Goal: Task Accomplishment & Management: Manage account settings

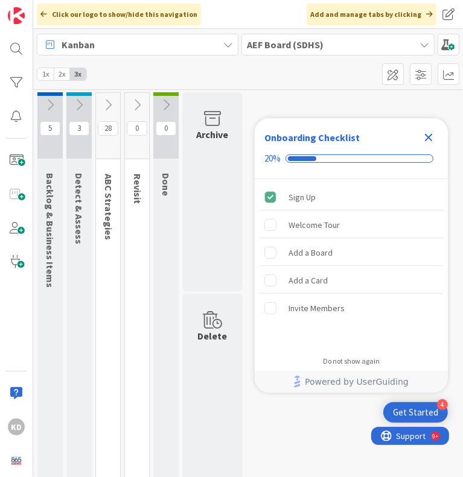
click at [429, 135] on icon "Close Checklist" at bounding box center [428, 137] width 14 height 14
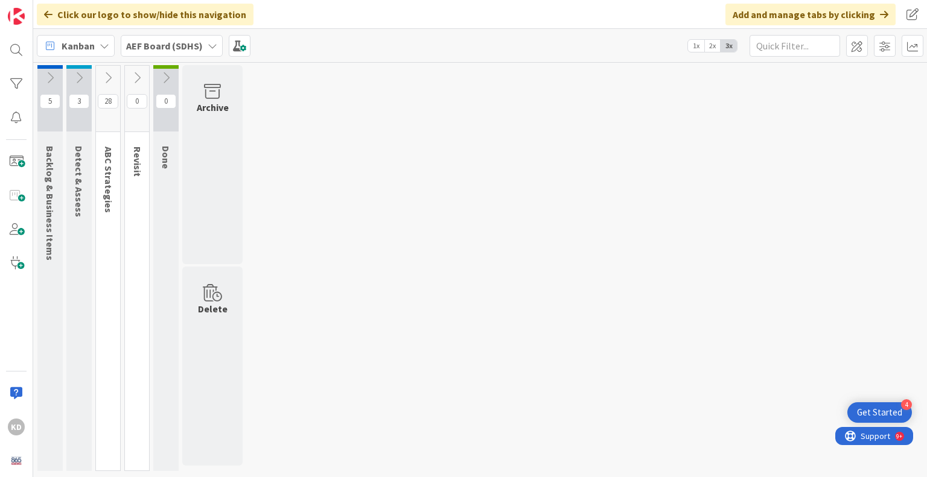
click at [87, 72] on button at bounding box center [78, 78] width 25 height 18
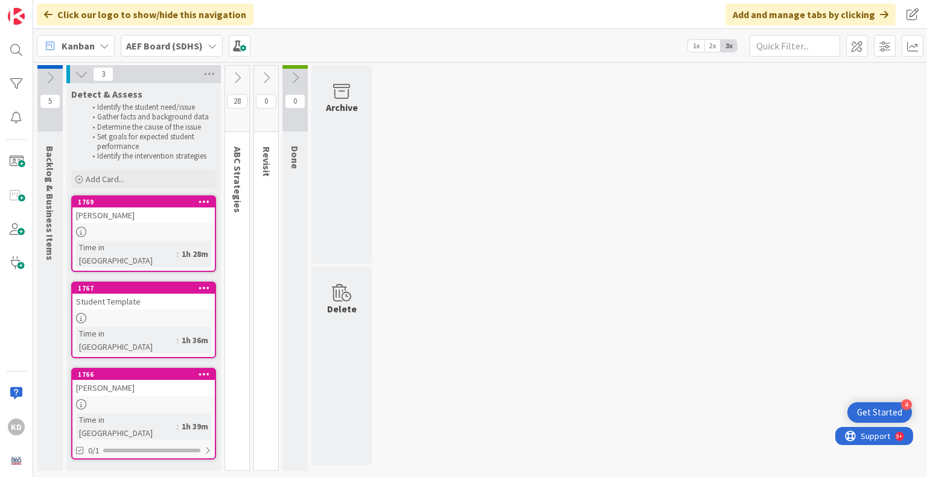
click at [148, 294] on div "Student Template" at bounding box center [143, 302] width 142 height 16
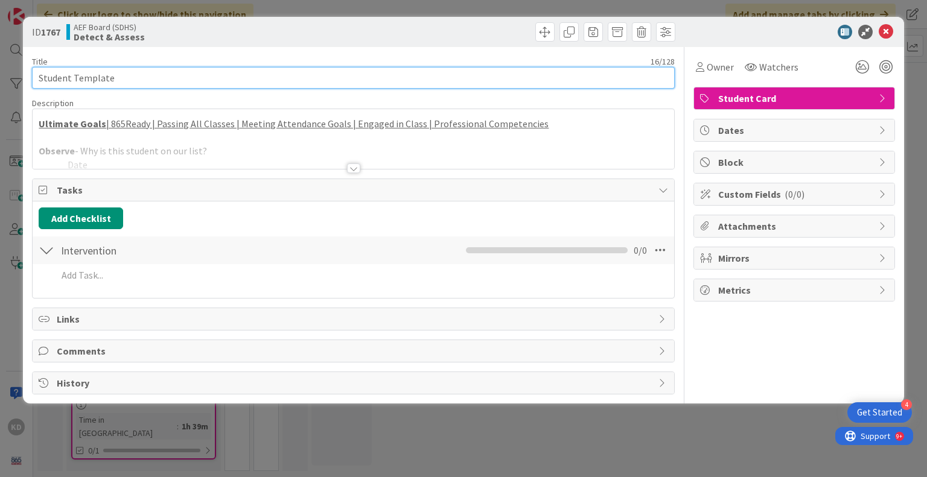
click at [84, 71] on input "Student Template" at bounding box center [353, 78] width 642 height 22
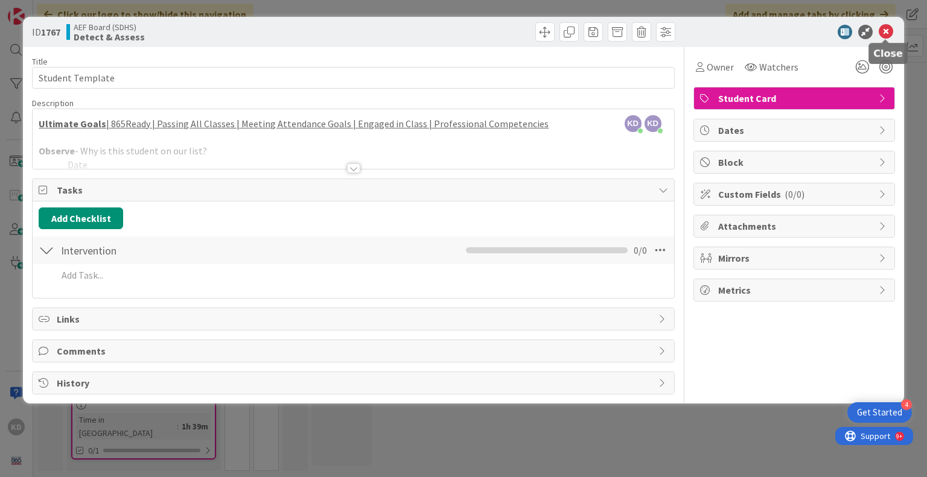
click at [886, 27] on icon at bounding box center [885, 32] width 14 height 14
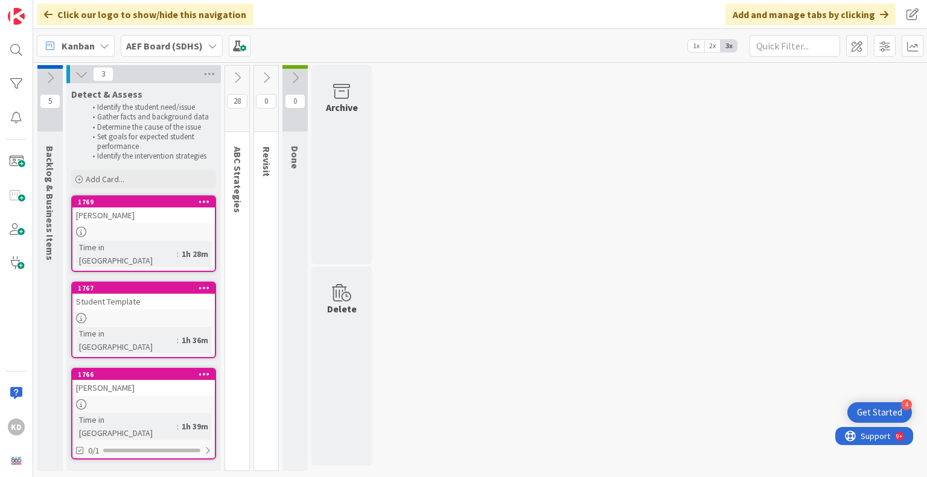
click at [124, 294] on div "Student Template" at bounding box center [143, 302] width 142 height 16
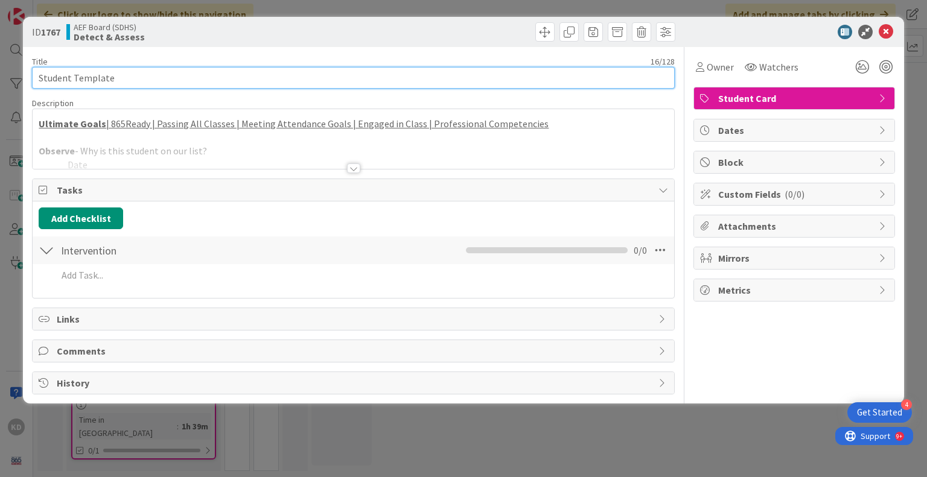
click at [118, 75] on input "Student Template" at bounding box center [353, 78] width 642 height 22
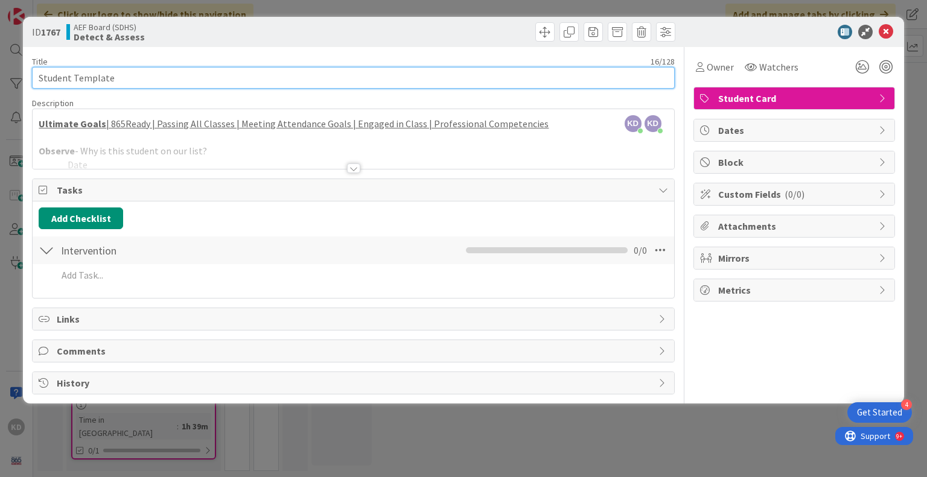
click at [118, 75] on input "Student Template" at bounding box center [353, 78] width 642 height 22
type input "[PERSON_NAME] (2027)"
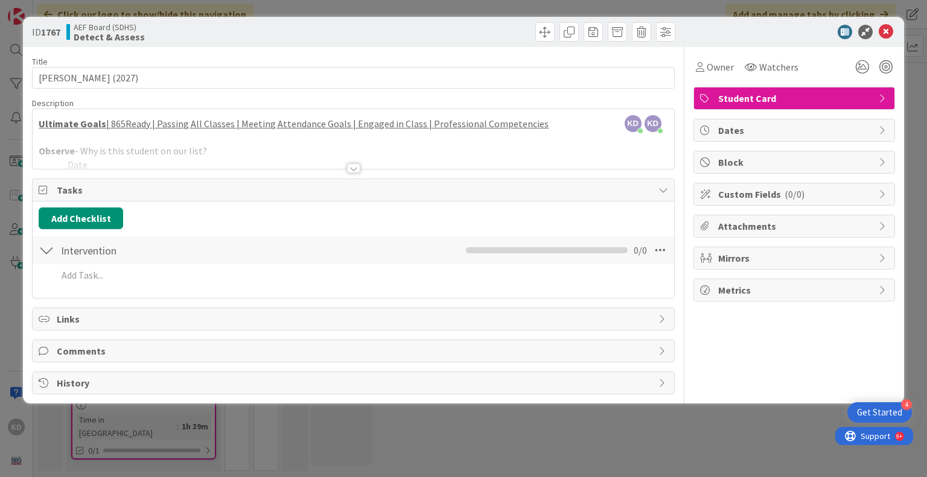
click at [153, 162] on div at bounding box center [353, 153] width 641 height 31
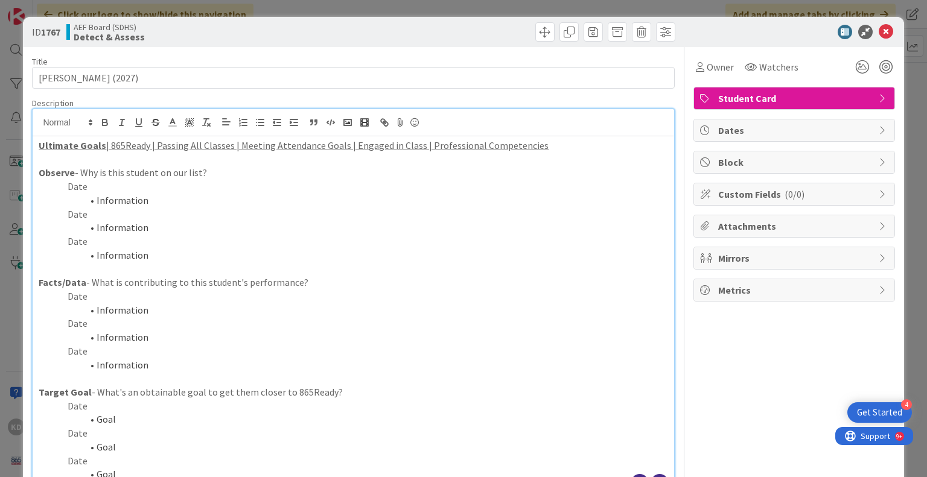
click at [151, 342] on li "Information" at bounding box center [360, 338] width 614 height 14
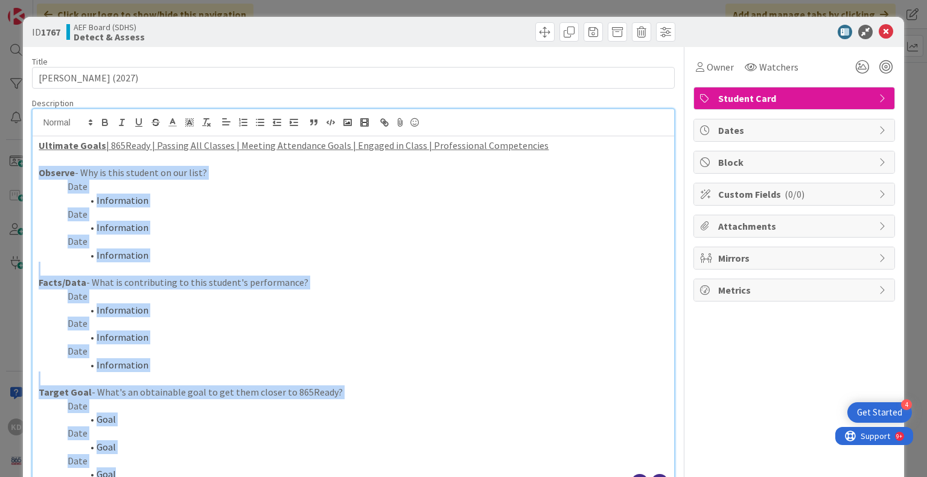
drag, startPoint x: 129, startPoint y: 278, endPoint x: 34, endPoint y: 171, distance: 142.8
click at [34, 171] on div "Ultimate Goals | 865Ready | Passing All Classes | Meeting Attendance Goals | En…" at bounding box center [353, 314] width 641 height 357
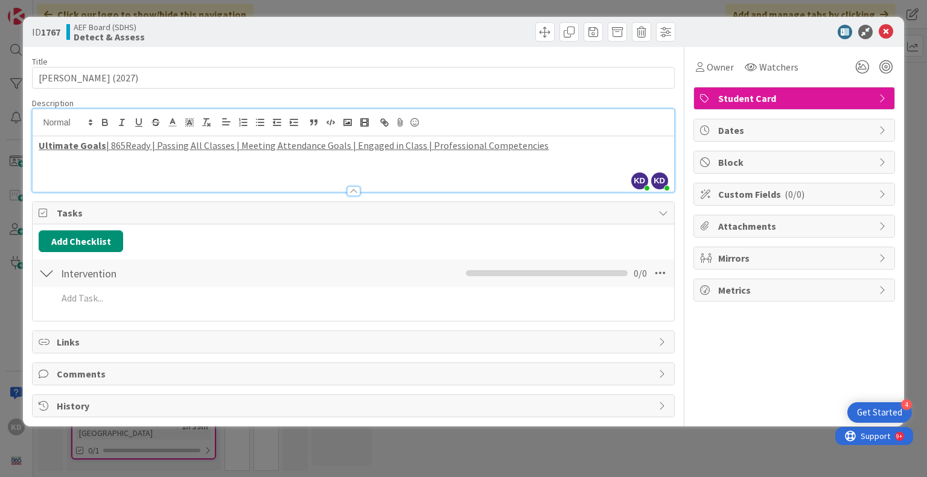
click at [34, 171] on div "Ultimate Goals | 865Ready | Passing All Classes | Meeting Attendance Goals | En…" at bounding box center [353, 164] width 641 height 56
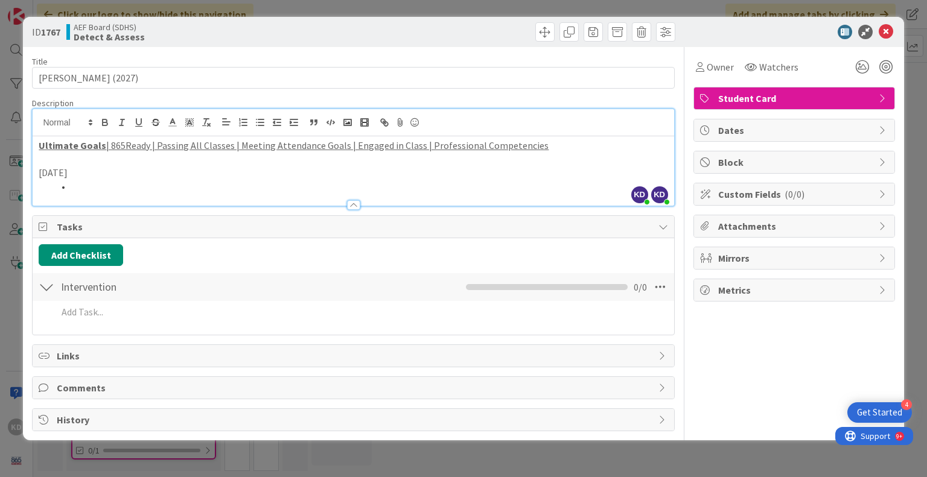
click at [157, 184] on li at bounding box center [360, 187] width 614 height 14
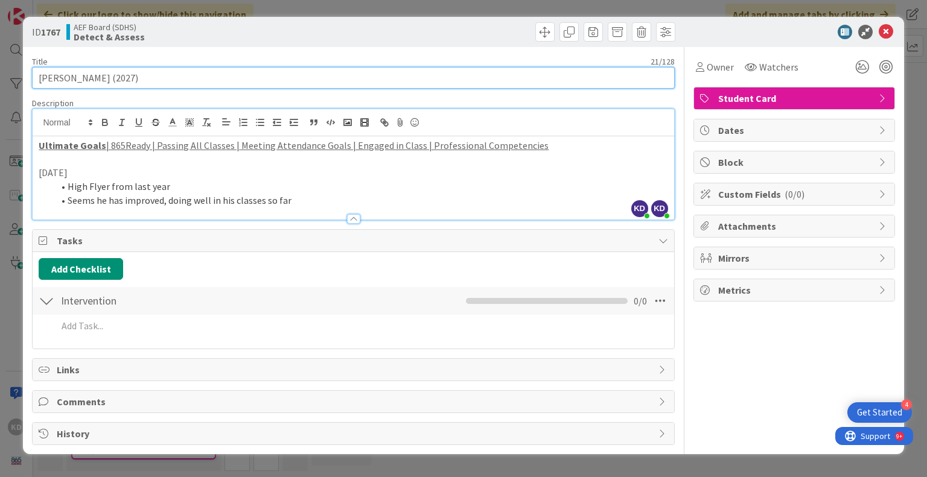
click at [133, 75] on input "[PERSON_NAME] (2027)" at bounding box center [353, 78] width 642 height 22
type input "[PERSON_NAME] (2027) - High Flyer 2025"
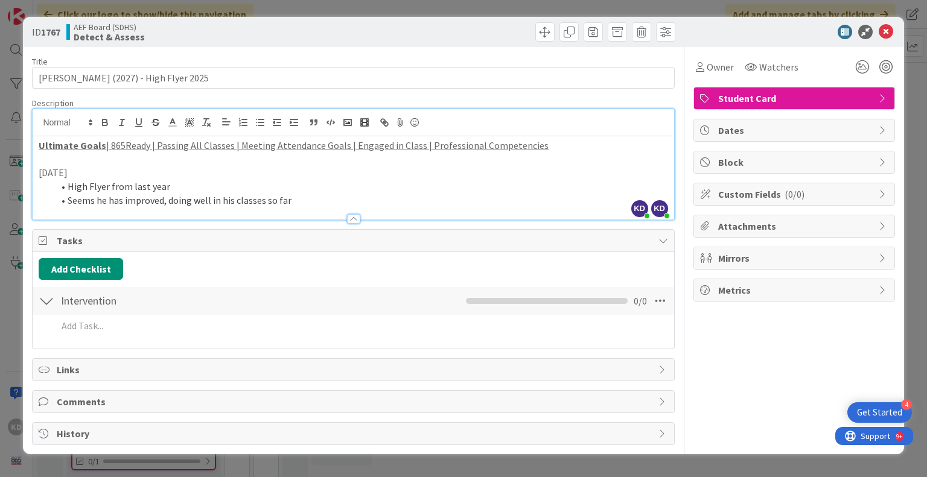
click at [285, 202] on li "Seems he has improved, doing well in his classes so far" at bounding box center [360, 201] width 614 height 14
click at [883, 33] on icon at bounding box center [885, 32] width 14 height 14
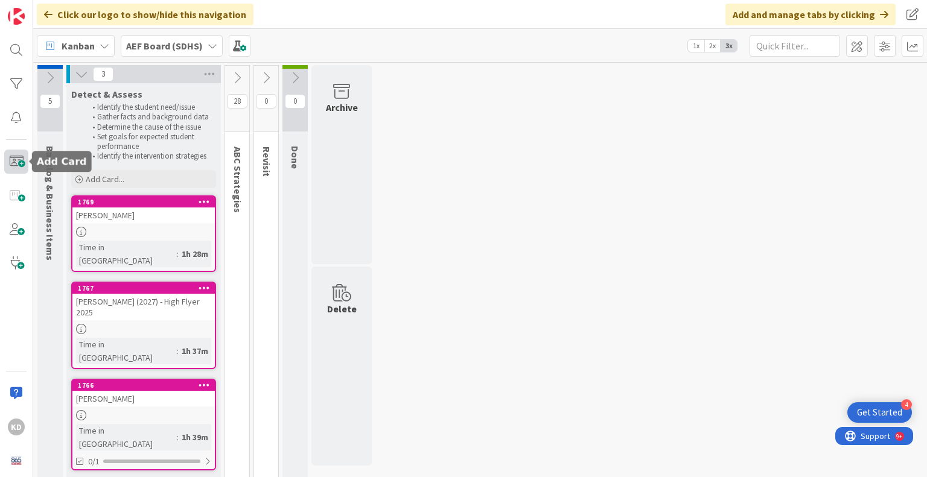
click at [20, 163] on span at bounding box center [16, 162] width 24 height 24
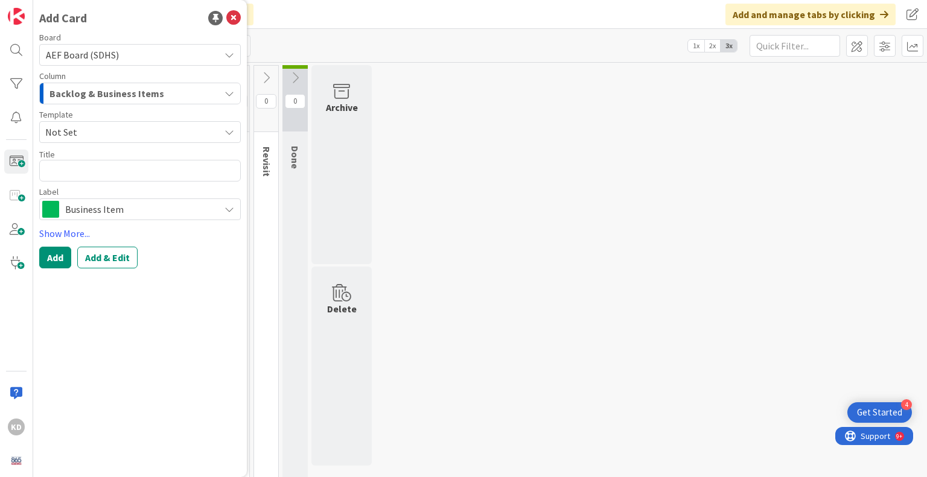
click at [65, 93] on span "Backlog & Business Items" at bounding box center [106, 94] width 115 height 16
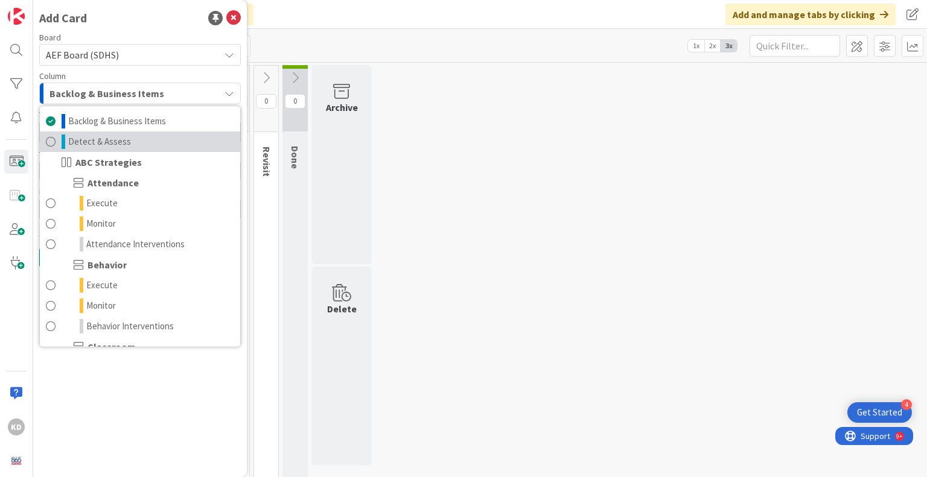
click at [66, 135] on link "Detect & Assess" at bounding box center [140, 142] width 200 height 21
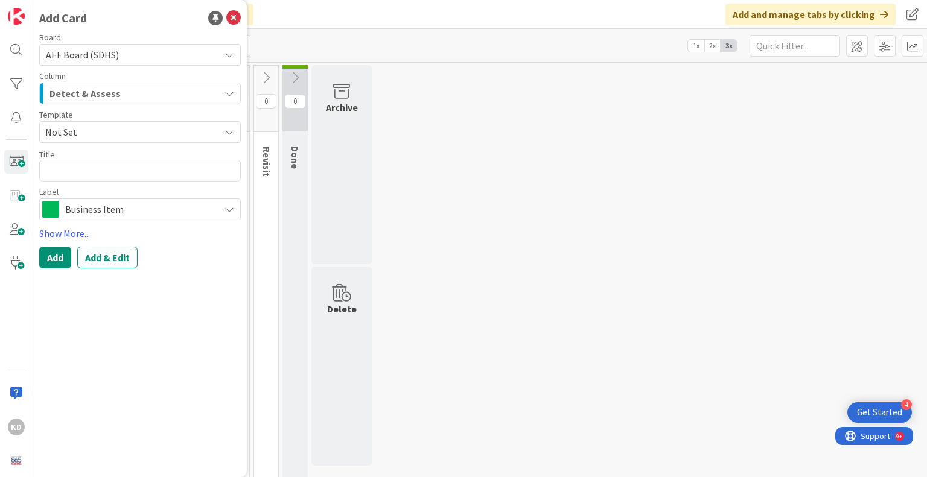
click at [75, 51] on span "AEF Board (SDHS)" at bounding box center [82, 55] width 73 height 12
click at [89, 132] on span "Not Set" at bounding box center [127, 132] width 165 height 16
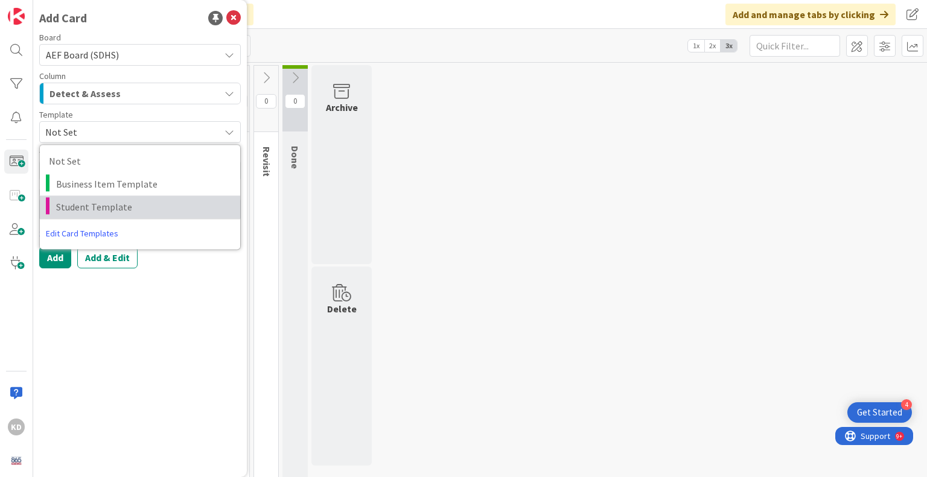
click at [86, 201] on span "Student Template" at bounding box center [143, 207] width 175 height 16
type textarea "x"
type textarea "Student Template"
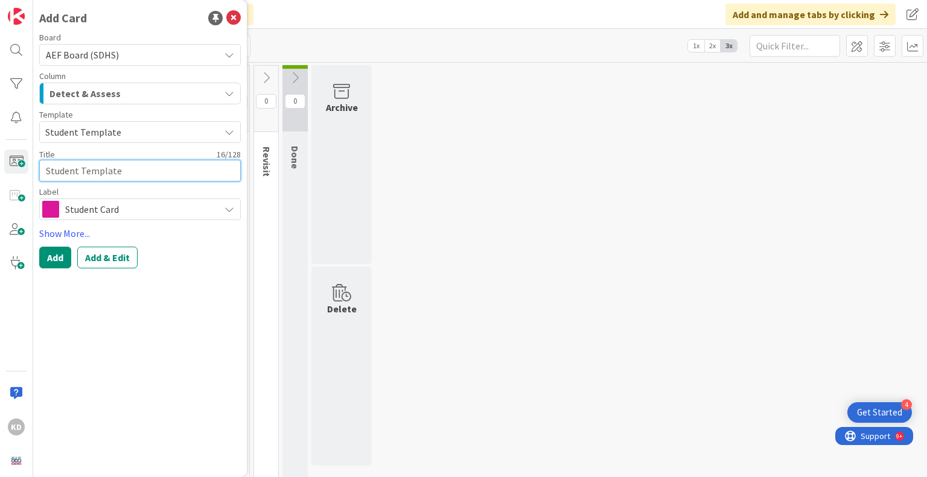
click at [82, 173] on textarea "Student Template" at bounding box center [140, 171] width 202 height 22
type textarea "x"
type textarea "[PERSON_NAME]"
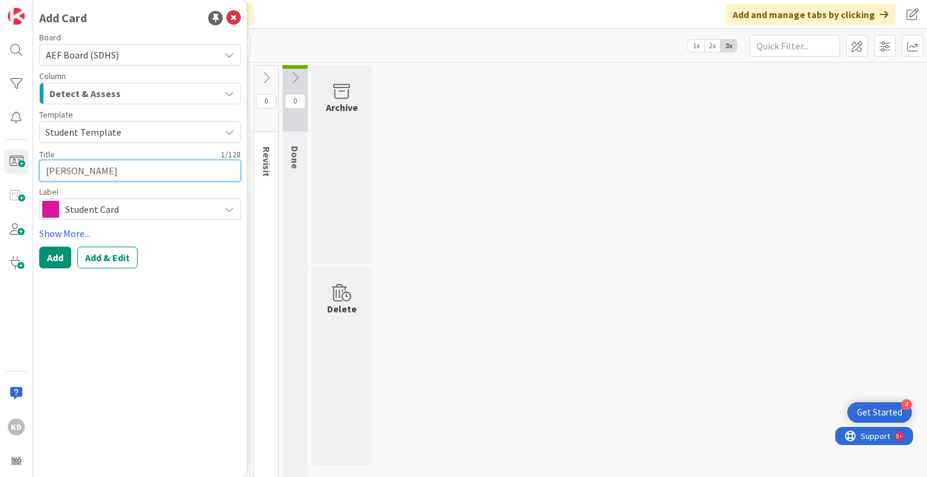
type textarea "x"
type textarea "Jam"
type textarea "x"
type textarea "[PERSON_NAME]"
type textarea "x"
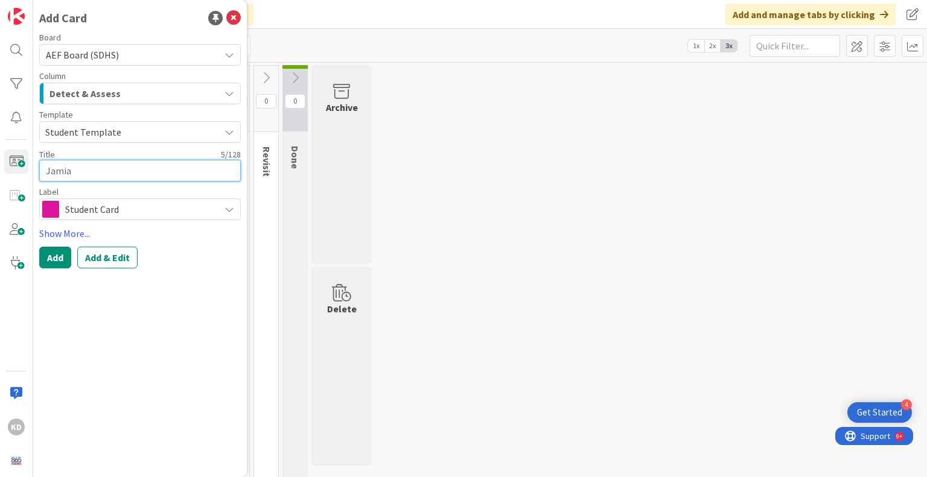
type textarea "Jamiah"
type textarea "x"
type textarea "Jamiah"
type textarea "x"
type textarea "[PERSON_NAME]"
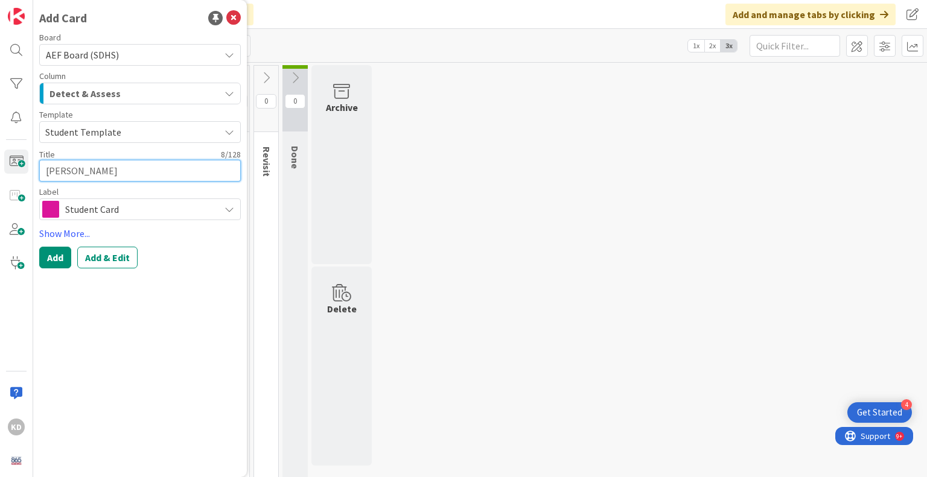
type textarea "x"
type textarea "[PERSON_NAME] [PERSON_NAME]"
type textarea "x"
type textarea "[PERSON_NAME]"
type textarea "x"
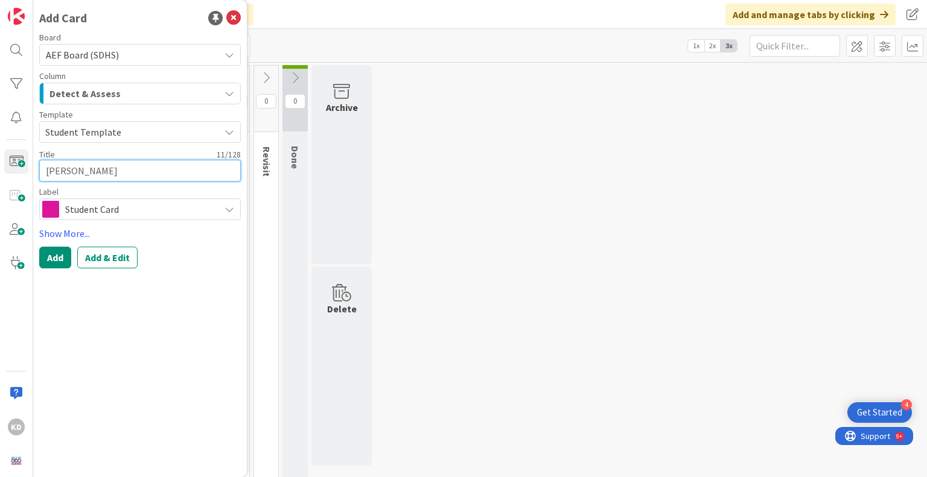
type textarea "[PERSON_NAME]"
type textarea "x"
type textarea "[PERSON_NAME]"
type textarea "x"
type textarea "[PERSON_NAME]"
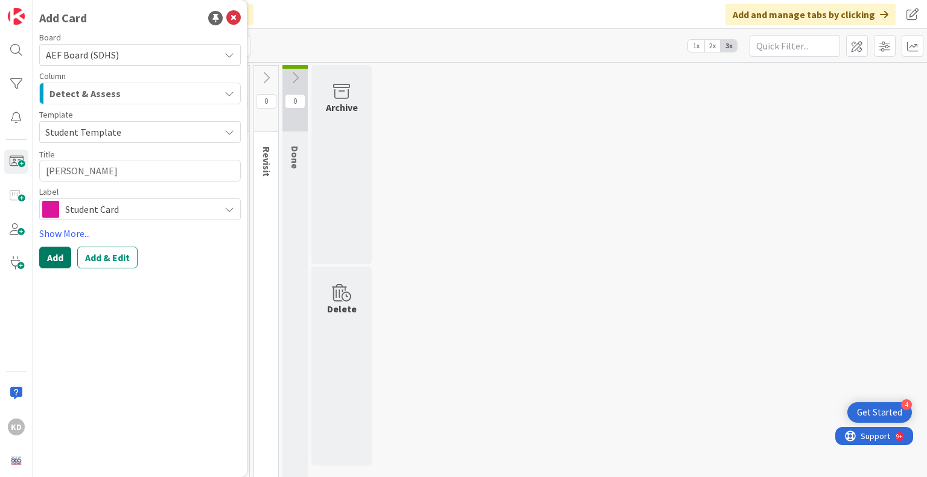
click at [60, 255] on button "Add" at bounding box center [55, 258] width 32 height 22
click at [234, 19] on icon at bounding box center [233, 18] width 14 height 14
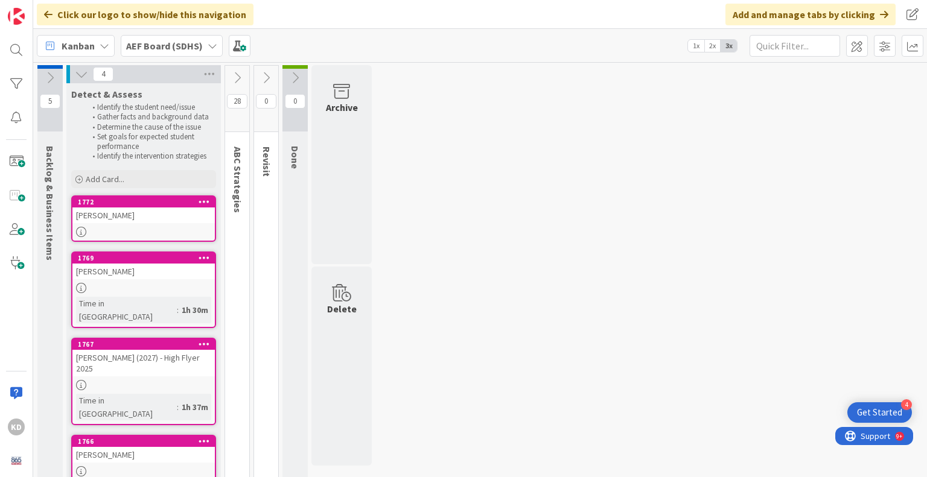
click at [176, 215] on div "[PERSON_NAME]" at bounding box center [143, 216] width 142 height 16
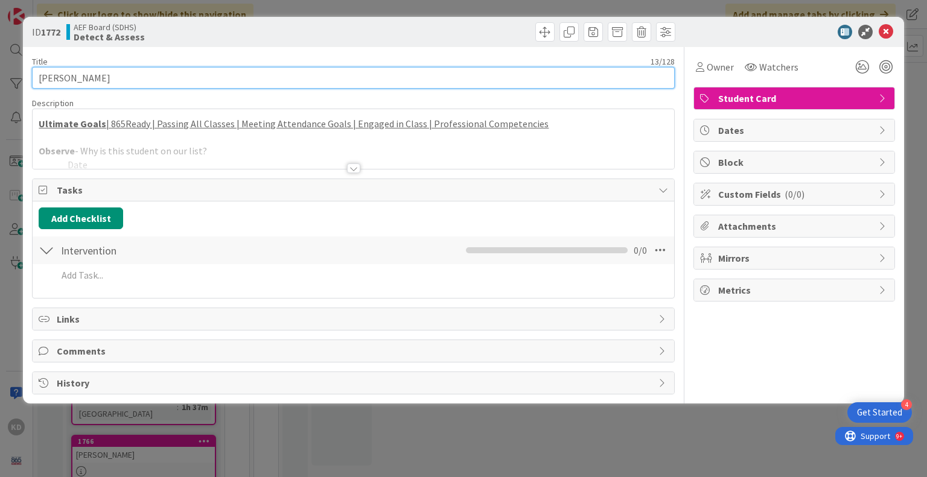
click at [153, 81] on input "[PERSON_NAME]" at bounding box center [353, 78] width 642 height 22
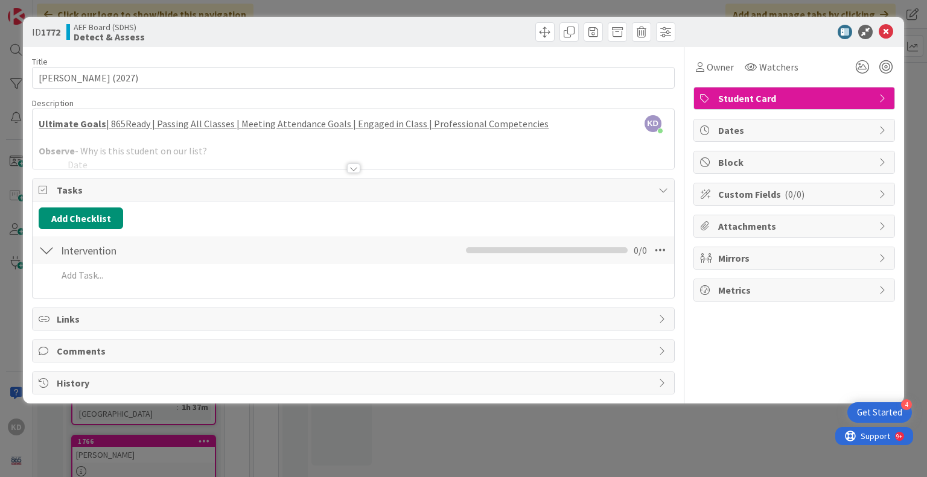
click at [174, 160] on div at bounding box center [353, 153] width 641 height 31
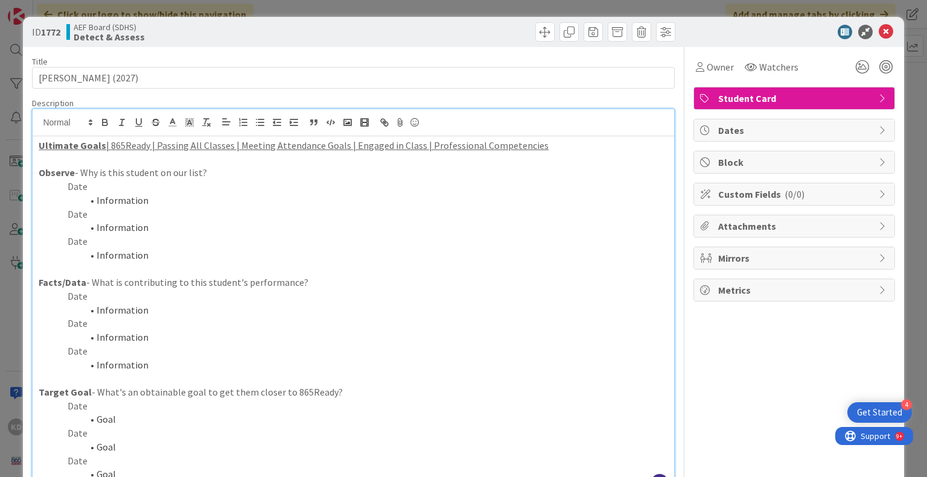
click at [150, 388] on p "Target Goal - What's an obtainable goal to get them closer to 865Ready?" at bounding box center [353, 393] width 629 height 14
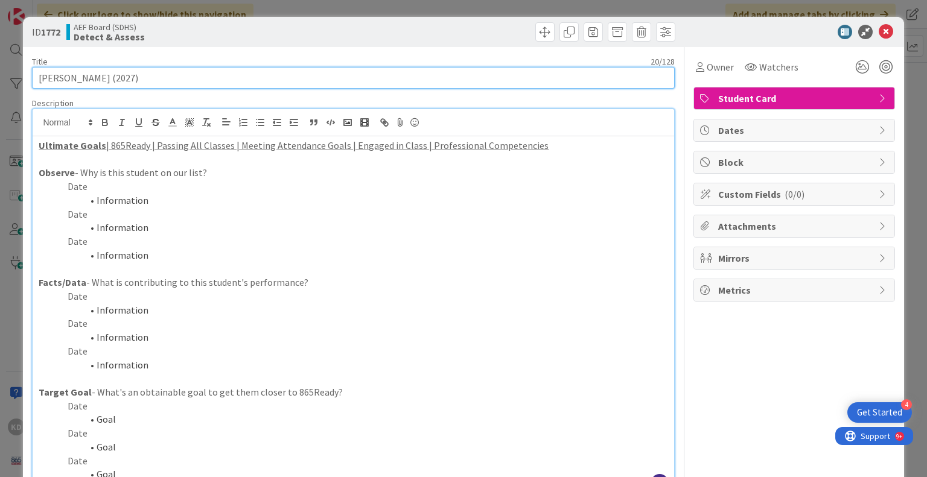
click at [130, 77] on input "[PERSON_NAME] (2027)" at bounding box center [353, 78] width 642 height 22
type input "[PERSON_NAME] (2027) - High Flyer 2025"
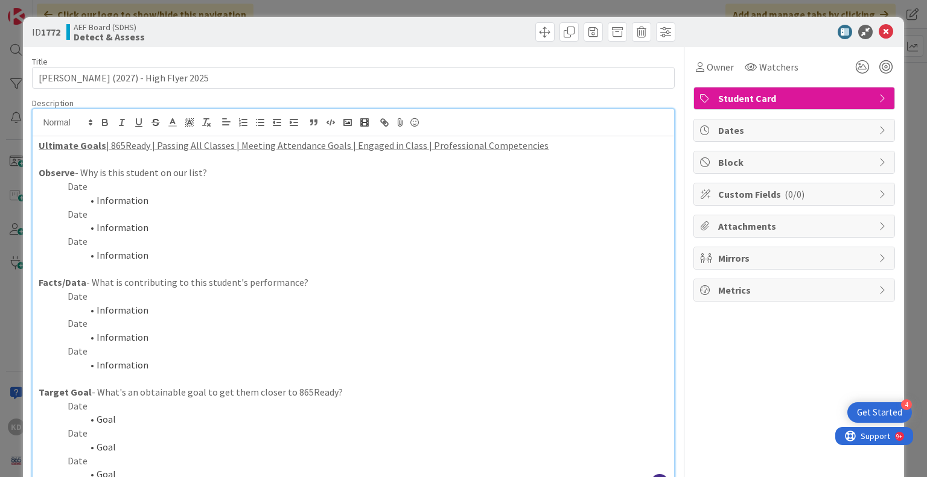
click at [101, 299] on p "Date" at bounding box center [353, 297] width 629 height 14
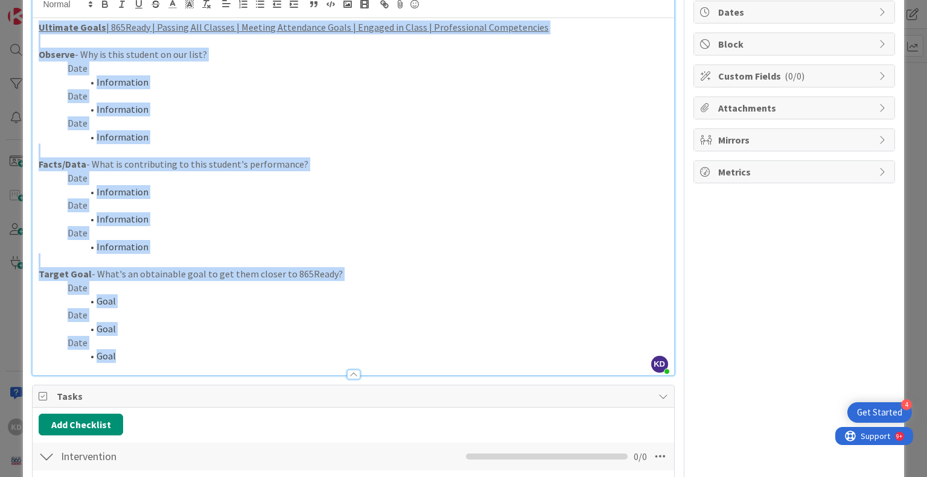
scroll to position [54, 0]
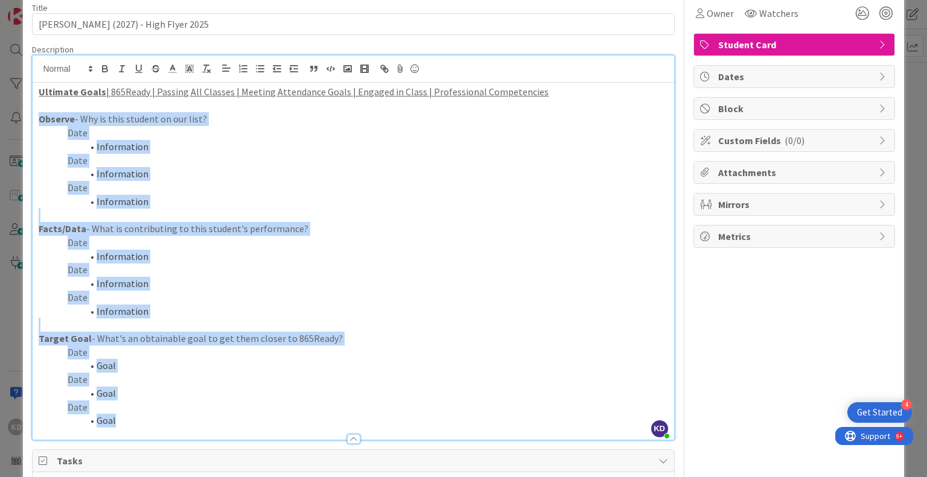
drag, startPoint x: 136, startPoint y: 261, endPoint x: 34, endPoint y: 118, distance: 174.8
click at [34, 118] on div "Ultimate Goals | 865Ready | Passing All Classes | Meeting Attendance Goals | En…" at bounding box center [353, 261] width 641 height 357
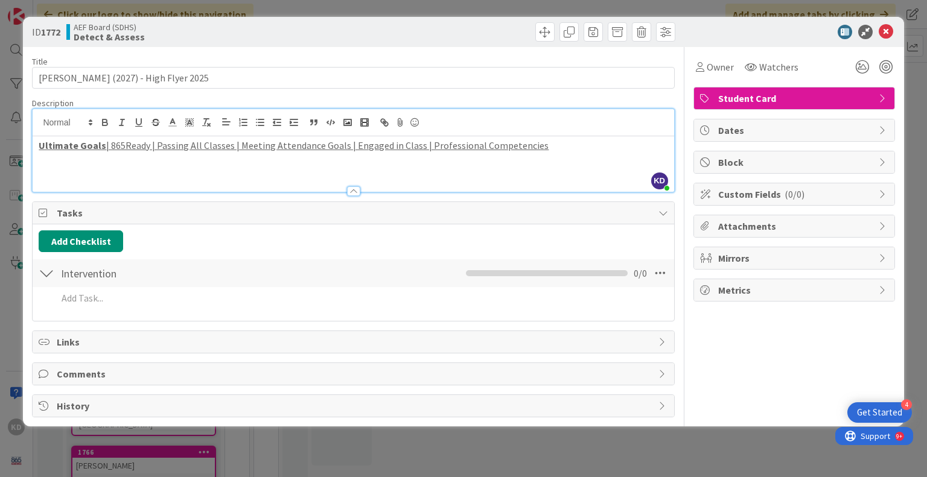
scroll to position [0, 0]
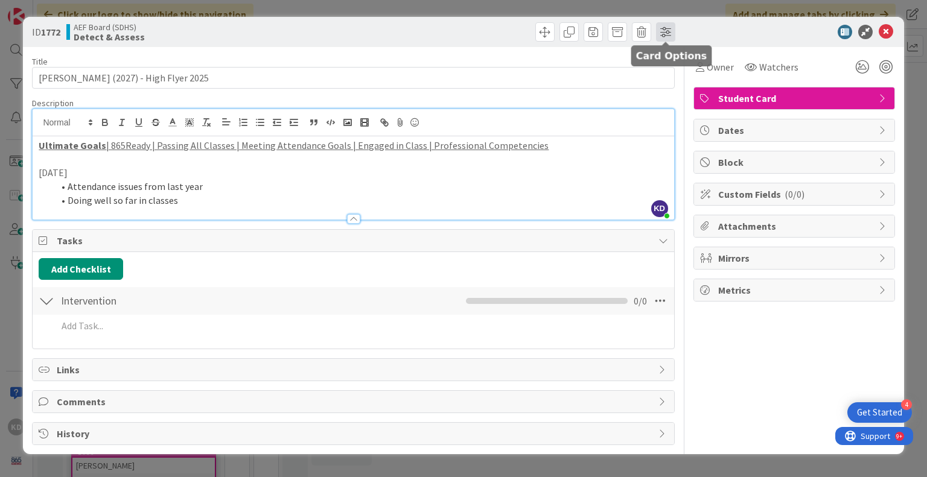
click at [666, 33] on span at bounding box center [665, 31] width 19 height 19
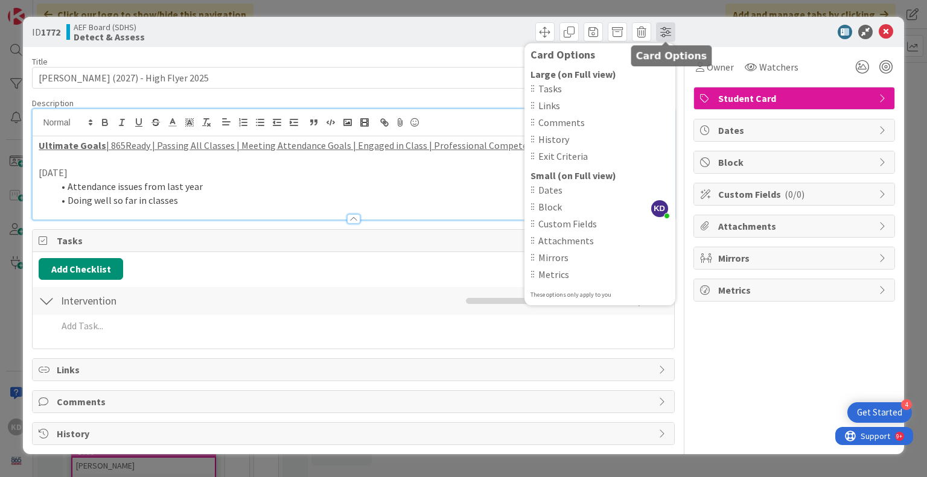
click at [667, 28] on span at bounding box center [665, 31] width 19 height 19
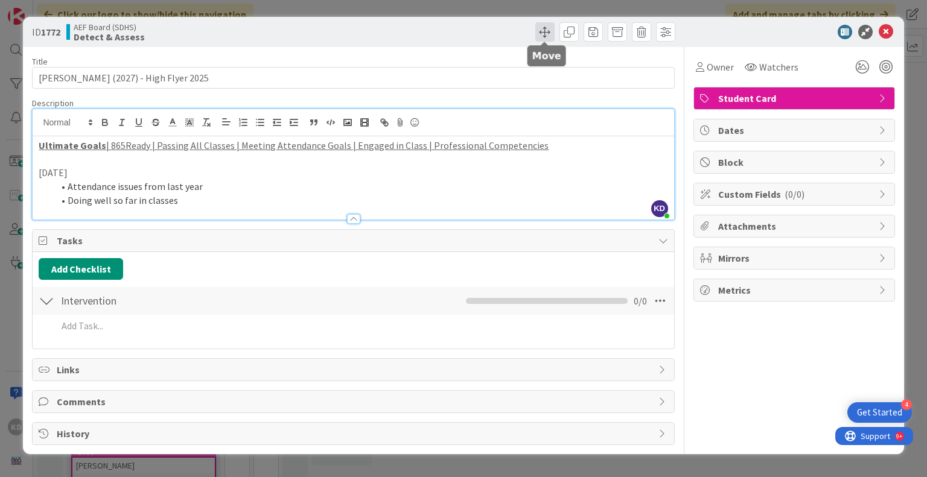
click at [548, 31] on span at bounding box center [544, 31] width 19 height 19
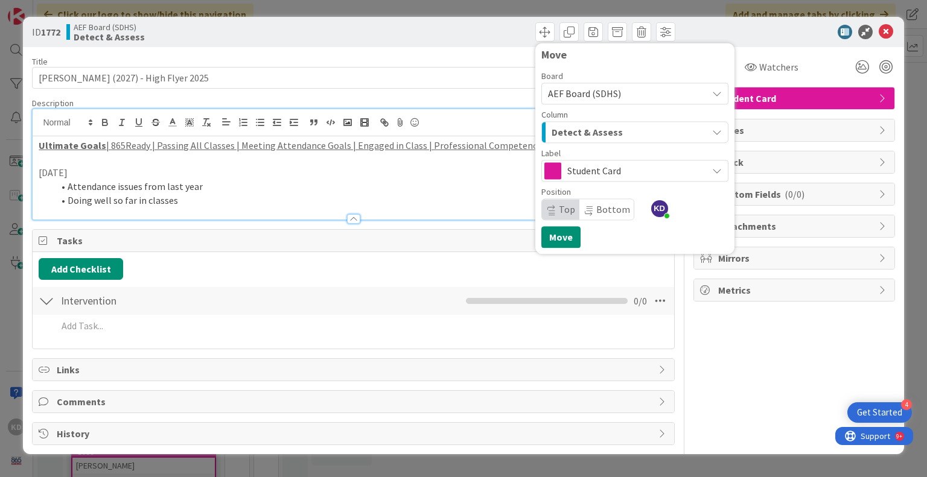
click at [590, 138] on span "Detect & Assess" at bounding box center [586, 132] width 71 height 16
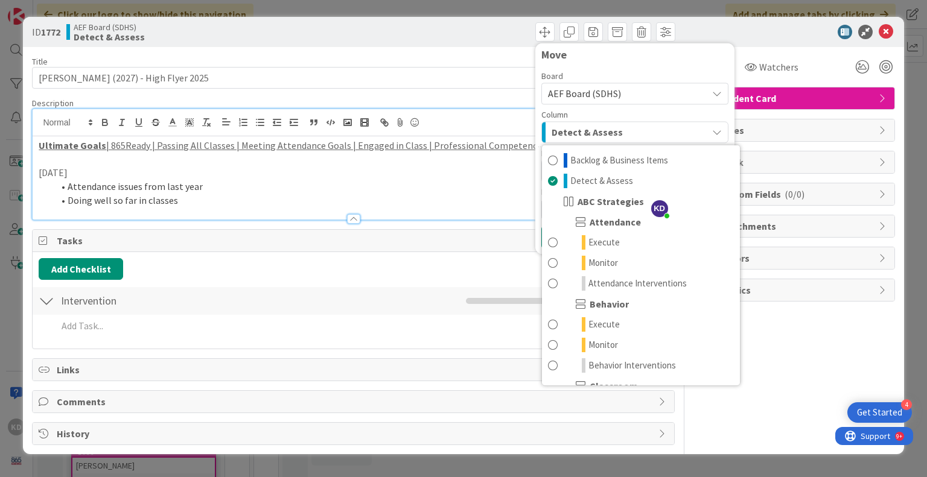
click at [586, 129] on span "Detect & Assess" at bounding box center [586, 132] width 71 height 16
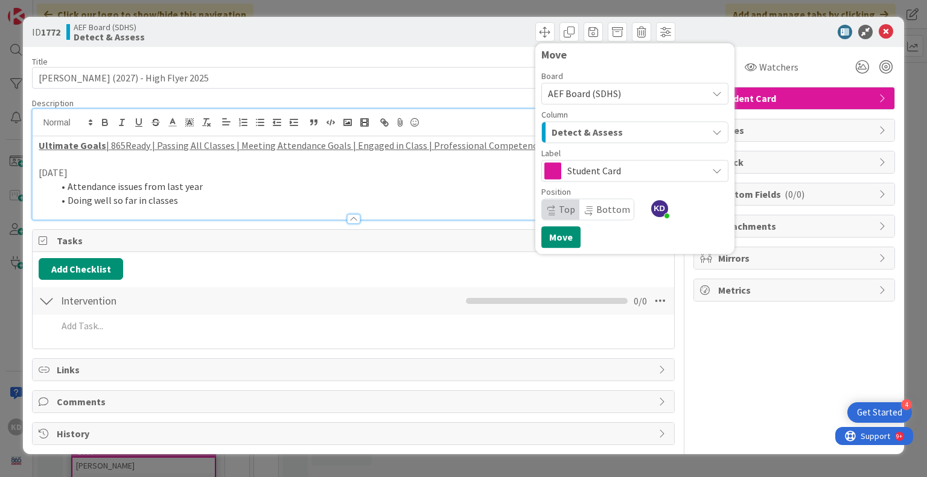
click at [586, 129] on span "Detect & Assess" at bounding box center [586, 132] width 71 height 16
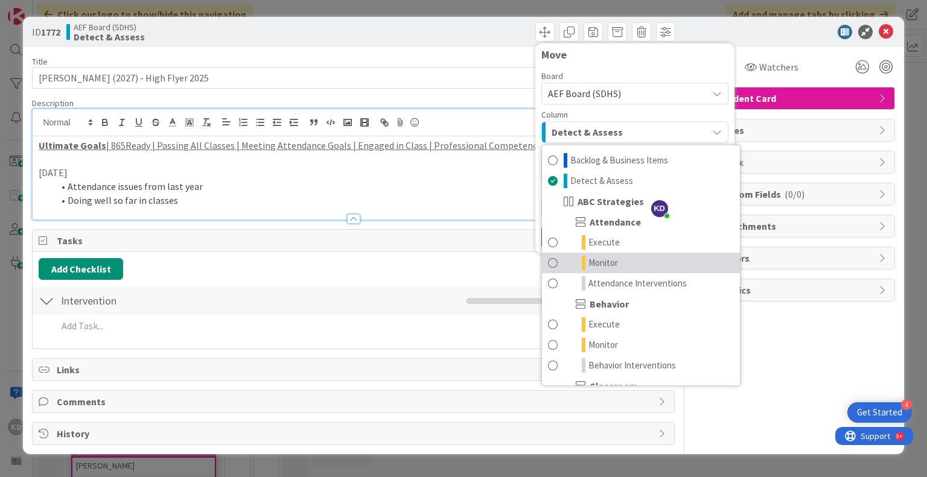
click at [591, 262] on span "Monitor" at bounding box center [603, 263] width 30 height 14
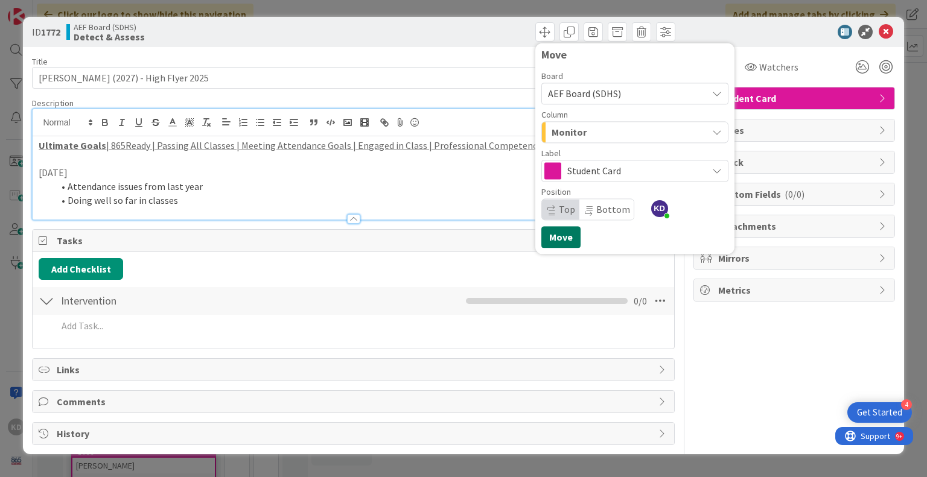
click at [564, 241] on button "Move" at bounding box center [560, 237] width 39 height 22
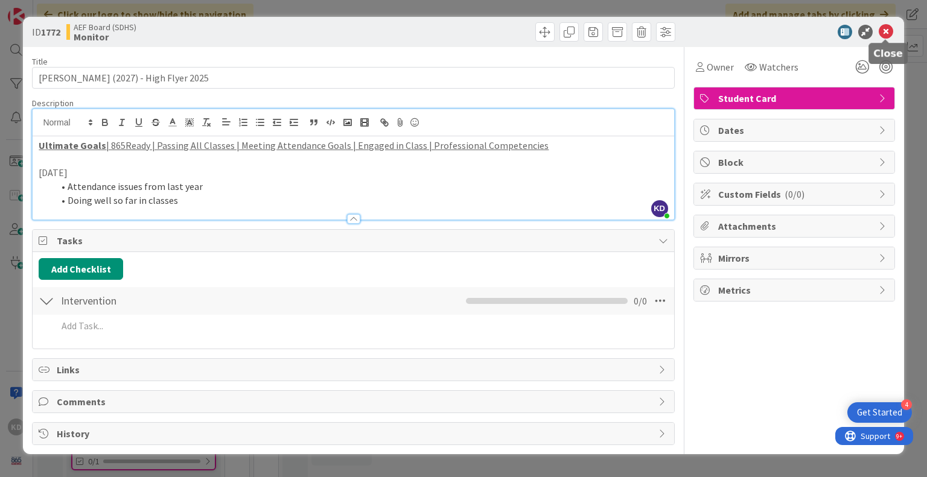
click at [885, 30] on icon at bounding box center [885, 32] width 14 height 14
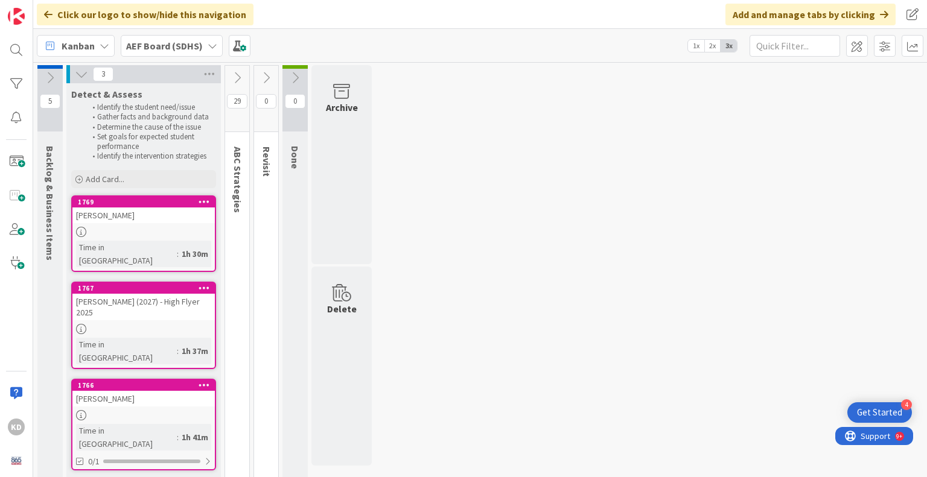
click at [130, 220] on div "[PERSON_NAME]" at bounding box center [143, 216] width 142 height 16
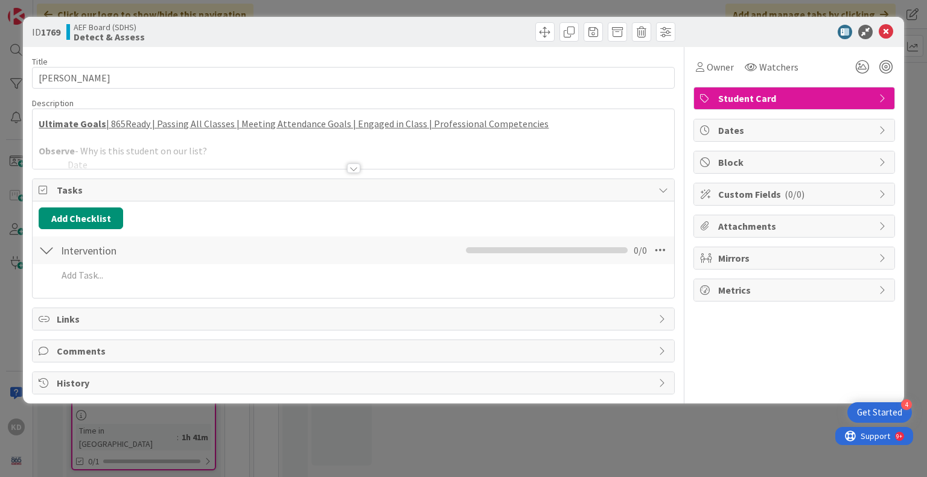
click at [158, 151] on div at bounding box center [353, 153] width 641 height 31
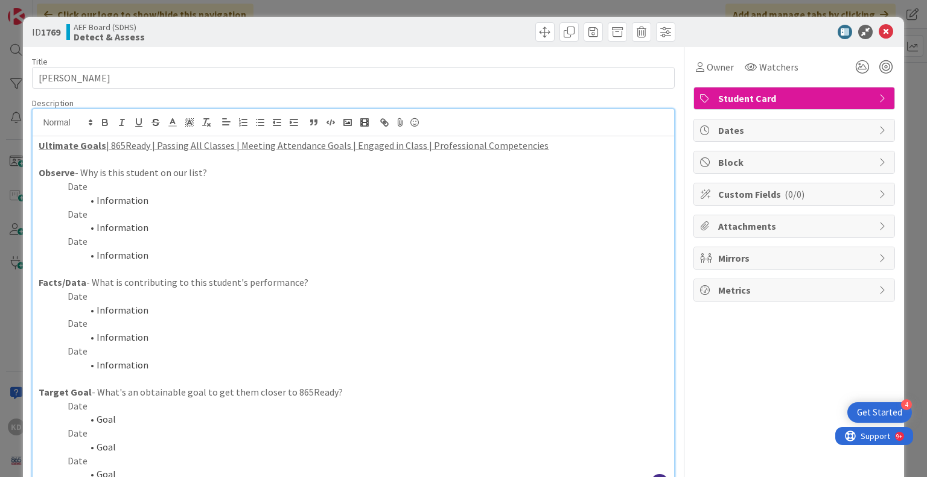
click at [140, 313] on li "Information" at bounding box center [360, 310] width 614 height 14
click at [878, 28] on icon at bounding box center [885, 32] width 14 height 14
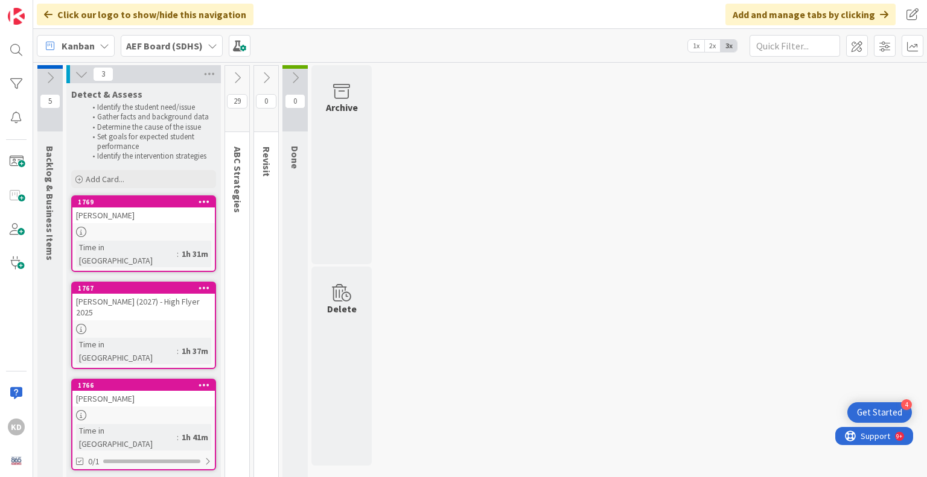
click at [149, 294] on div "[PERSON_NAME] (2027) - High Flyer 2025" at bounding box center [143, 307] width 142 height 27
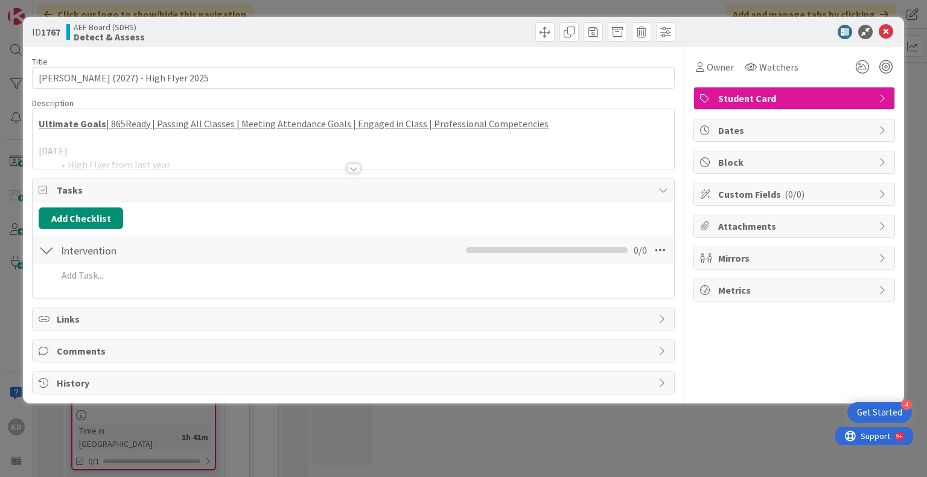
click at [194, 160] on div at bounding box center [353, 153] width 641 height 31
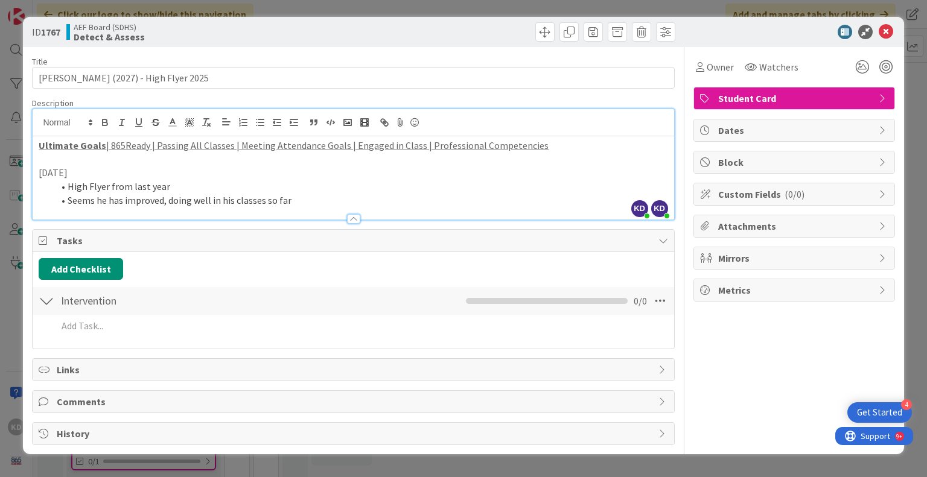
click at [165, 144] on u "| 865Ready | Passing All Classes | Meeting Attendance Goals | Engaged in Class …" at bounding box center [327, 145] width 442 height 12
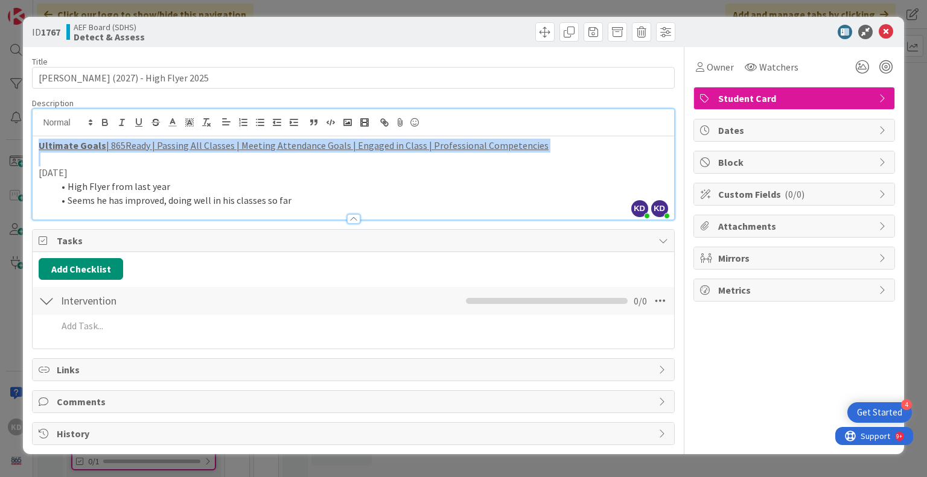
click at [165, 144] on u "| 865Ready | Passing All Classes | Meeting Attendance Goals | Engaged in Class …" at bounding box center [327, 145] width 442 height 12
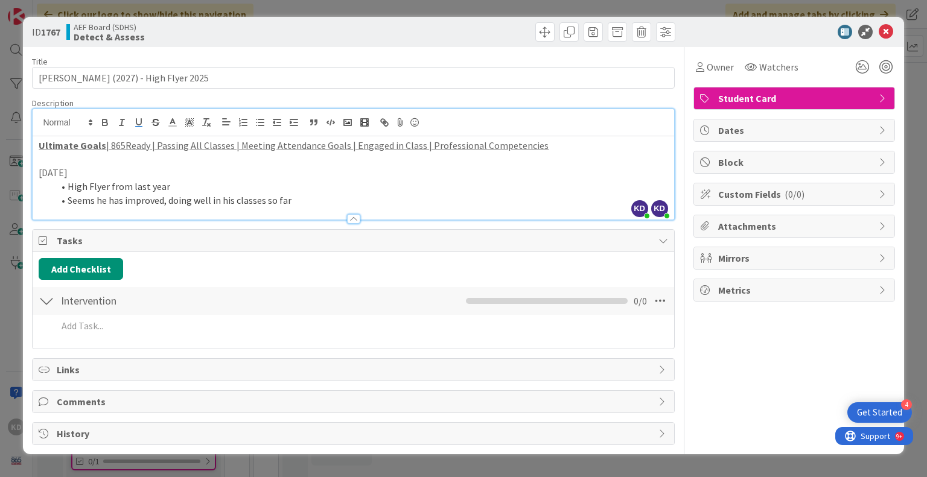
click at [165, 162] on p at bounding box center [353, 160] width 629 height 14
click at [549, 31] on span at bounding box center [544, 31] width 19 height 19
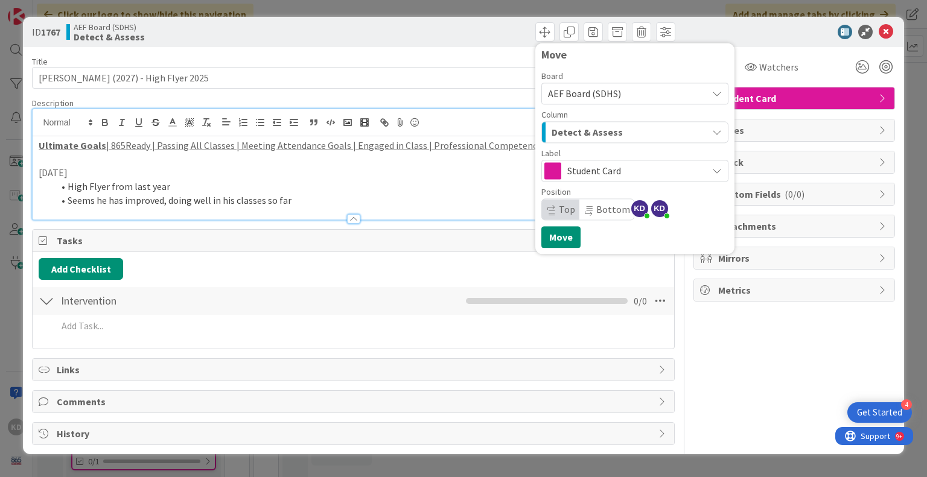
click at [577, 127] on span "Detect & Assess" at bounding box center [586, 132] width 71 height 16
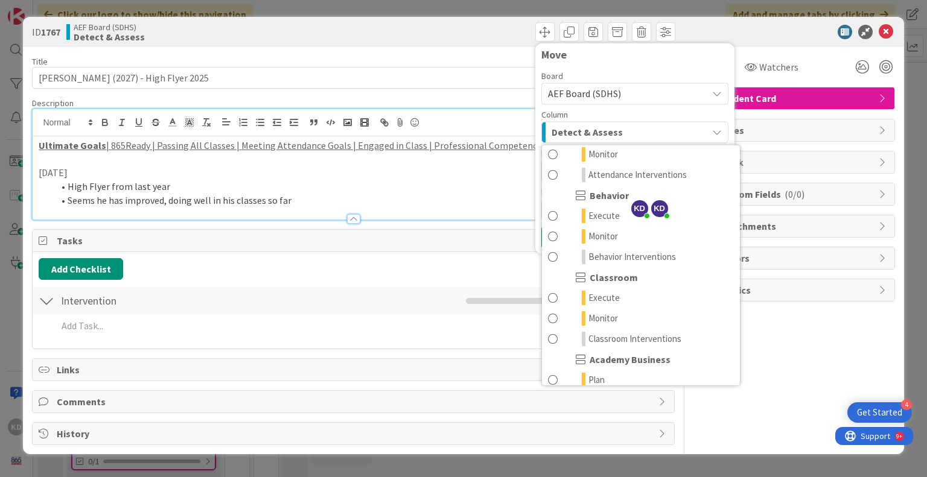
scroll to position [109, 0]
click at [552, 316] on span at bounding box center [553, 318] width 10 height 14
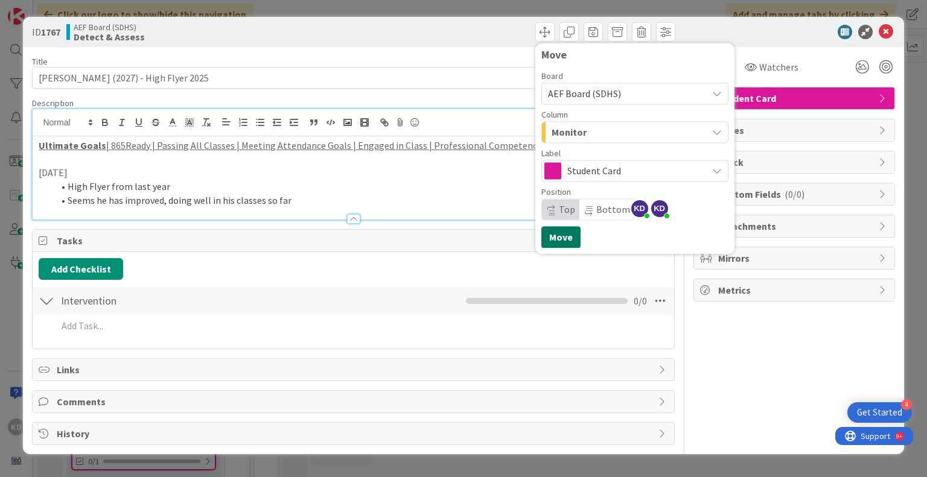
click at [567, 240] on button "Move" at bounding box center [560, 237] width 39 height 22
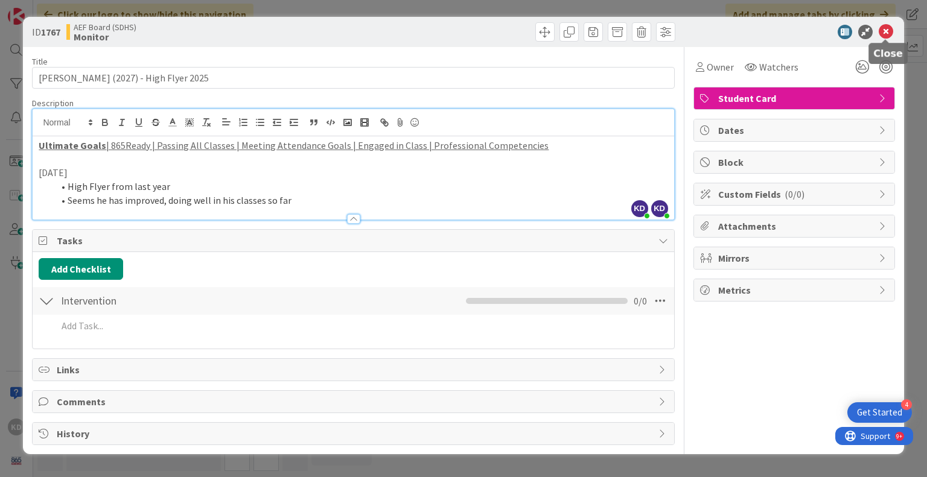
click at [885, 28] on icon at bounding box center [885, 32] width 14 height 14
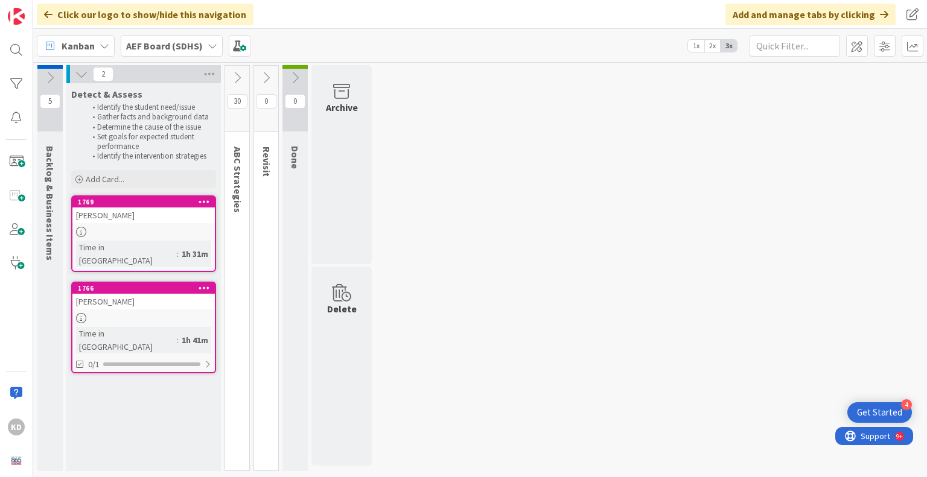
click at [102, 392] on div "Detect & Assess Identify the student need/issue Gather facts and background dat…" at bounding box center [143, 277] width 154 height 388
click at [17, 57] on div at bounding box center [16, 50] width 24 height 24
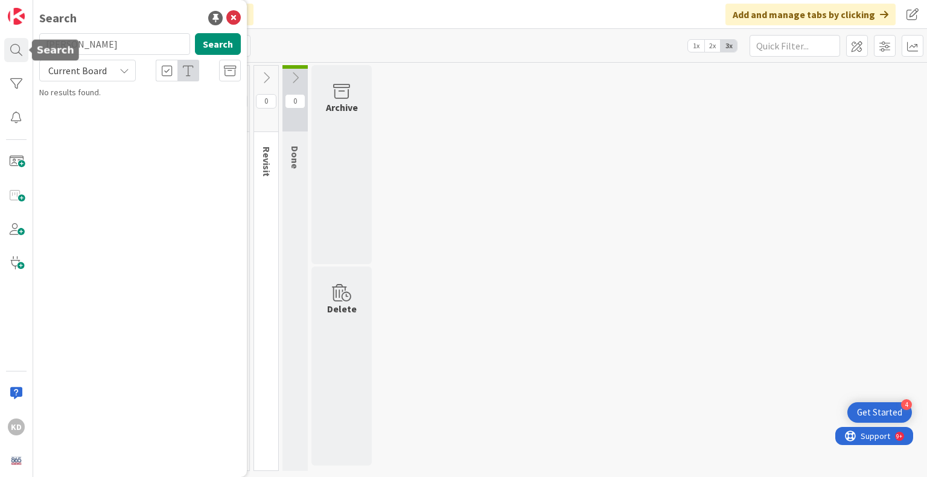
type input "[PERSON_NAME]"
click at [118, 67] on div "Current Board" at bounding box center [87, 71] width 97 height 22
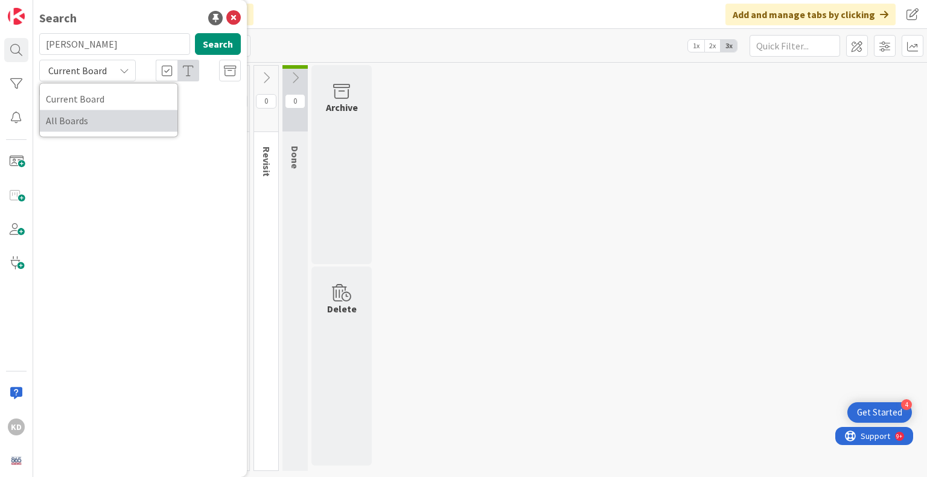
click at [118, 119] on span "All Boards" at bounding box center [108, 121] width 125 height 18
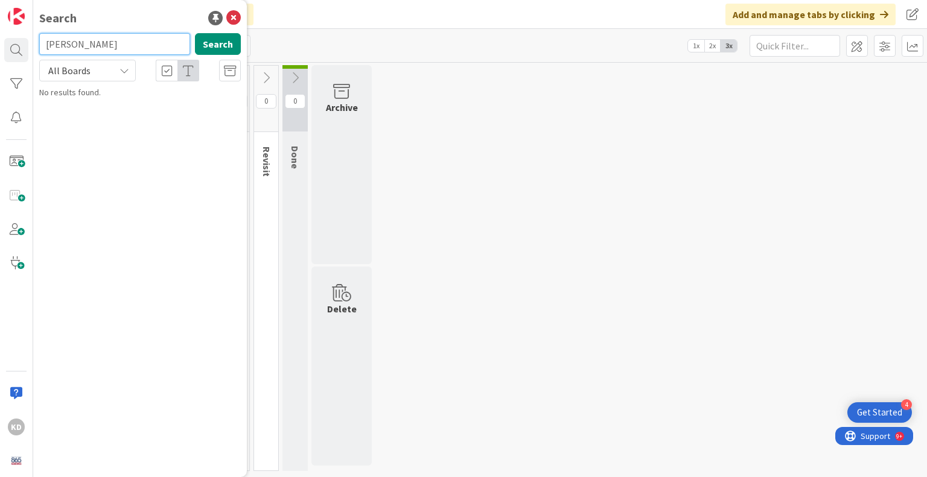
click at [118, 43] on input "[PERSON_NAME]" at bounding box center [114, 44] width 151 height 22
click at [235, 16] on icon at bounding box center [233, 18] width 14 height 14
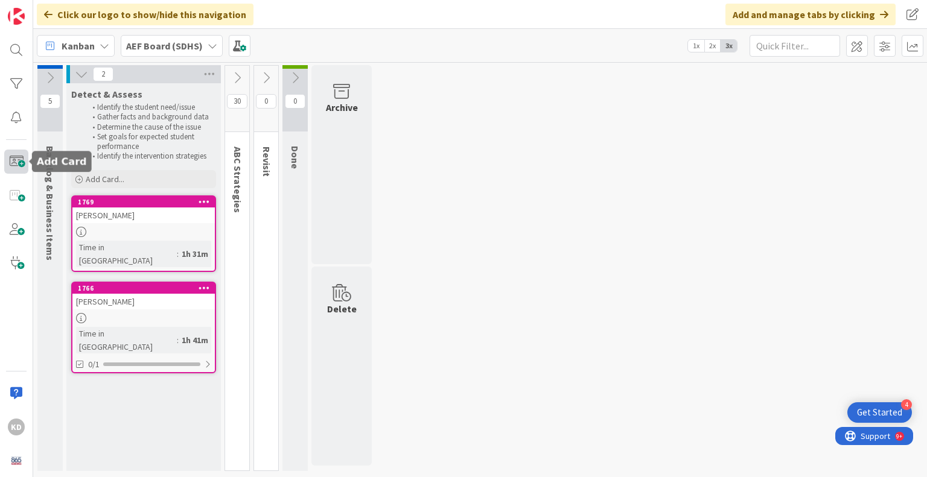
click at [7, 164] on span at bounding box center [16, 162] width 24 height 24
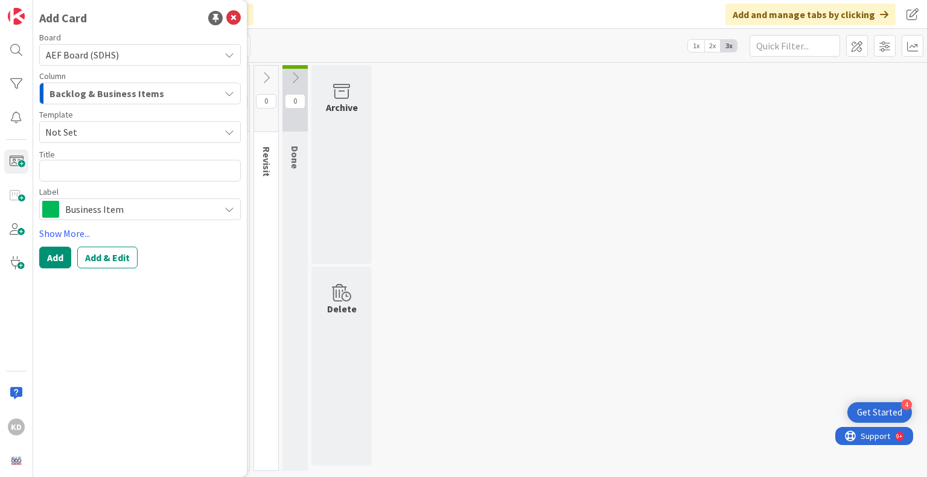
click at [56, 86] on span "Backlog & Business Items" at bounding box center [106, 94] width 115 height 16
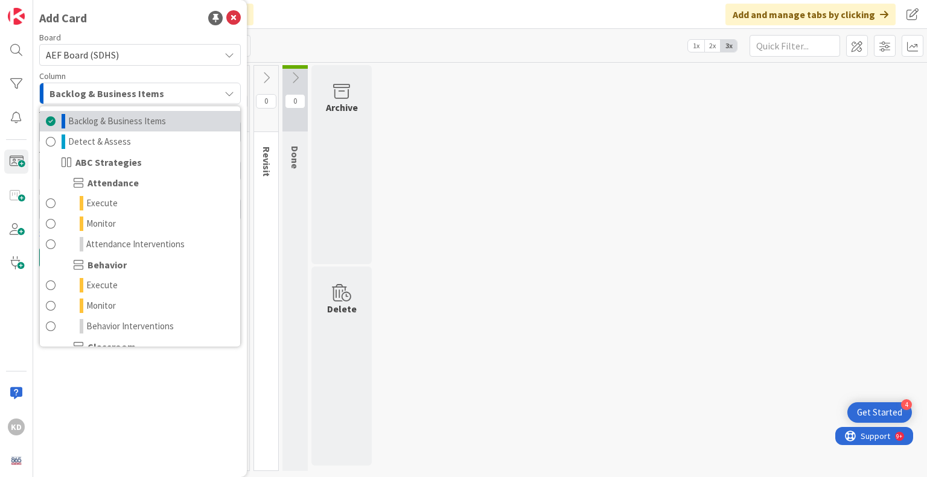
click at [49, 124] on span at bounding box center [51, 121] width 10 height 14
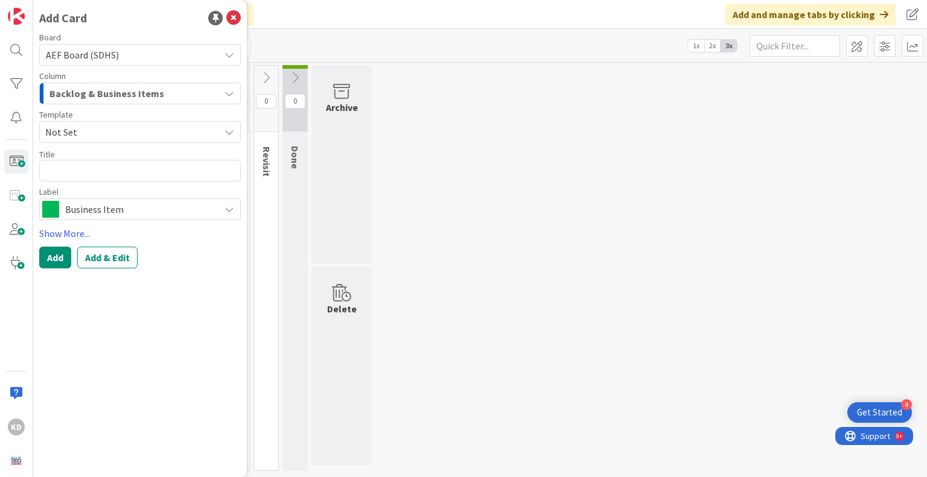
click at [56, 89] on span "Backlog & Business Items" at bounding box center [106, 94] width 115 height 16
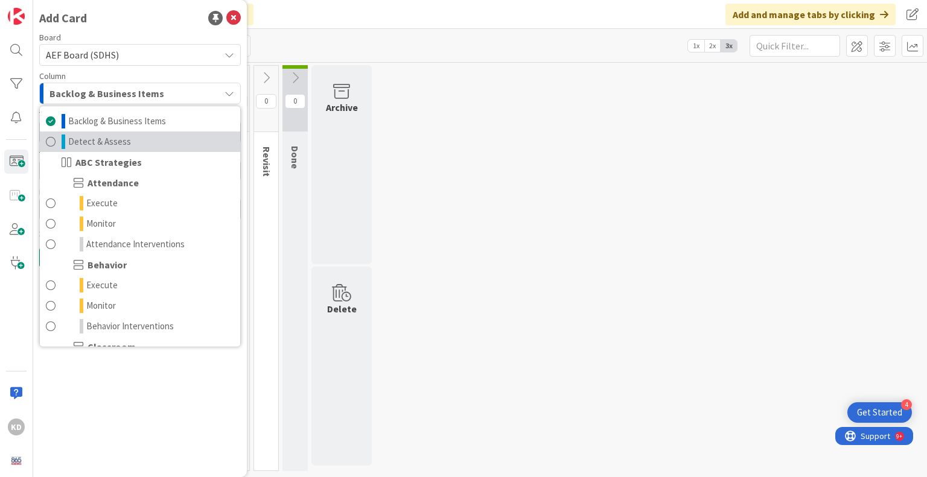
click at [51, 139] on span at bounding box center [51, 142] width 10 height 14
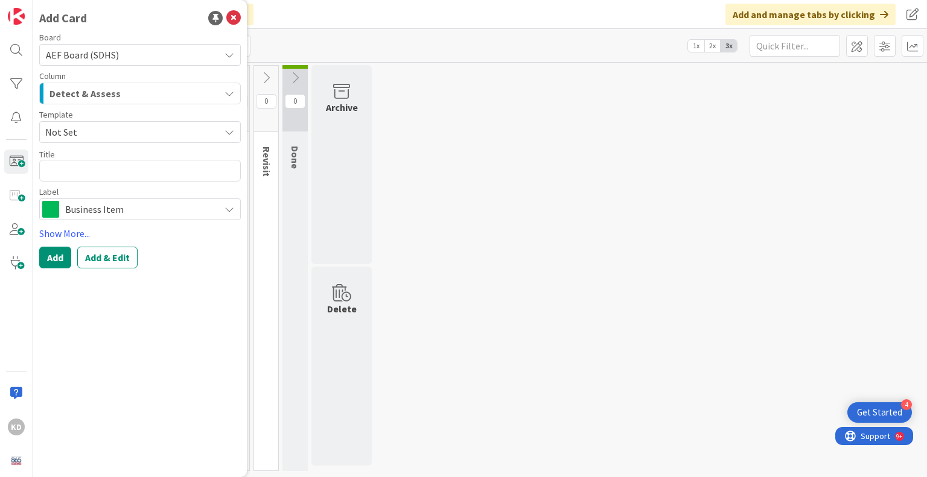
click at [62, 47] on span "AEF Board (SDHS)" at bounding box center [130, 54] width 168 height 17
click at [65, 128] on span "Not Set" at bounding box center [127, 132] width 165 height 16
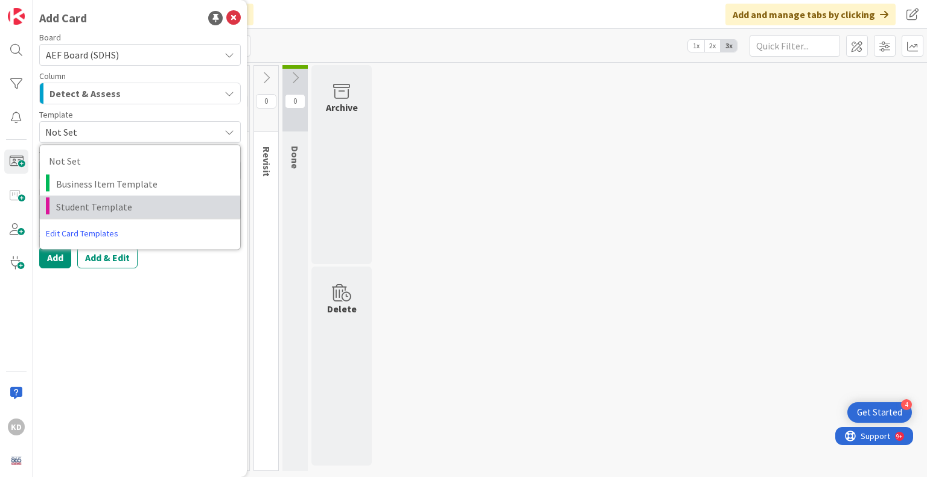
click at [68, 208] on span "Student Template" at bounding box center [143, 207] width 175 height 16
type textarea "x"
type textarea "Student Template"
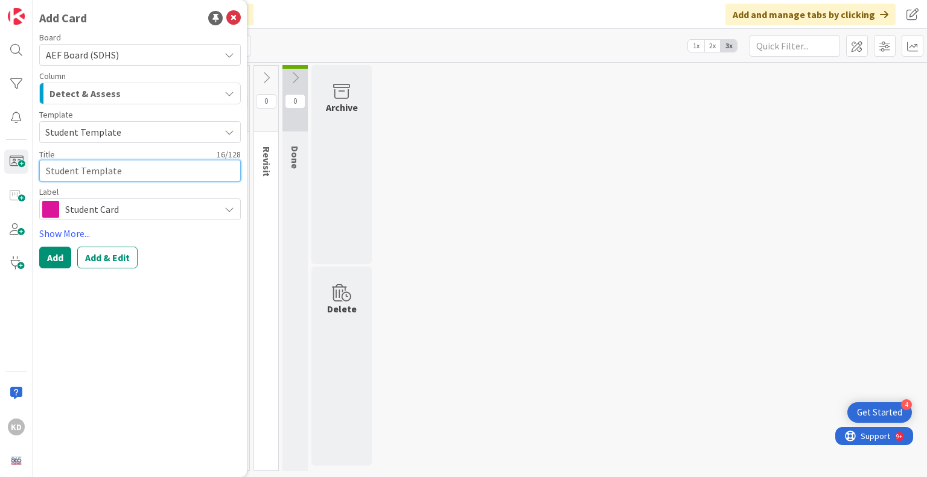
click at [81, 170] on textarea "Student Template" at bounding box center [140, 171] width 202 height 22
type textarea "x"
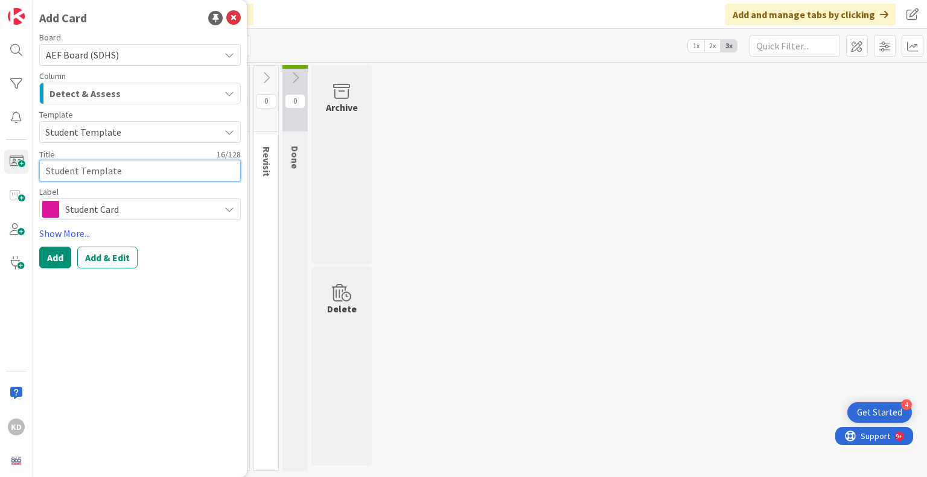
type textarea "A"
type textarea "x"
type textarea "An"
type textarea "x"
type textarea "Ant"
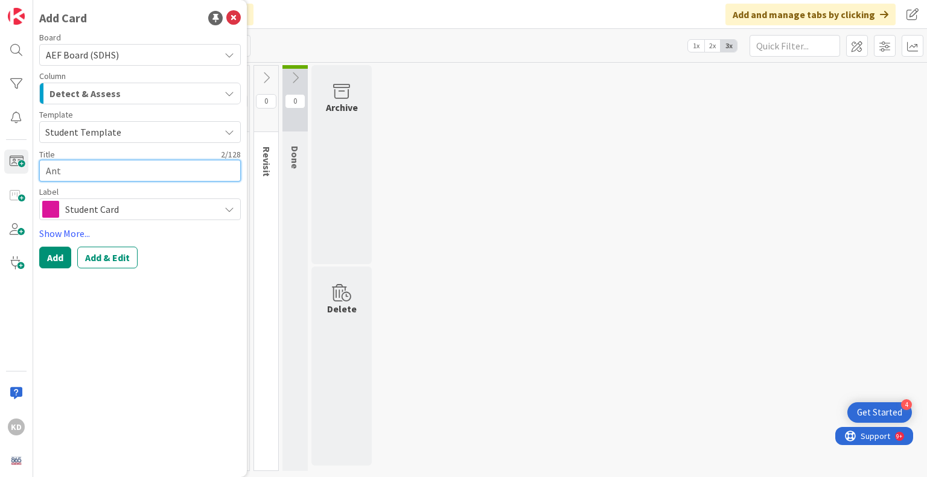
type textarea "x"
type textarea "Anth"
type textarea "x"
type textarea "Antho"
type textarea "x"
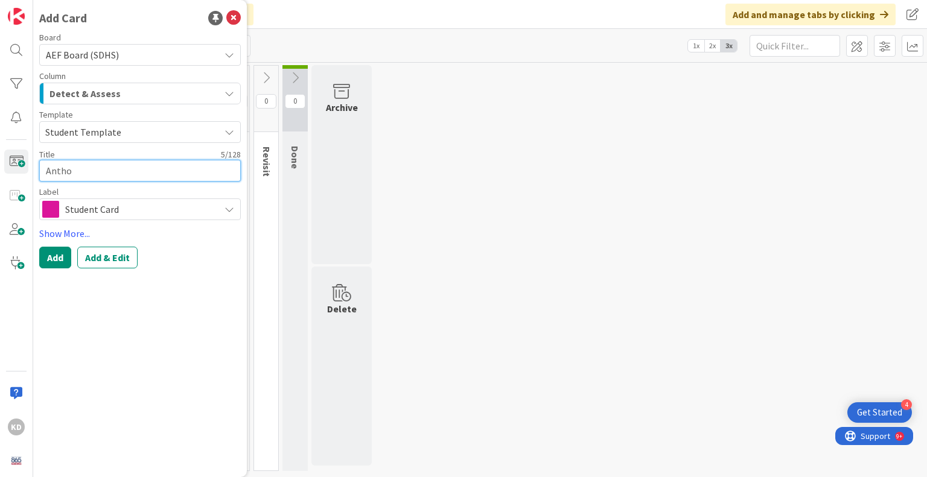
type textarea "Anthon"
type textarea "x"
type textarea "[PERSON_NAME]"
type textarea "x"
type textarea "[PERSON_NAME]"
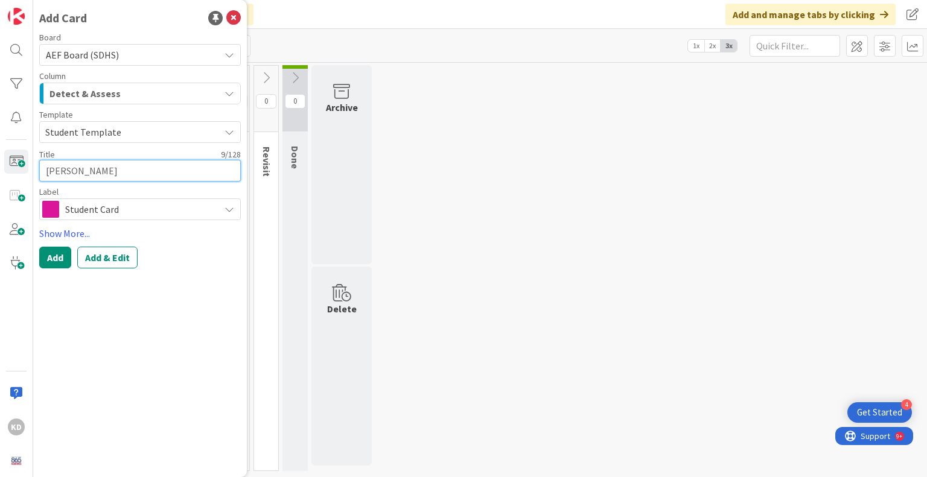
type textarea "x"
type textarea "[PERSON_NAME]"
type textarea "x"
type textarea "[PERSON_NAME]"
type textarea "x"
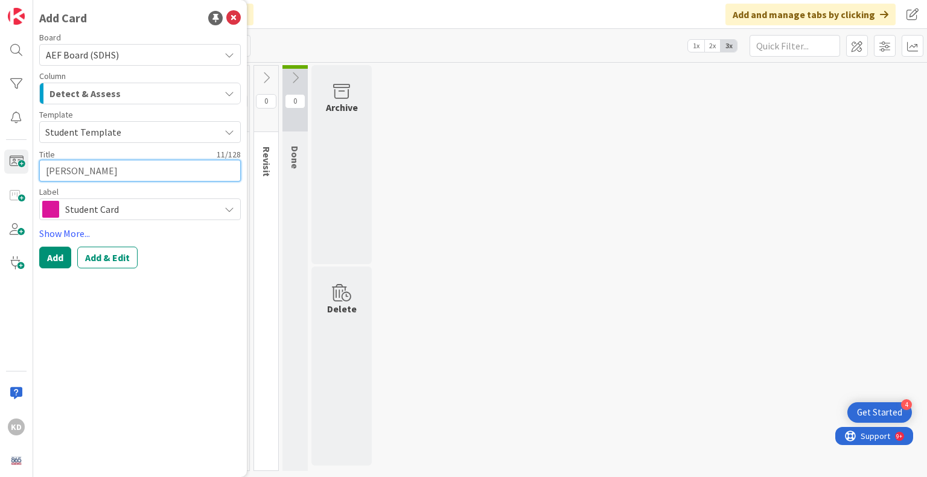
type textarea "[PERSON_NAME]"
type textarea "x"
type textarea "[PERSON_NAME]"
type textarea "x"
type textarea "[PERSON_NAME]"
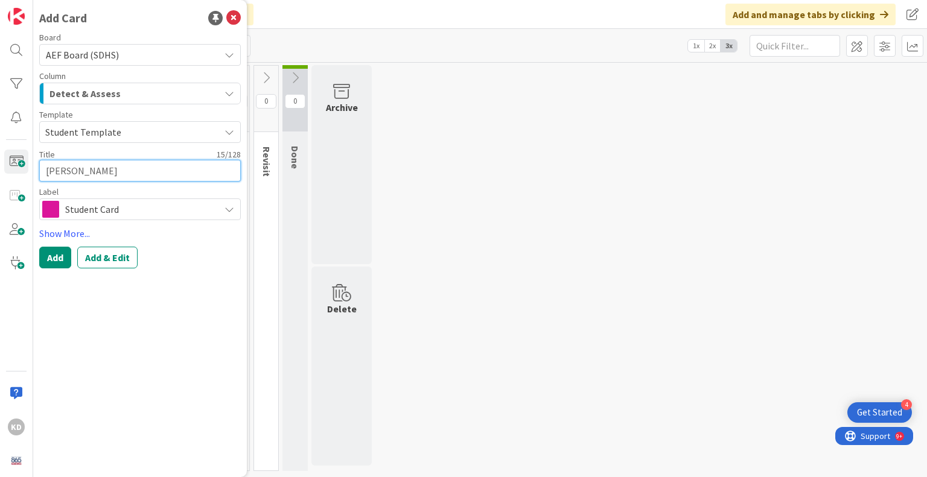
type textarea "x"
type textarea "[PERSON_NAME]"
type textarea "x"
type textarea "[PERSON_NAME]"
type textarea "x"
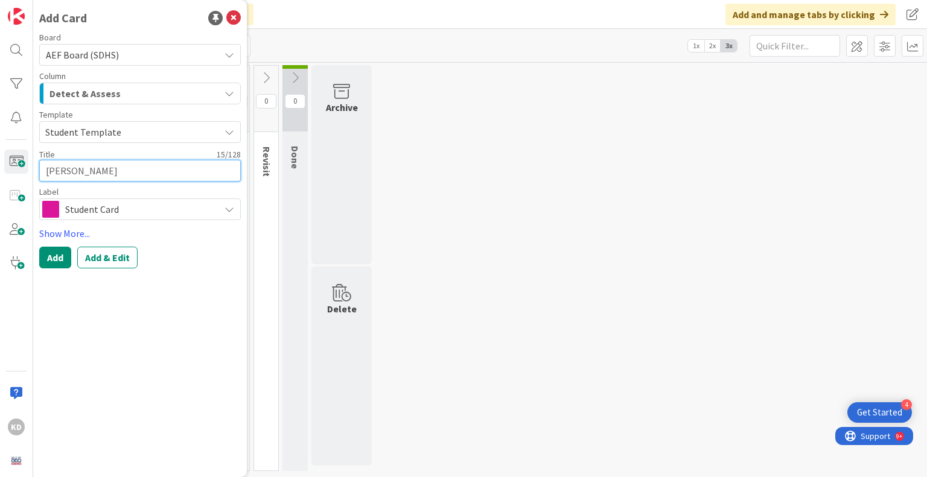
type textarea "[PERSON_NAME] ("
type textarea "x"
type textarea "[PERSON_NAME] (2"
type textarea "x"
type textarea "[PERSON_NAME] (20"
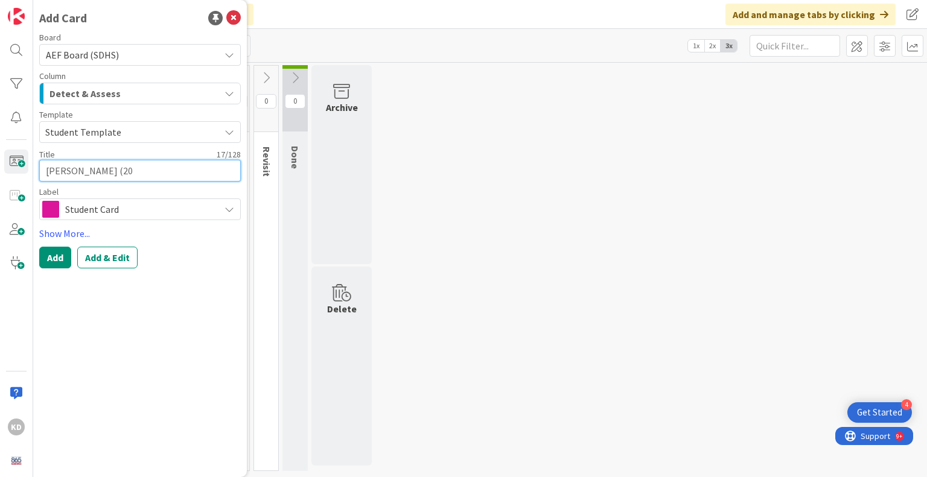
type textarea "x"
type textarea "[PERSON_NAME] (202"
type textarea "x"
type textarea "[PERSON_NAME] (2027"
type textarea "x"
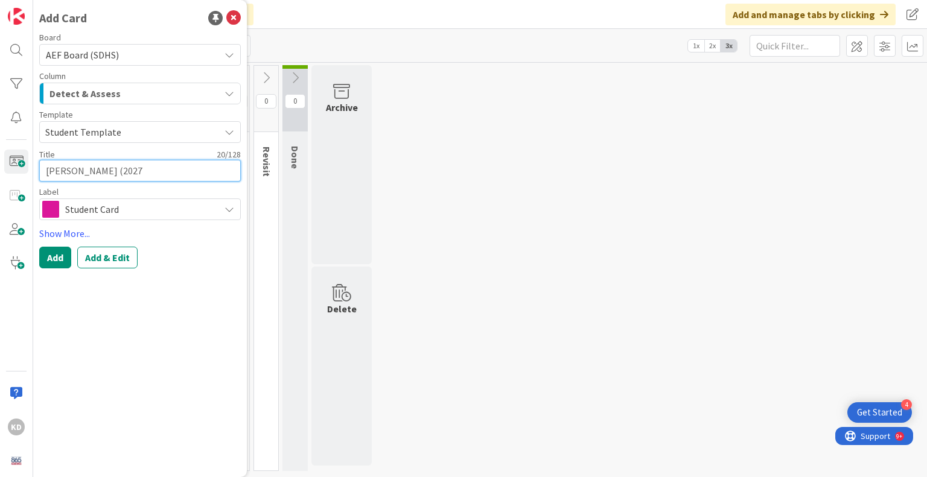
type textarea "[PERSON_NAME] (2027)"
type textarea "x"
type textarea "[PERSON_NAME] (2027)"
type textarea "x"
type textarea "[PERSON_NAME] (2027) -"
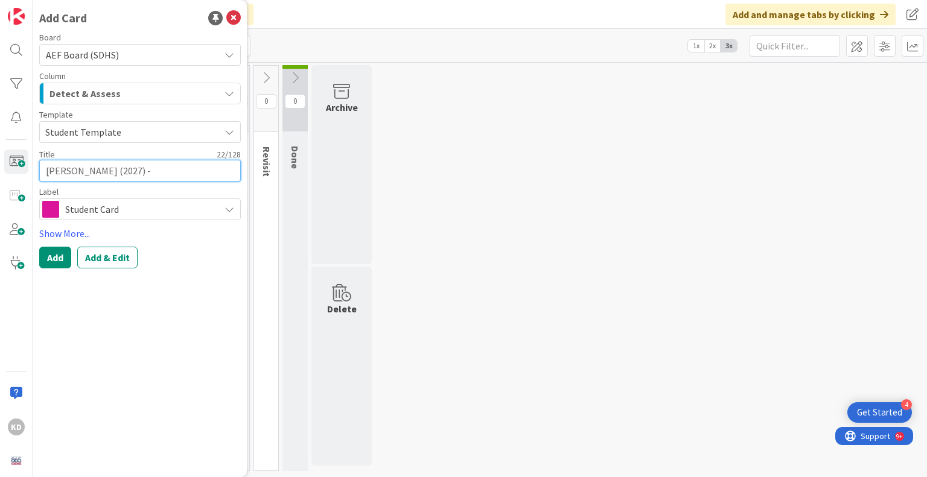
type textarea "x"
type textarea "[PERSON_NAME] (2027) -"
type textarea "x"
type textarea "[PERSON_NAME] (2027) - H"
type textarea "x"
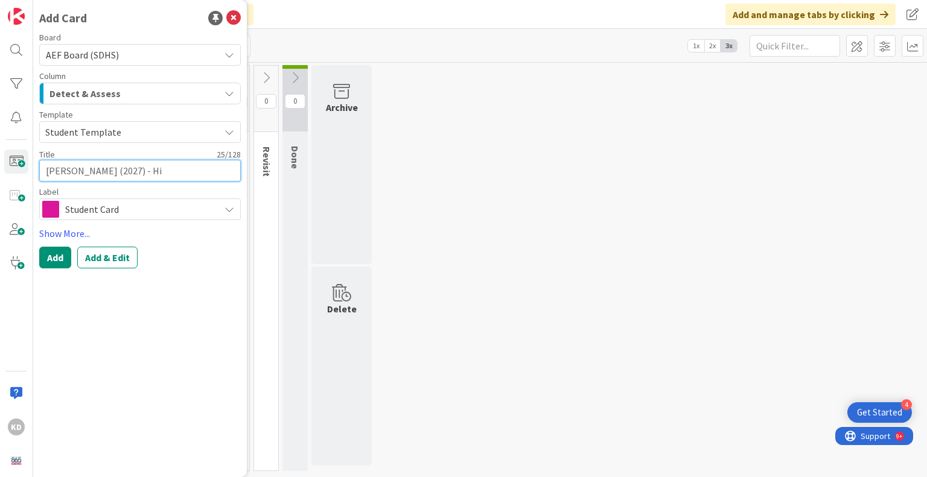
type textarea "[PERSON_NAME] (2027) - Hig"
type textarea "x"
type textarea "[PERSON_NAME] (2027) - High"
type textarea "x"
type textarea "[PERSON_NAME] (2027) - High"
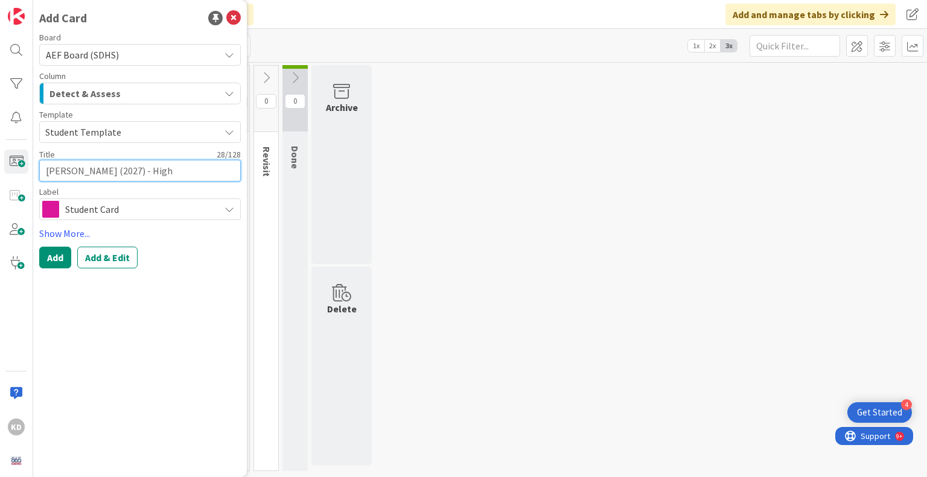
type textarea "x"
type textarea "[PERSON_NAME] (2027) - High F"
type textarea "x"
type textarea "[PERSON_NAME] (2027) - High Fl"
type textarea "x"
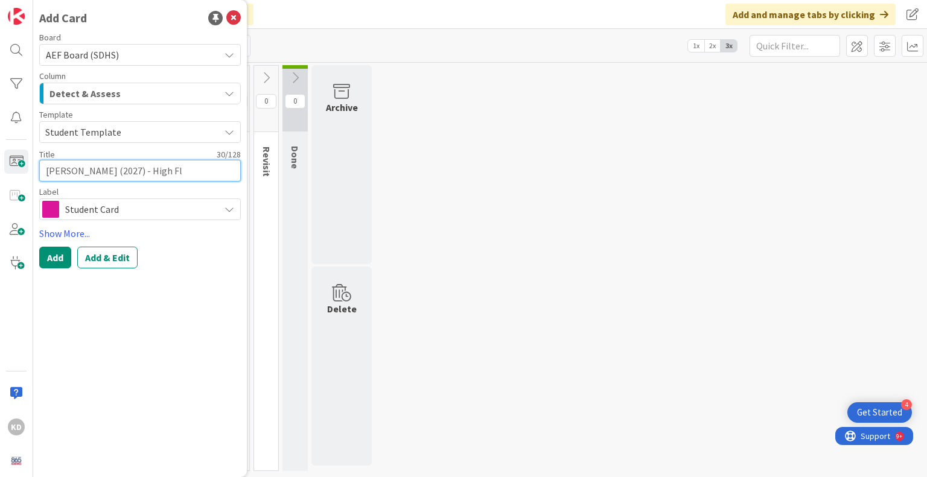
type textarea "[PERSON_NAME] (2027) - High Fly"
type textarea "x"
type textarea "[PERSON_NAME] (2027) - High [PERSON_NAME]"
type textarea "x"
type textarea "[PERSON_NAME] (2027) - High Flyer"
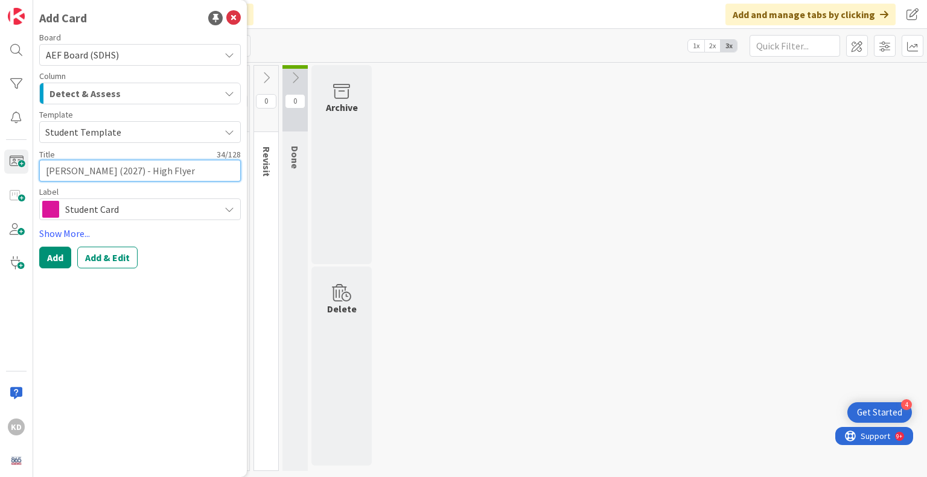
type textarea "x"
type textarea "[PERSON_NAME] (2027) - High Flyer"
type textarea "x"
type textarea "[PERSON_NAME] (2027) - High Flyer 2"
type textarea "x"
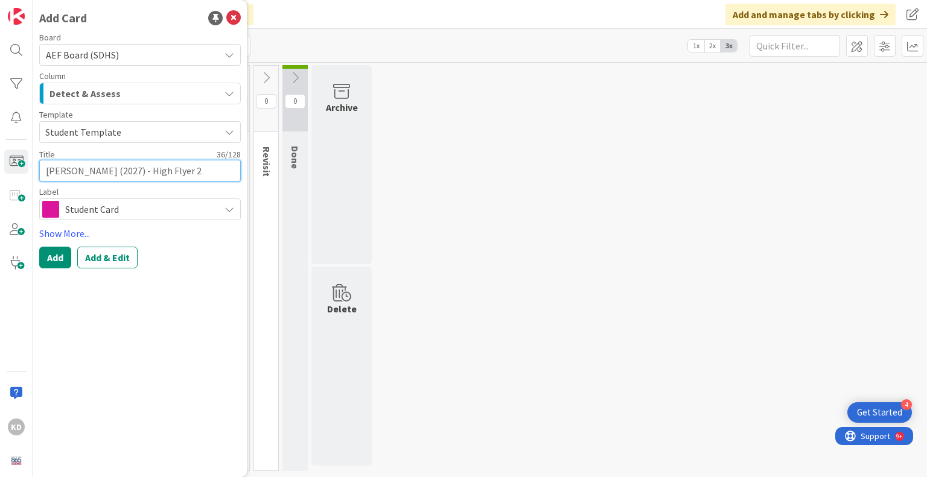
type textarea "[PERSON_NAME] (2027) - High Flyer 20"
type textarea "x"
type textarea "[PERSON_NAME] (2027) - High Flyer 202"
type textarea "x"
type textarea "[PERSON_NAME] (2027) - High Flyer 2025"
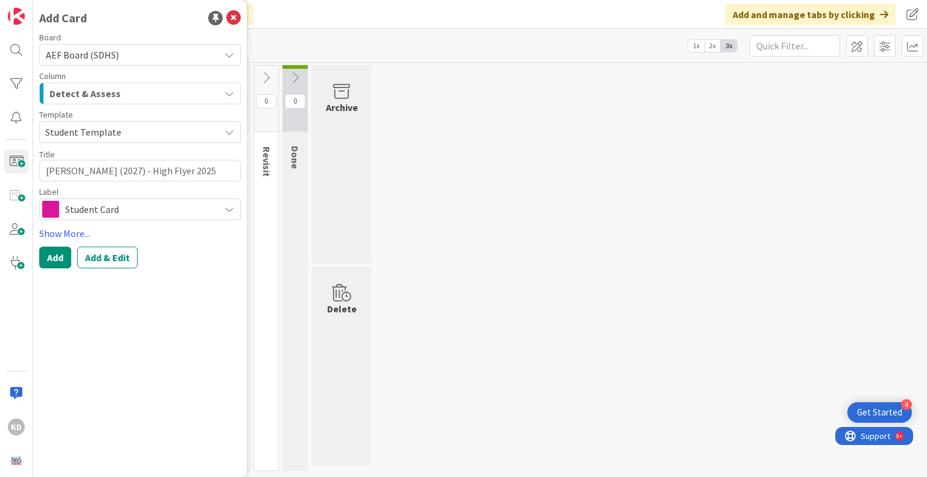
click at [113, 208] on span "Student Card" at bounding box center [139, 209] width 148 height 17
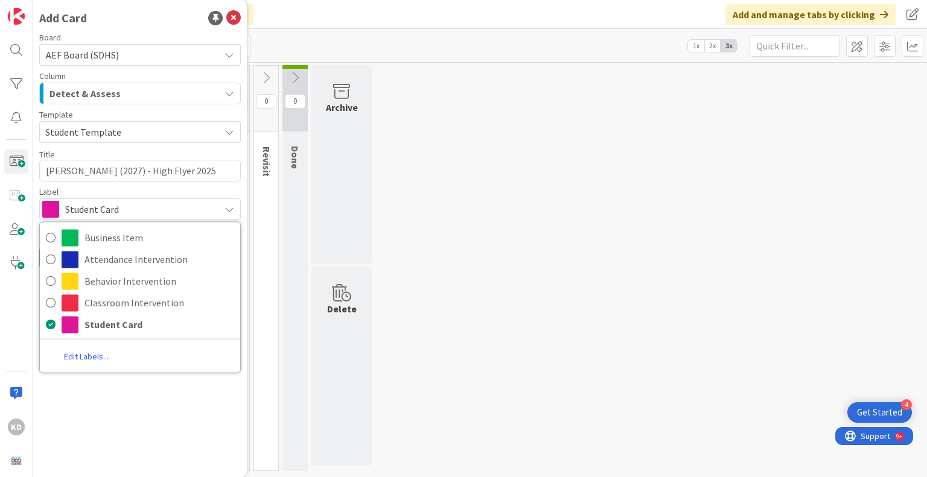
click at [113, 206] on span "Student Card" at bounding box center [139, 209] width 148 height 17
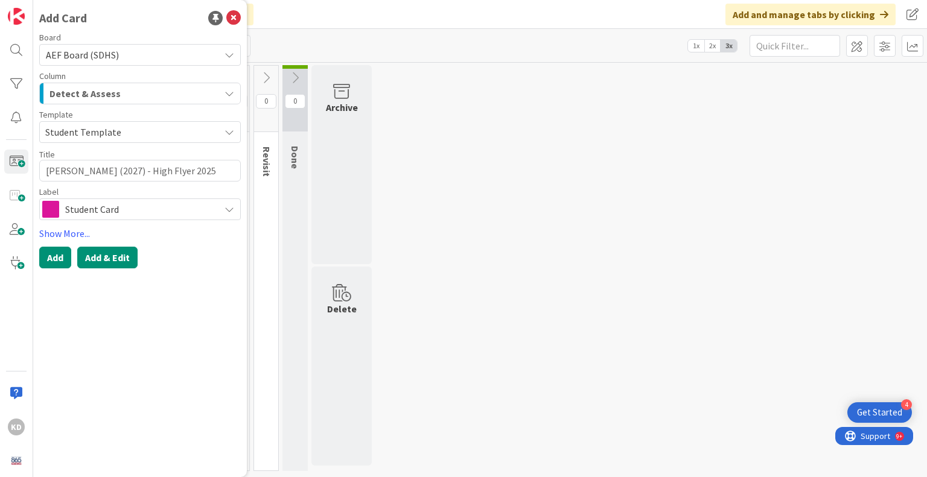
click at [117, 262] on button "Add & Edit" at bounding box center [107, 258] width 60 height 22
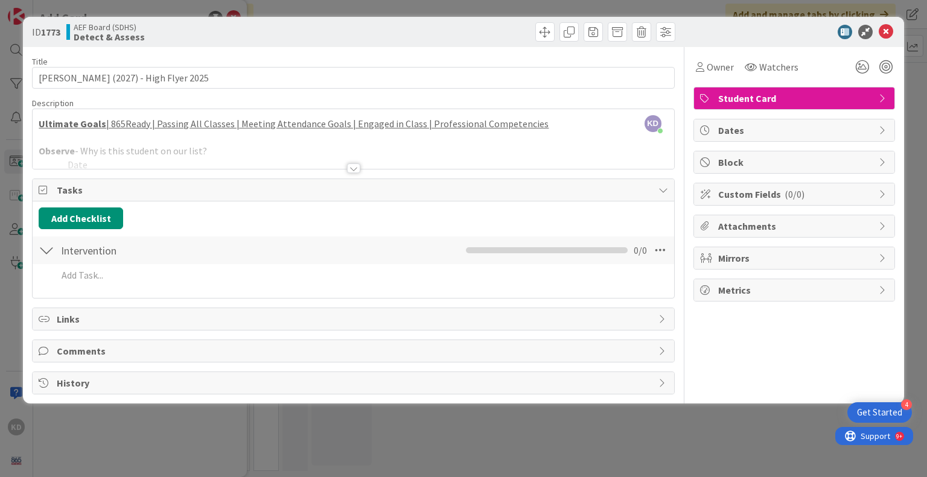
click at [128, 156] on div at bounding box center [353, 153] width 641 height 31
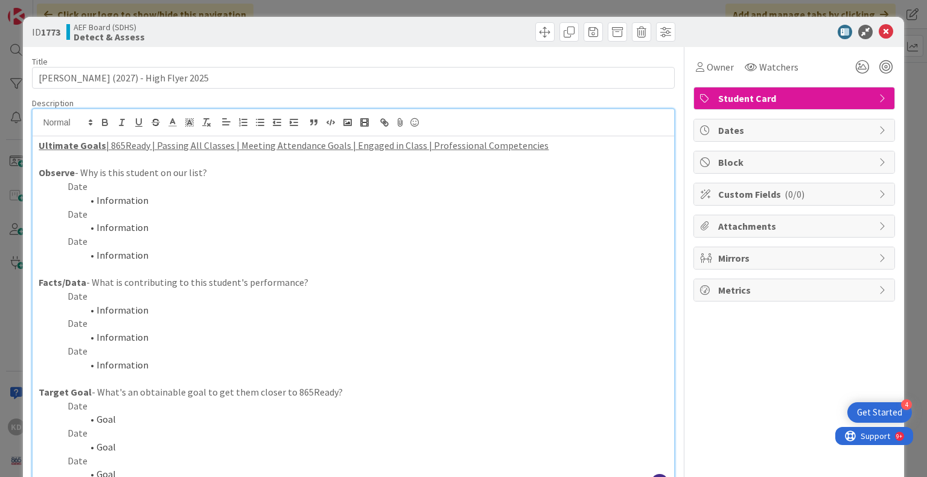
click at [154, 376] on p at bounding box center [353, 379] width 629 height 14
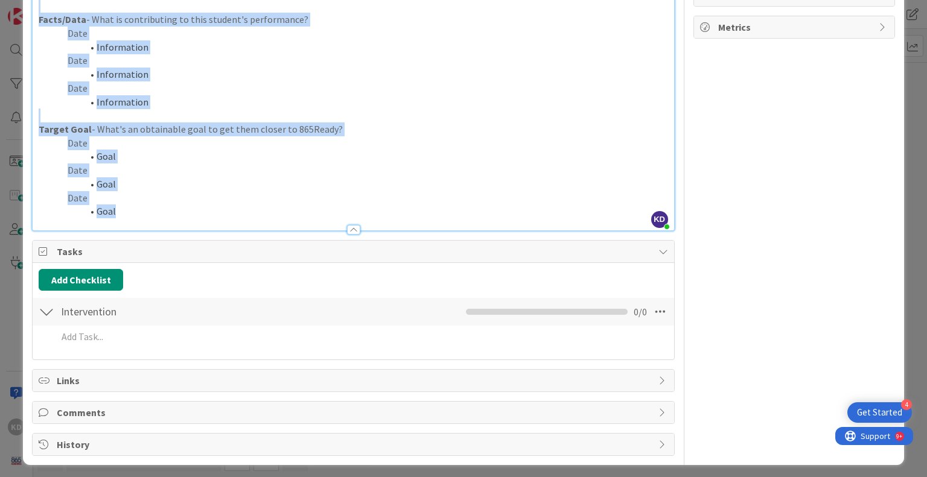
scroll to position [265, 0]
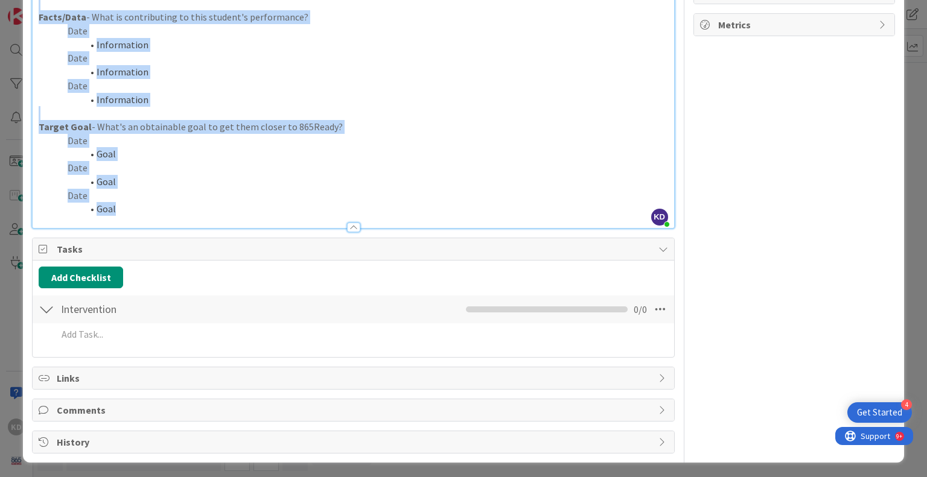
drag, startPoint x: 39, startPoint y: 173, endPoint x: 227, endPoint y: 506, distance: 382.3
click at [227, 477] on html "4 Get Started KD Click our logo to show/hide this navigation Add and manage tab…" at bounding box center [463, 238] width 927 height 477
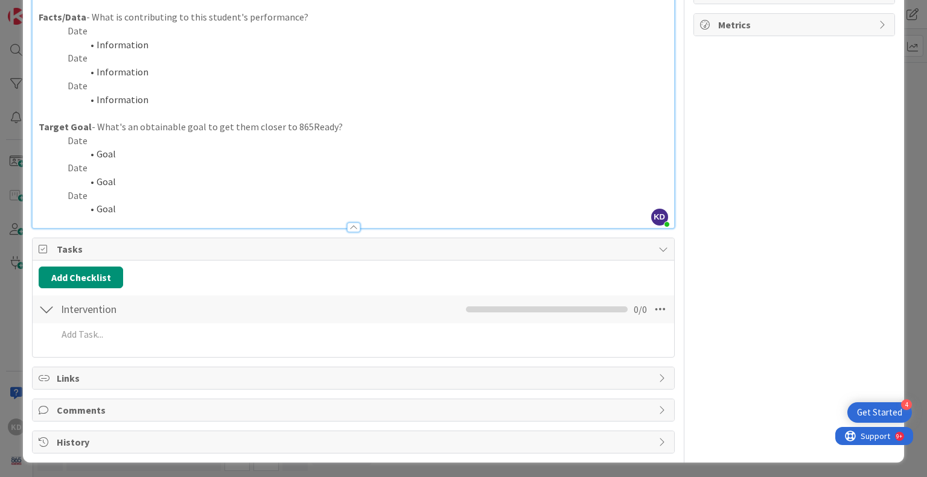
scroll to position [0, 0]
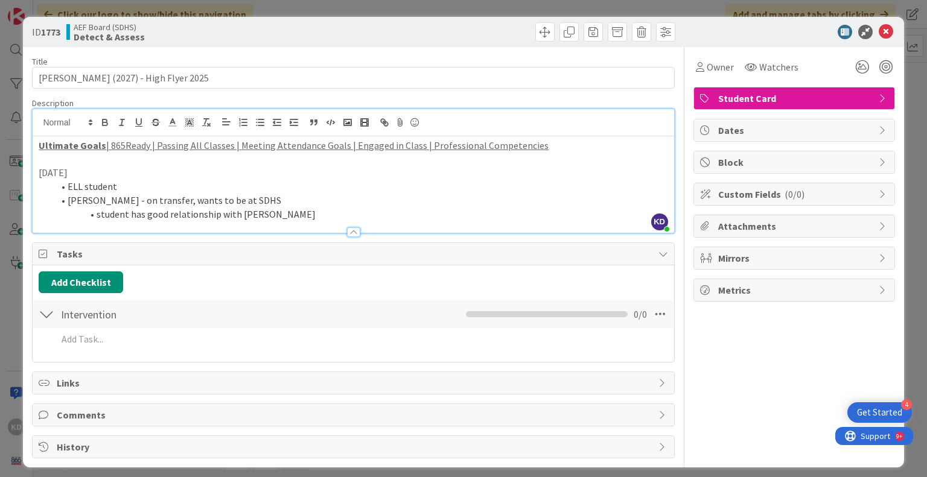
click at [261, 232] on div at bounding box center [353, 226] width 641 height 13
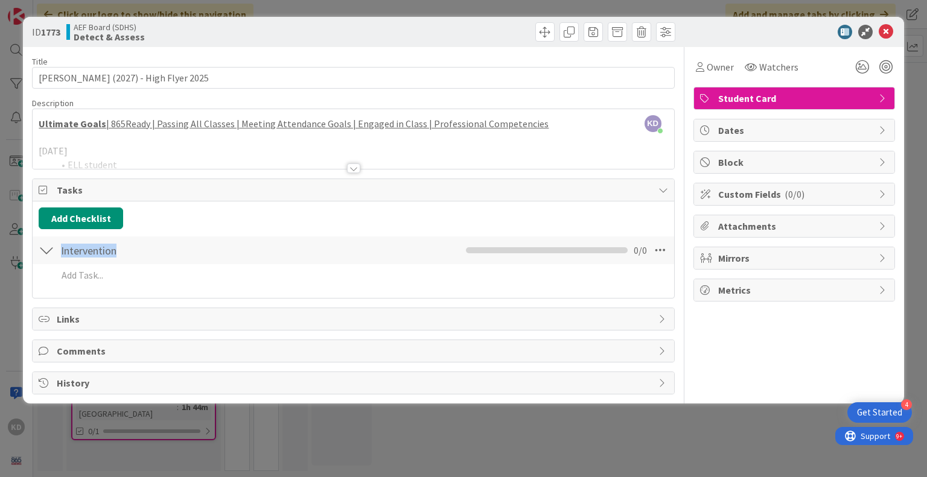
click at [261, 232] on div "Add Checklist Intervention Checklist Name 12 / 64 Intervention 0 / 0 Add Add Mu…" at bounding box center [353, 250] width 629 height 84
click at [469, 151] on div at bounding box center [353, 153] width 641 height 31
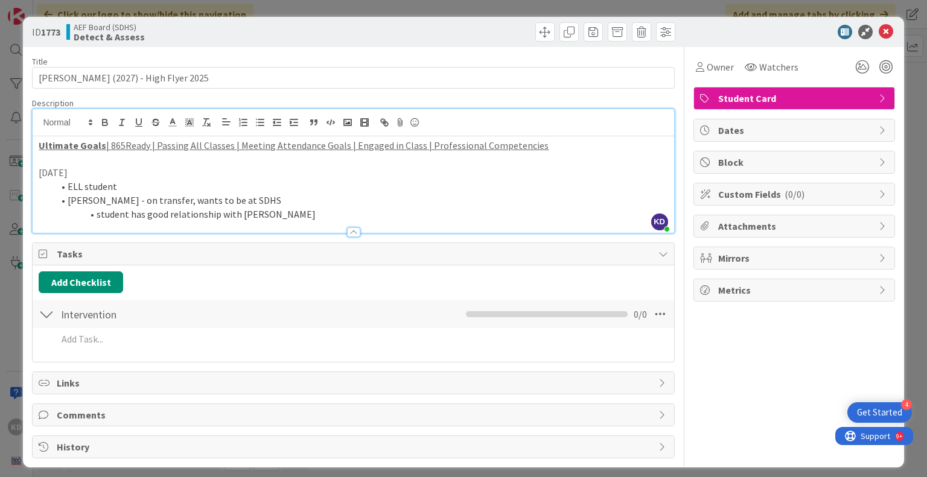
click at [323, 218] on li "student has good relationship with [PERSON_NAME]" at bounding box center [360, 215] width 614 height 14
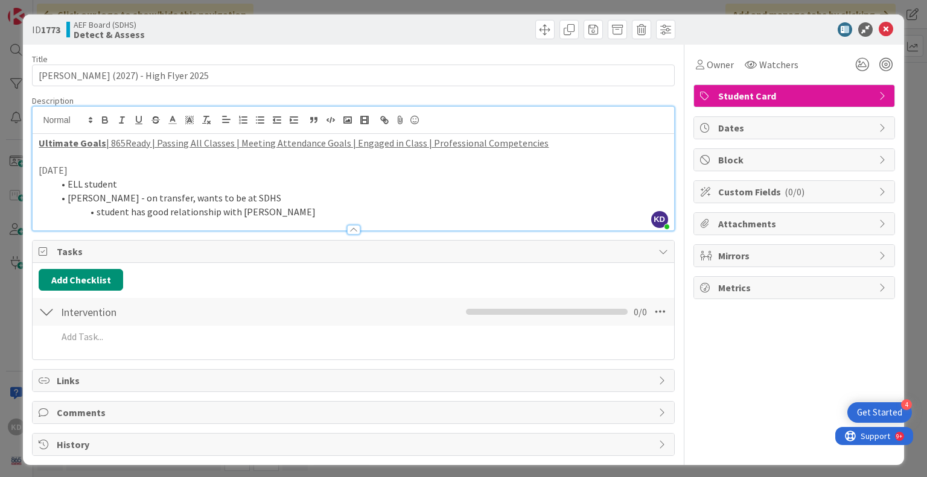
click at [314, 211] on li "student has good relationship with [PERSON_NAME]" at bounding box center [360, 212] width 614 height 14
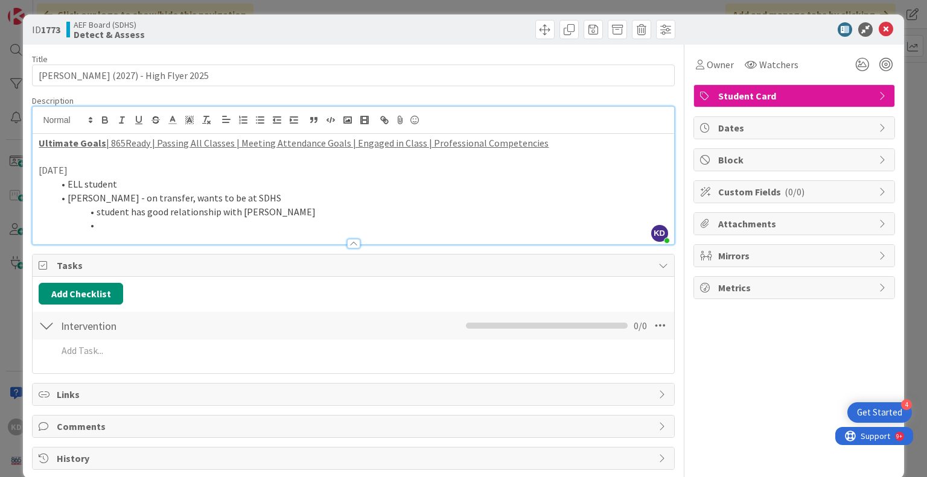
click at [314, 211] on li "student has good relationship with [PERSON_NAME]" at bounding box center [360, 212] width 614 height 14
click at [316, 229] on li at bounding box center [360, 225] width 614 height 14
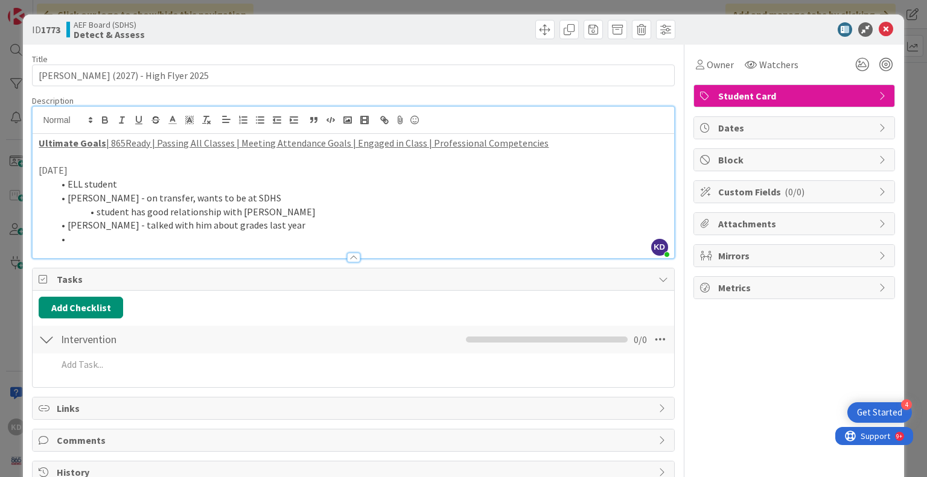
click at [297, 214] on li "student has good relationship with [PERSON_NAME]" at bounding box center [360, 212] width 614 height 14
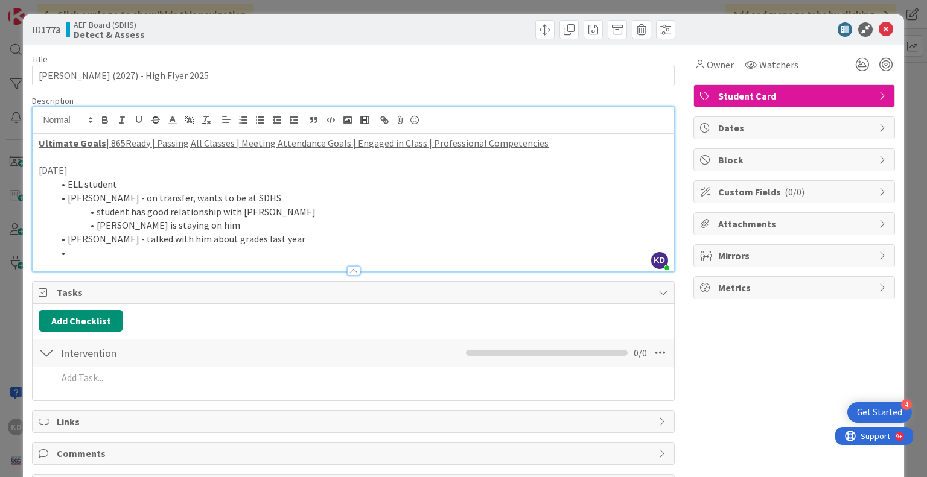
click at [238, 247] on li at bounding box center [360, 253] width 614 height 14
click at [270, 241] on li "[PERSON_NAME] - talked with him about grades last year" at bounding box center [360, 239] width 614 height 14
click at [284, 241] on li "[PERSON_NAME] - talked with him about grades last year" at bounding box center [360, 239] width 614 height 14
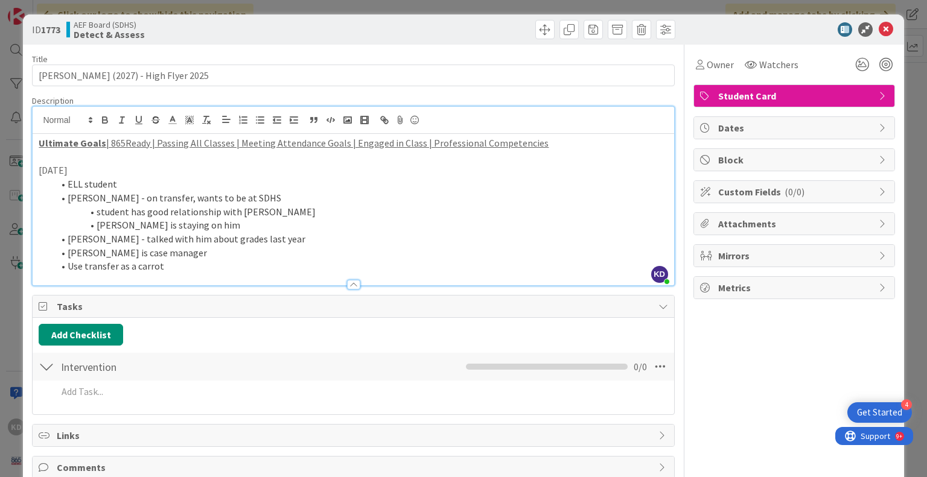
click at [142, 267] on li "Use transfer as a carrot" at bounding box center [360, 266] width 614 height 14
click at [211, 284] on div at bounding box center [353, 279] width 642 height 13
click at [127, 180] on li "ELL student" at bounding box center [360, 184] width 614 height 14
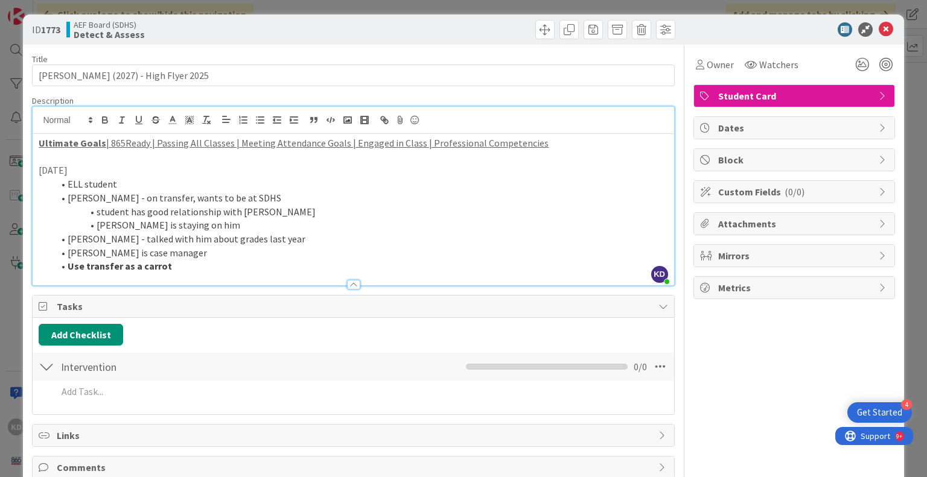
click at [83, 183] on li "ELL student" at bounding box center [360, 184] width 614 height 14
click at [326, 241] on li "[PERSON_NAME] - talked with him about grades last year" at bounding box center [360, 239] width 614 height 14
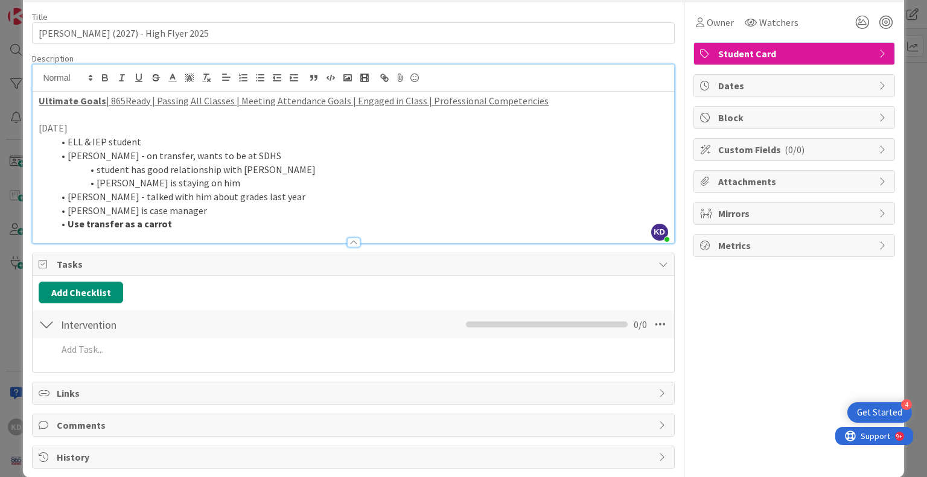
scroll to position [60, 0]
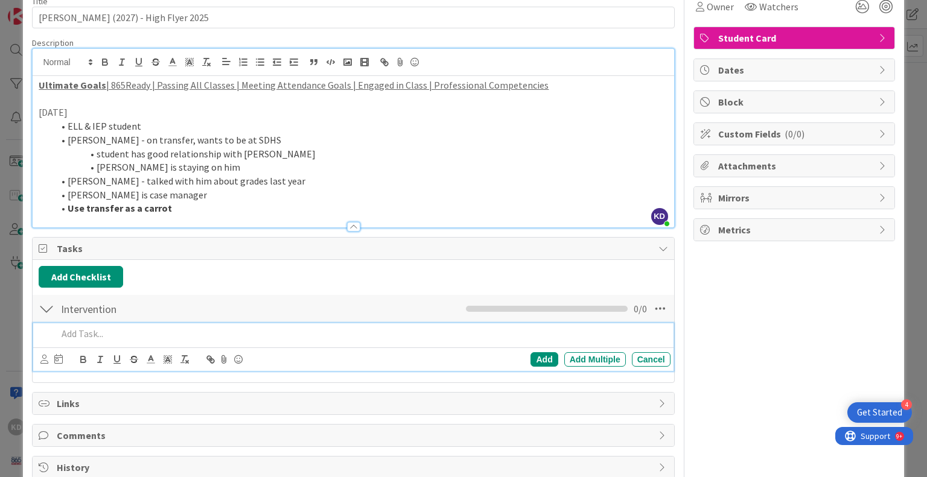
click at [338, 331] on p at bounding box center [361, 334] width 608 height 14
click at [531, 354] on div "Add" at bounding box center [543, 359] width 27 height 14
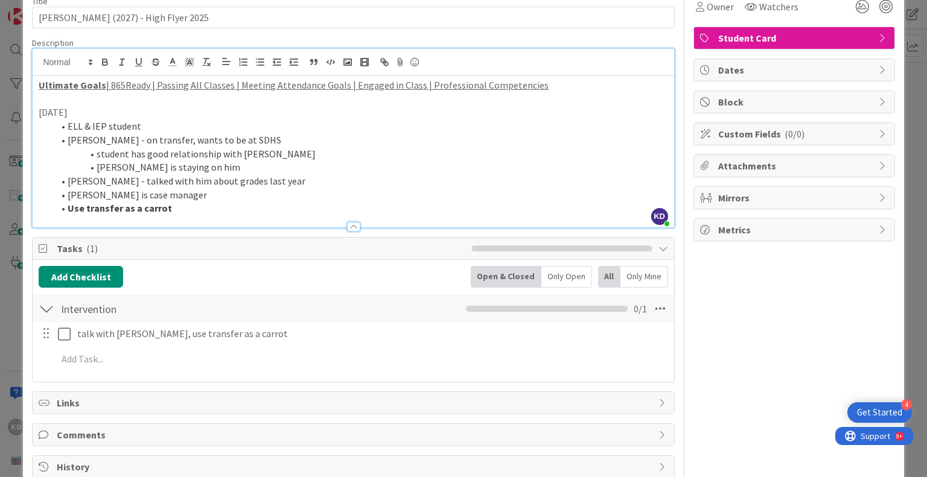
scroll to position [0, 0]
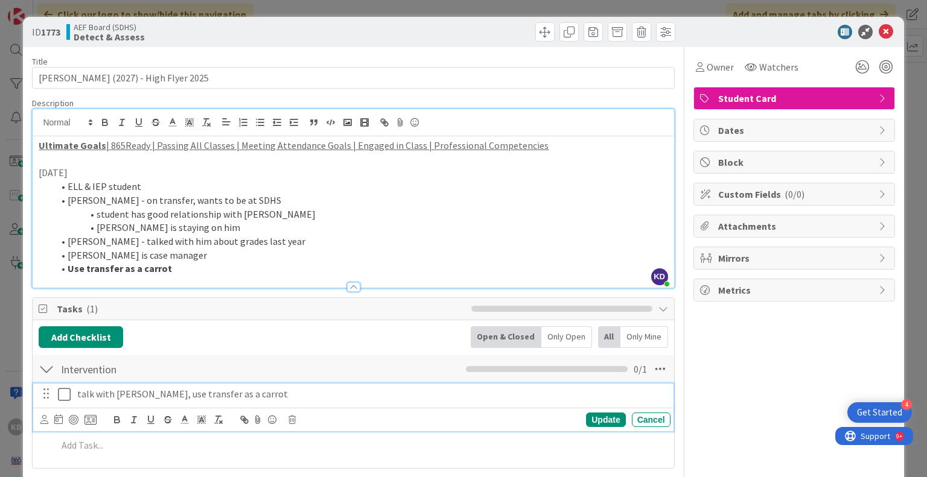
click at [299, 394] on p "talk with [PERSON_NAME], use transfer as a carrot" at bounding box center [371, 394] width 588 height 14
click at [640, 421] on div "Cancel" at bounding box center [651, 420] width 39 height 14
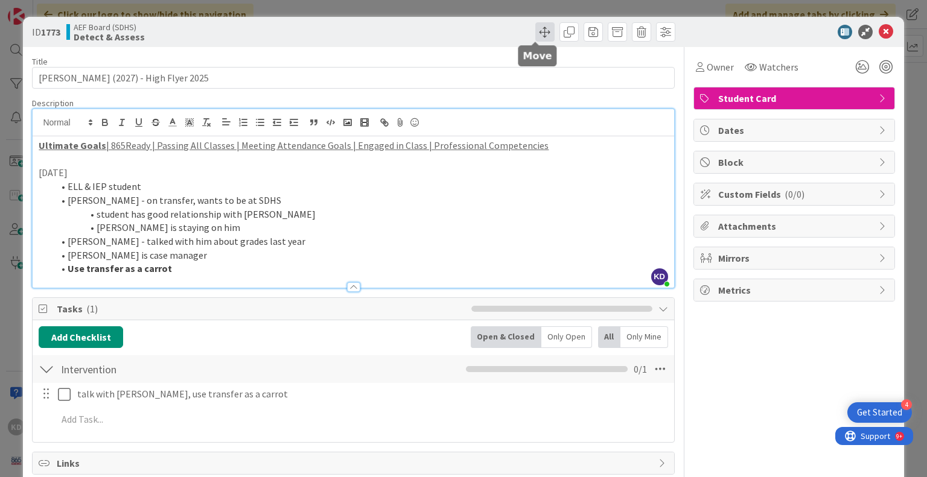
click at [543, 31] on span at bounding box center [544, 31] width 19 height 19
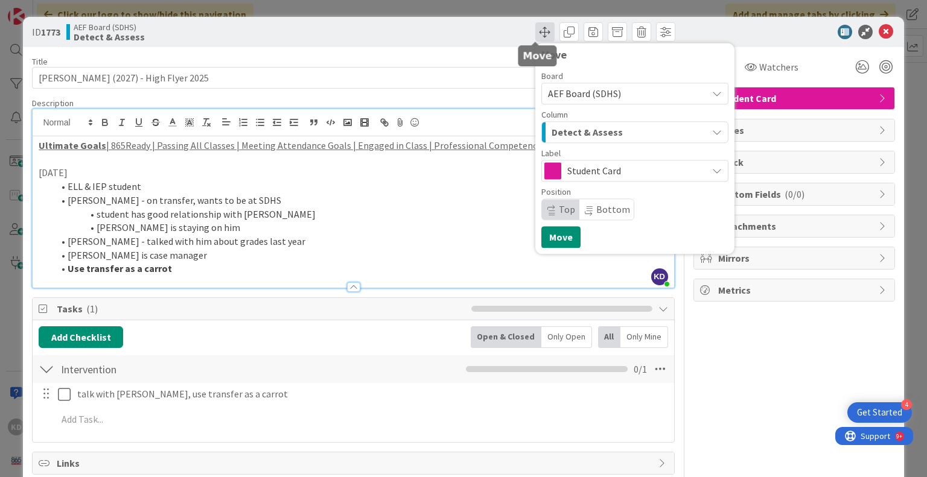
click at [543, 31] on span at bounding box center [544, 31] width 19 height 19
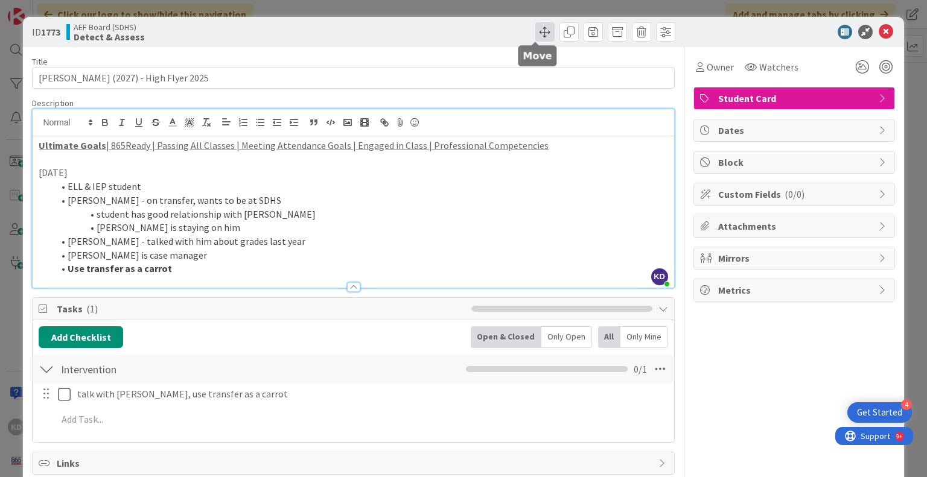
click at [540, 29] on span at bounding box center [544, 31] width 19 height 19
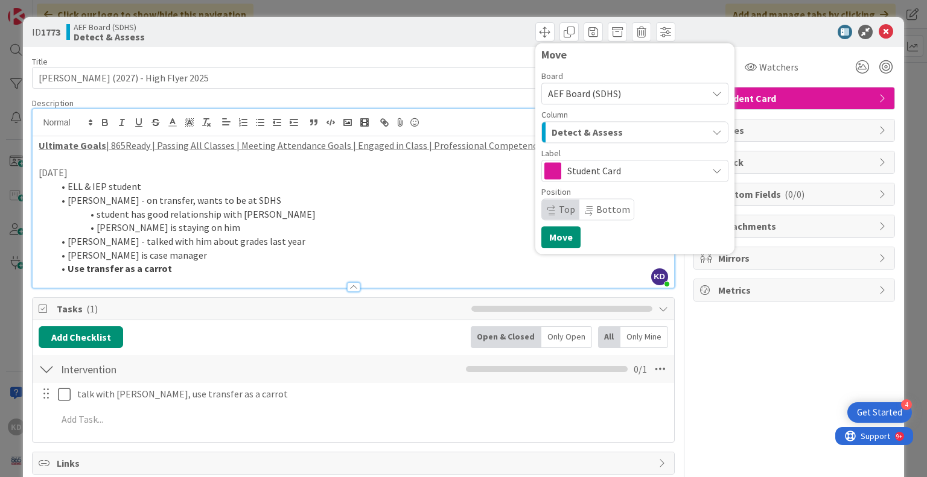
click at [583, 130] on span "Detect & Assess" at bounding box center [586, 132] width 71 height 16
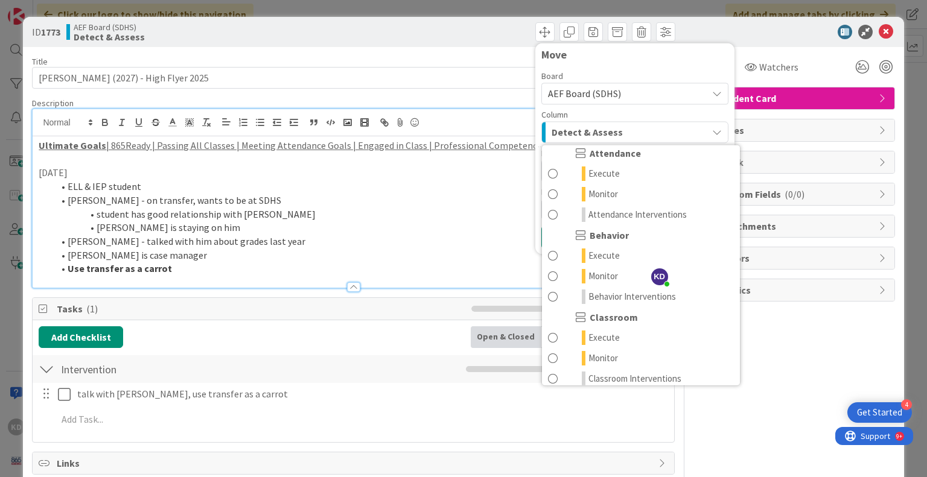
scroll to position [69, 0]
click at [548, 354] on span at bounding box center [553, 358] width 10 height 14
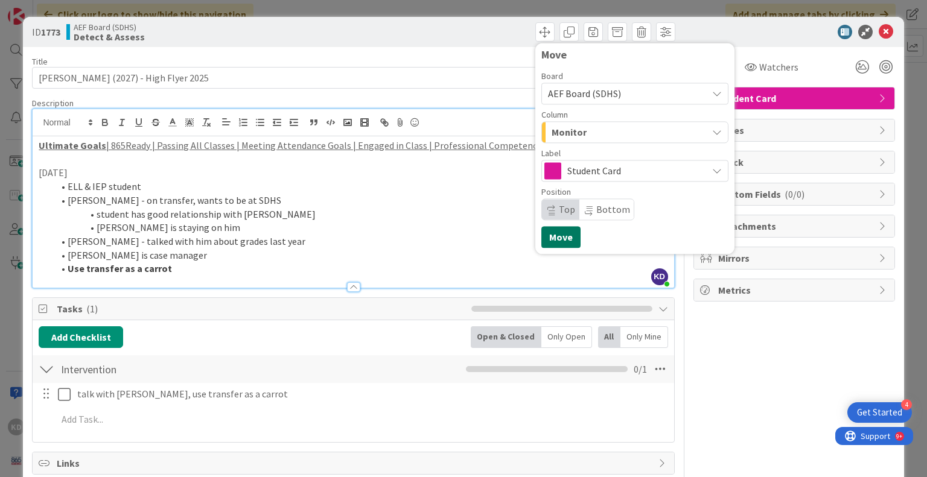
click at [554, 241] on button "Move" at bounding box center [560, 237] width 39 height 22
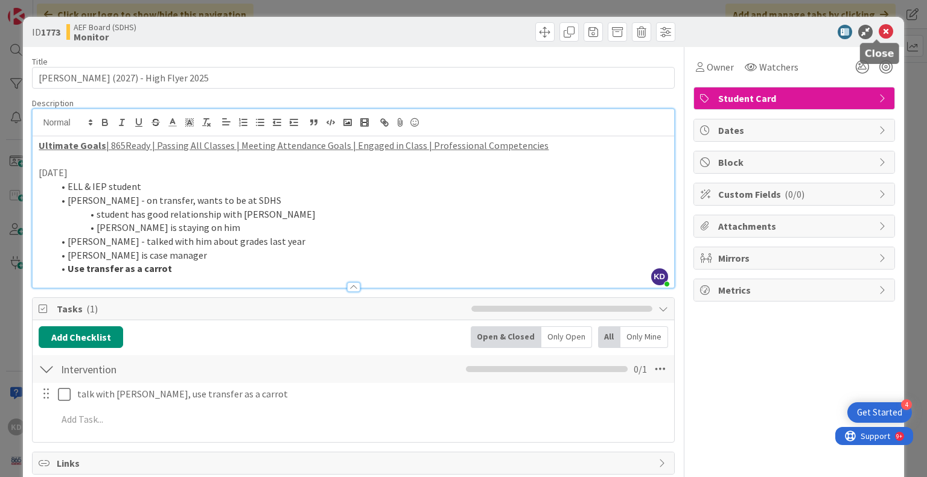
click at [882, 31] on icon at bounding box center [885, 32] width 14 height 14
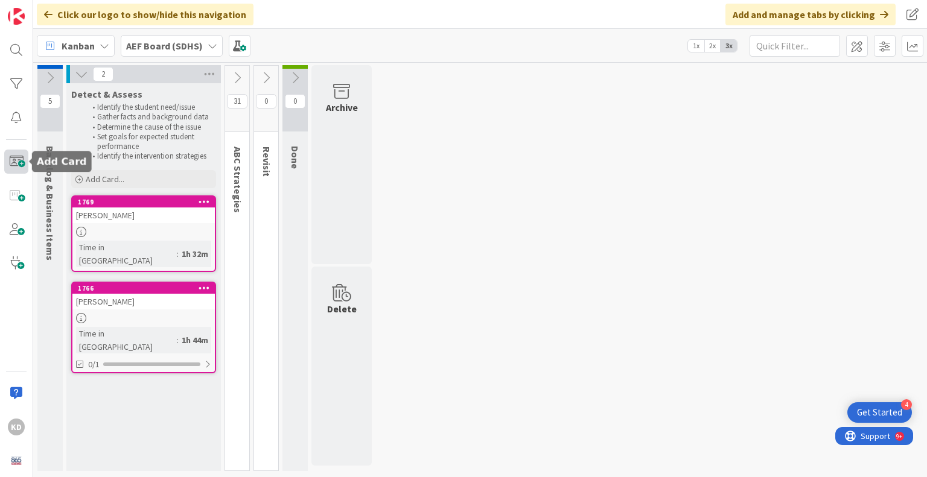
click at [14, 170] on span at bounding box center [16, 162] width 24 height 24
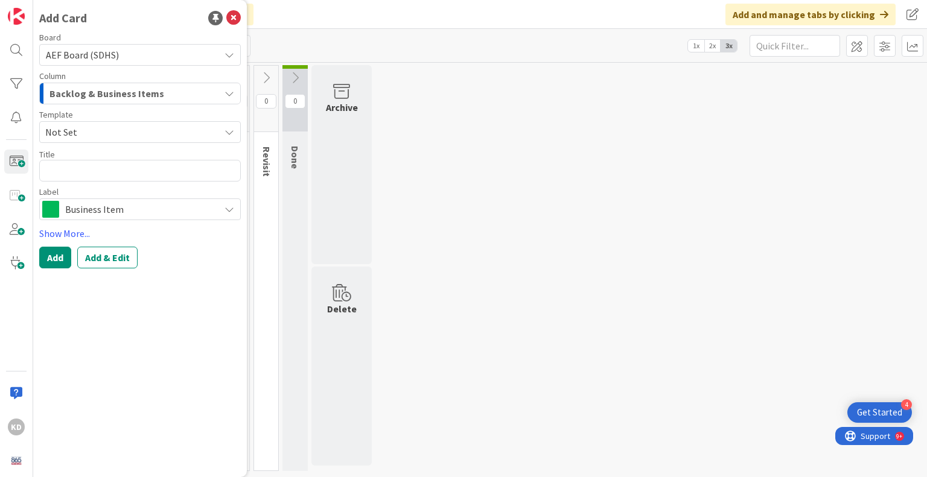
click at [96, 95] on span "Backlog & Business Items" at bounding box center [106, 94] width 115 height 16
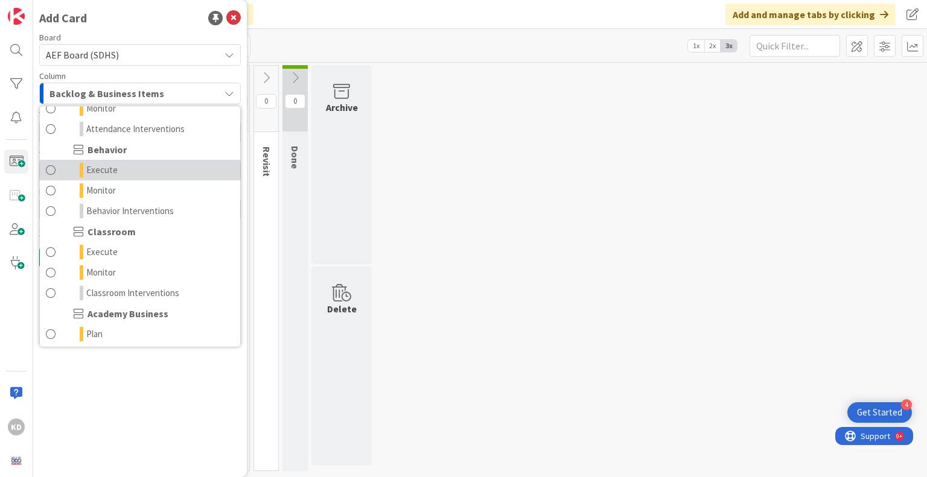
scroll to position [116, 0]
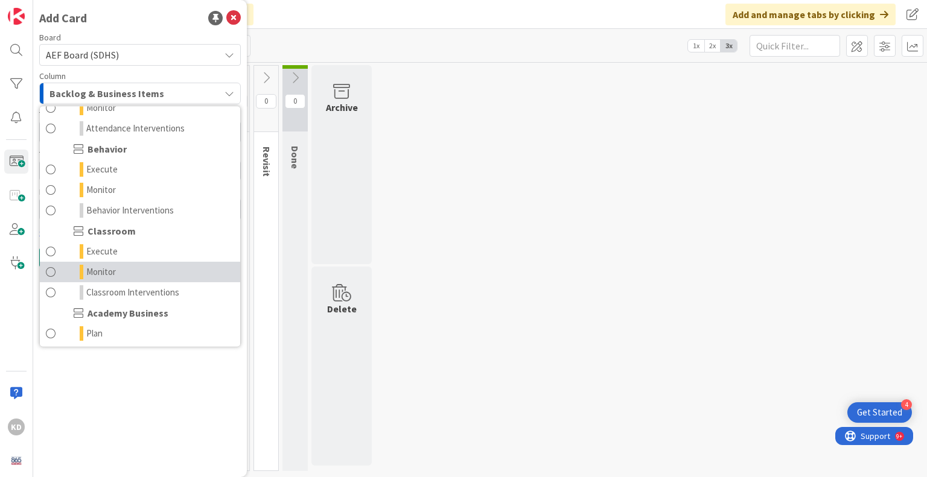
click at [133, 277] on link "Monitor" at bounding box center [140, 272] width 200 height 21
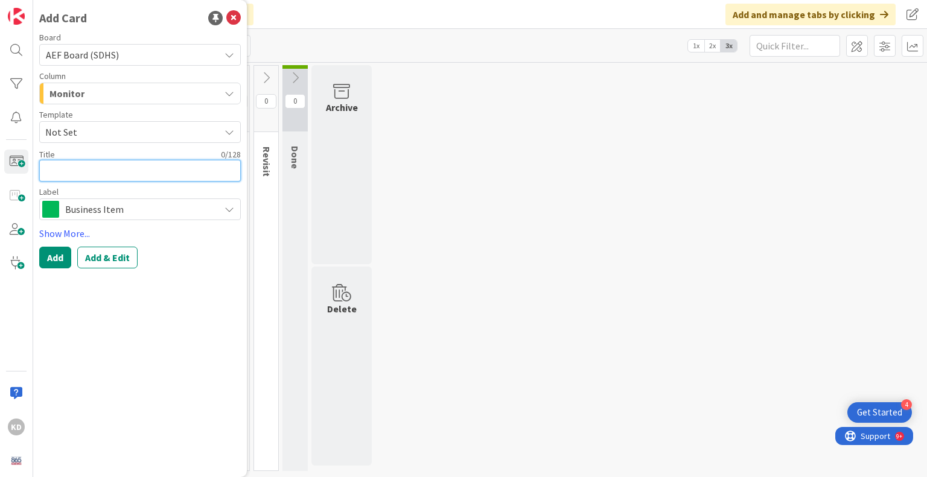
click at [71, 170] on textarea at bounding box center [140, 171] width 202 height 22
type textarea "x"
type textarea "D"
type textarea "x"
type textarea "Da"
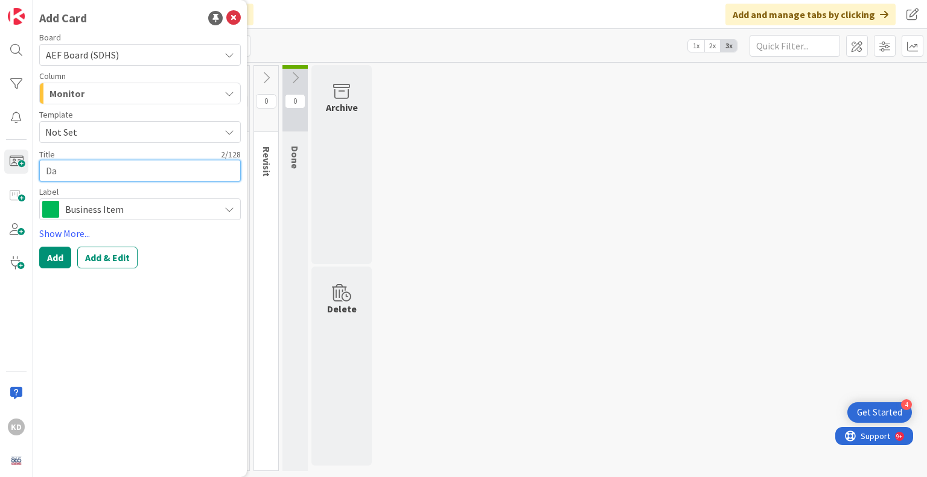
type textarea "x"
type textarea "Dav"
type textarea "x"
type textarea "Davi"
type textarea "x"
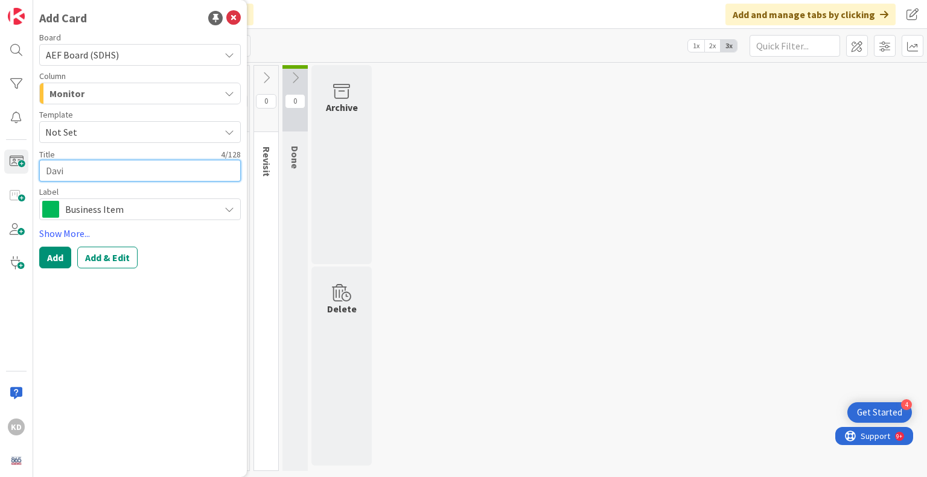
type textarea "[PERSON_NAME]"
type textarea "x"
type textarea "[PERSON_NAME]"
type textarea "x"
type textarea "[PERSON_NAME]"
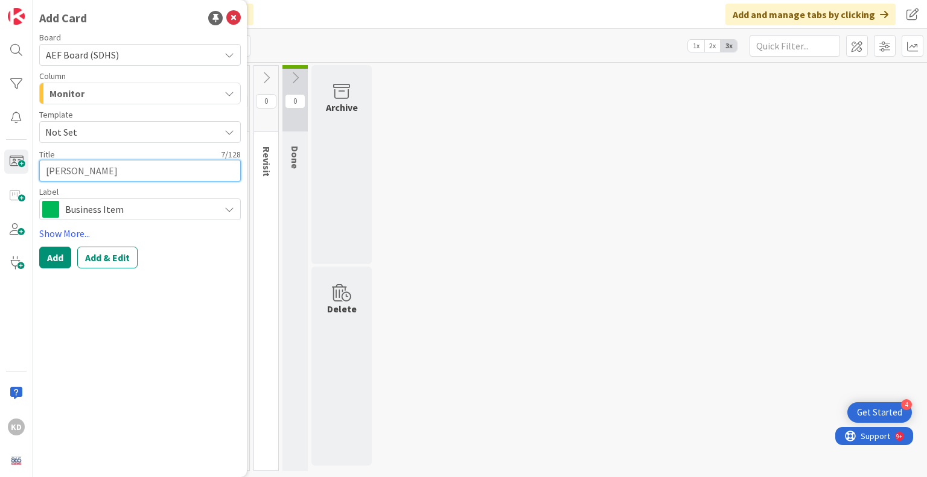
type textarea "x"
type textarea "[PERSON_NAME]"
type textarea "x"
type textarea "[PERSON_NAME]"
type textarea "x"
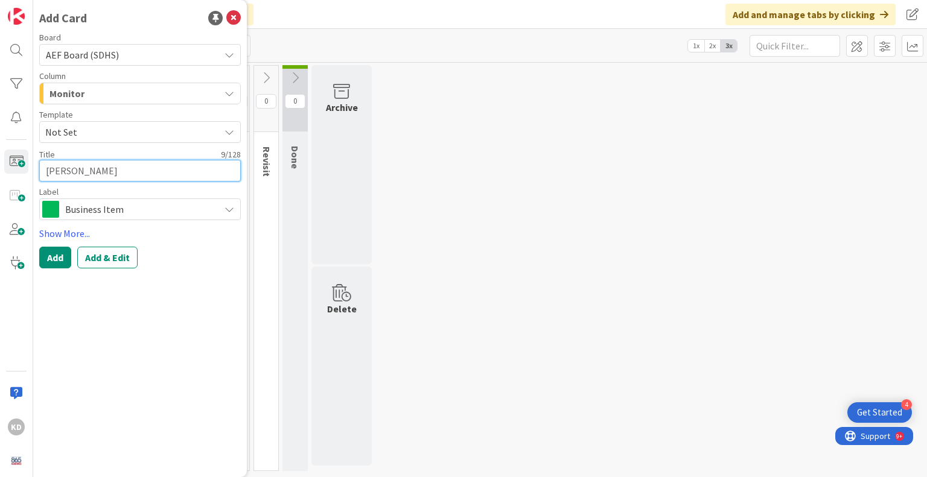
type textarea "[PERSON_NAME]"
type textarea "x"
type textarea "[PERSON_NAME]"
type textarea "x"
type textarea "[PERSON_NAME]"
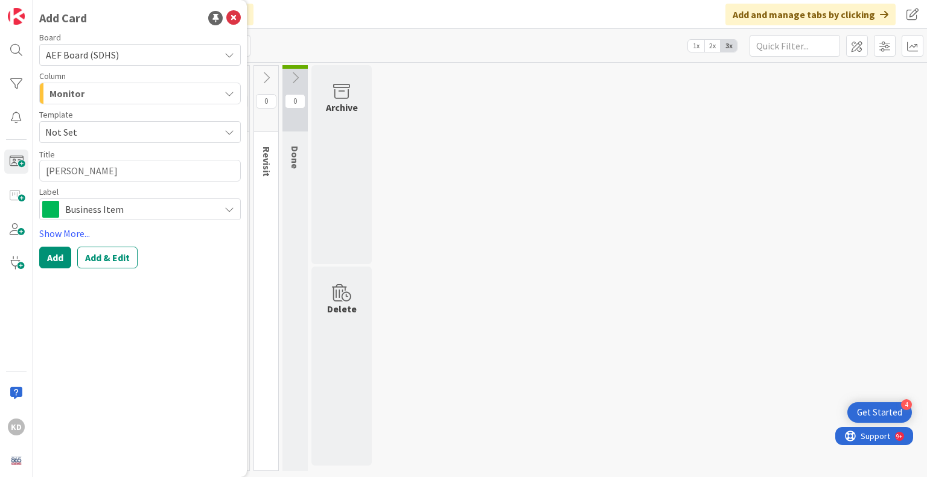
click at [84, 205] on span "Business Item" at bounding box center [139, 209] width 148 height 17
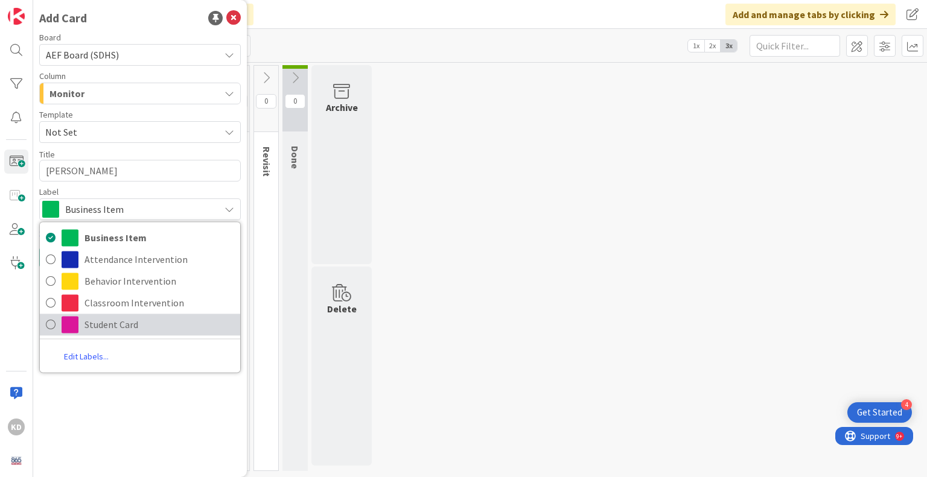
click at [98, 323] on span "Student Card" at bounding box center [159, 325] width 150 height 18
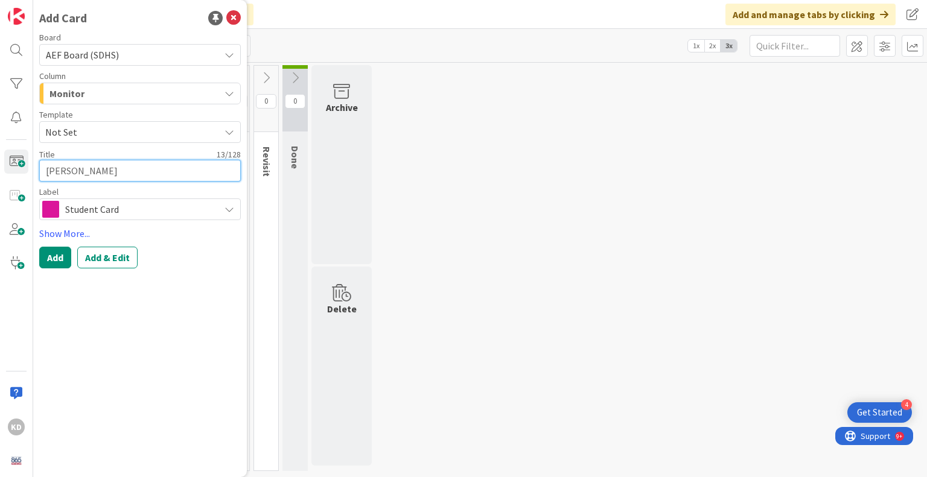
click at [106, 171] on textarea "[PERSON_NAME]" at bounding box center [140, 171] width 202 height 22
type textarea "x"
type textarea "[PERSON_NAME]"
type textarea "x"
type textarea "[PERSON_NAME] (@"
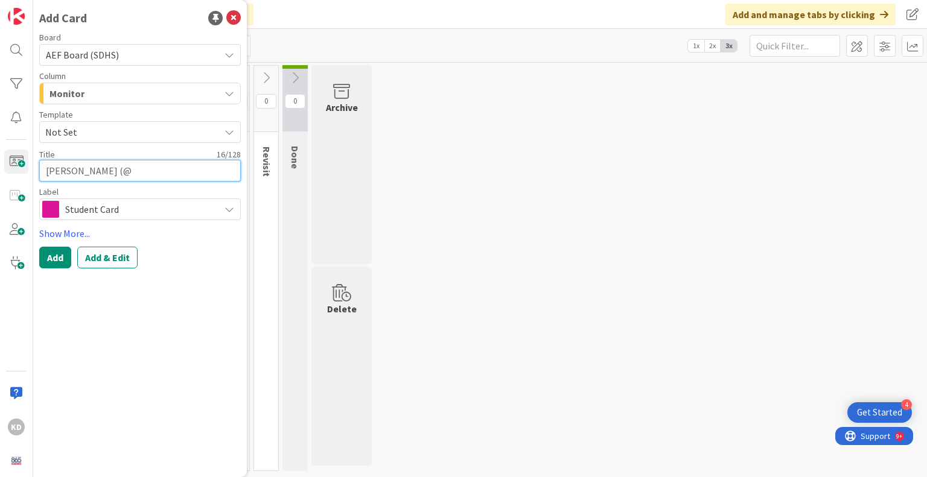
type textarea "x"
type textarea "[PERSON_NAME] (@0"
type textarea "x"
type textarea "[PERSON_NAME] (@"
type textarea "x"
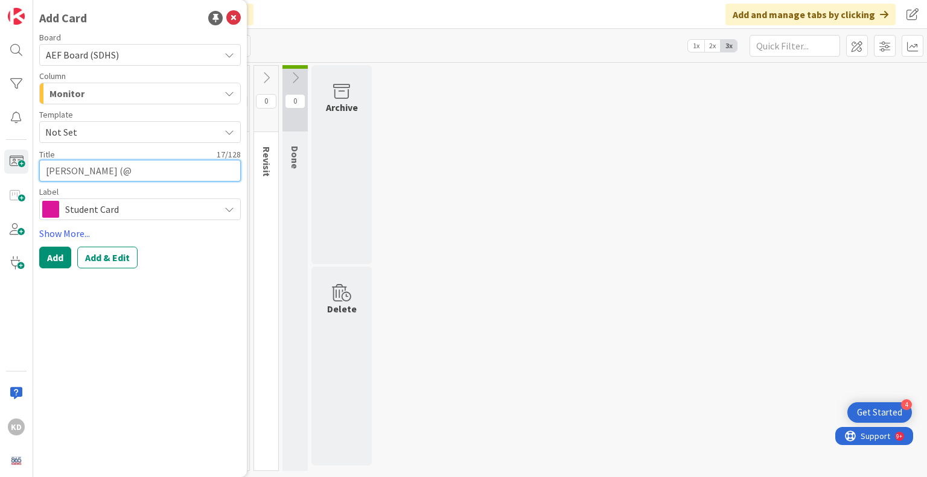
type textarea "[PERSON_NAME] ("
type textarea "x"
type textarea "[PERSON_NAME] (2"
type textarea "x"
type textarea "[PERSON_NAME] (20"
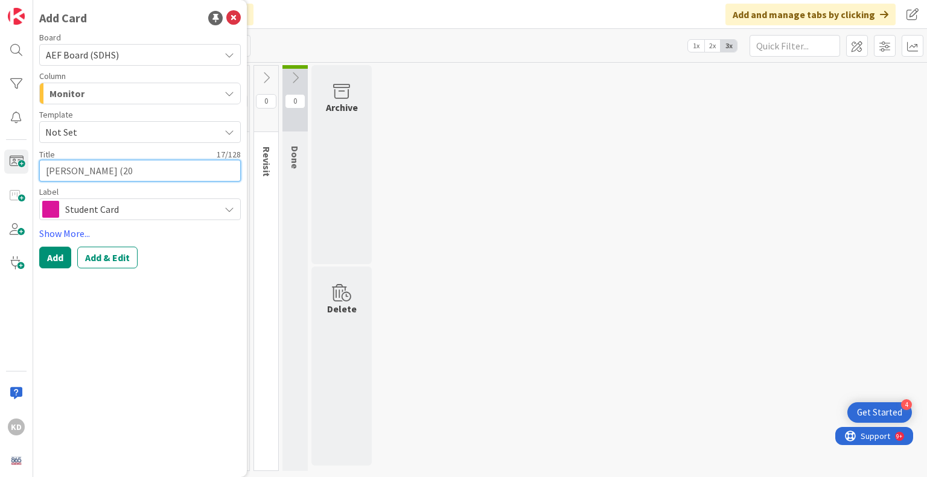
type textarea "x"
type textarea "[PERSON_NAME] (202"
type textarea "x"
type textarea "[PERSON_NAME] (2027"
type textarea "x"
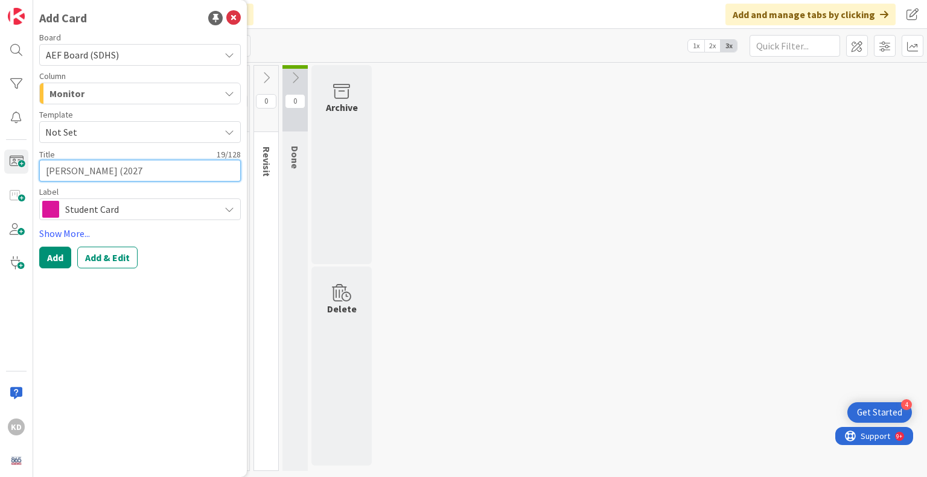
type textarea "[PERSON_NAME] (2027)"
type textarea "x"
type textarea "[PERSON_NAME] (2027)"
type textarea "x"
type textarea "[PERSON_NAME] (2027) -"
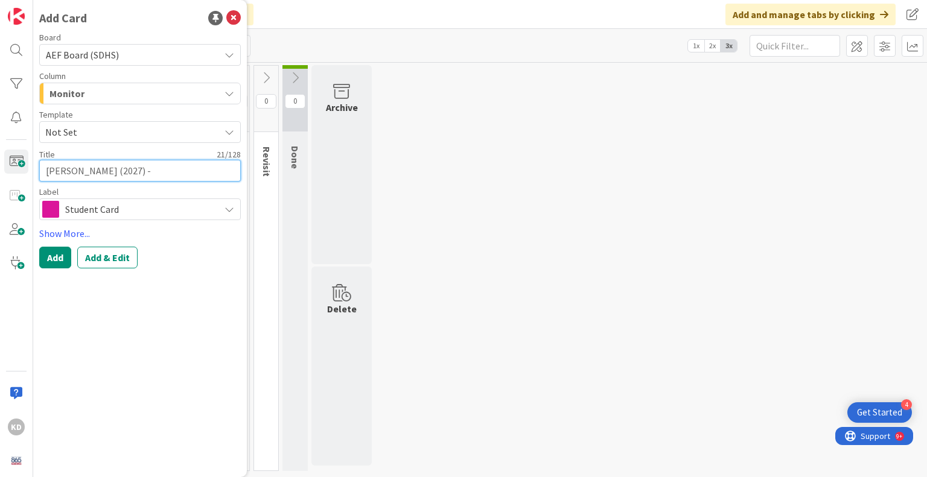
type textarea "x"
type textarea "[PERSON_NAME] (2027) -"
type textarea "x"
type textarea "[PERSON_NAME] (2027) - H"
type textarea "x"
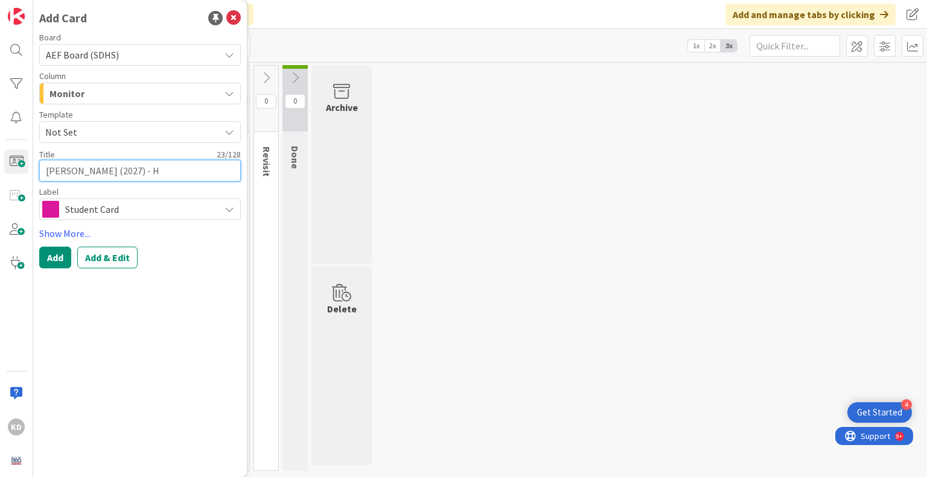
type textarea "[PERSON_NAME] (2027) - Hi"
type textarea "x"
type textarea "[PERSON_NAME] (2027) - Hig"
type textarea "x"
type textarea "[PERSON_NAME] (2027) - High"
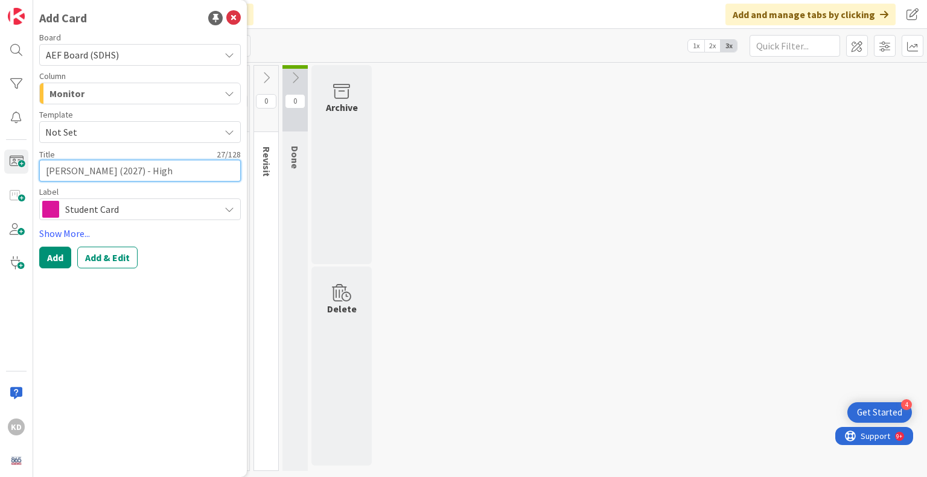
type textarea "x"
type textarea "[PERSON_NAME] (2027) - High"
type textarea "x"
type textarea "[PERSON_NAME] (2027) - High F"
type textarea "x"
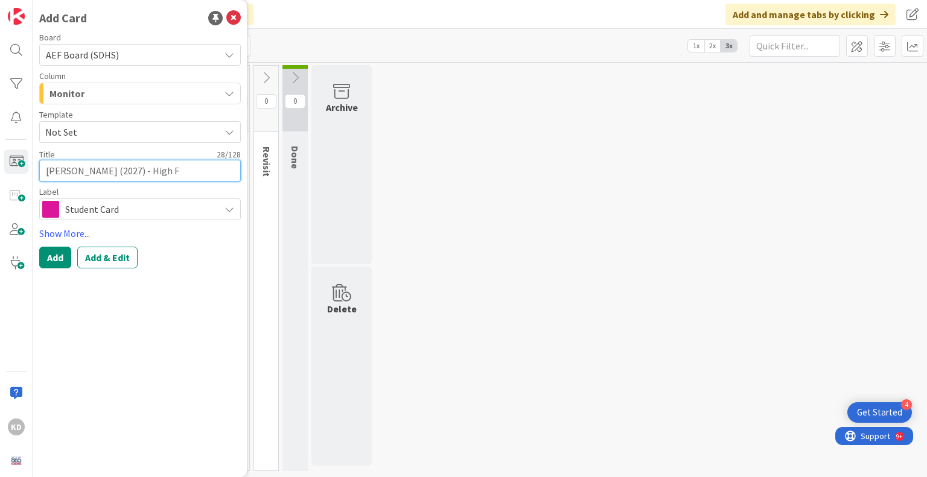
type textarea "[PERSON_NAME] (2027) - High Fl"
type textarea "x"
type textarea "[PERSON_NAME] (2027) - High Fly"
type textarea "x"
type textarea "[PERSON_NAME] (2027) - High [PERSON_NAME]"
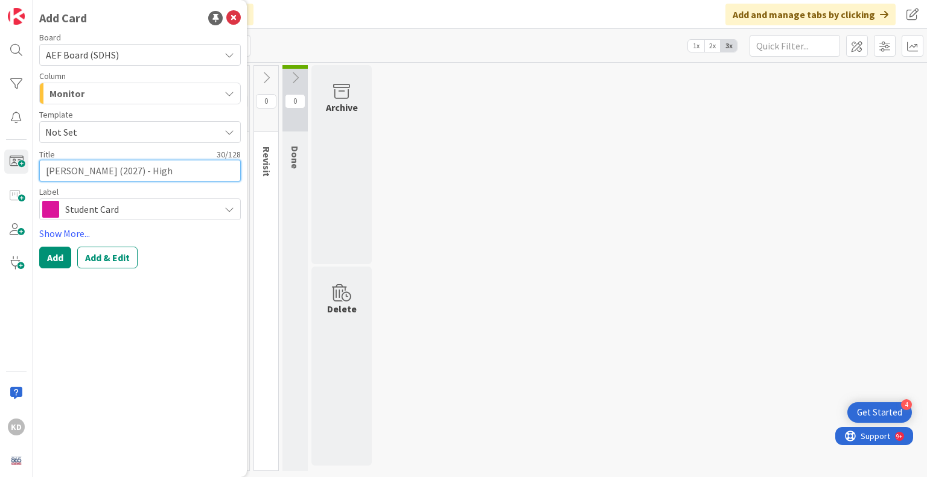
type textarea "x"
type textarea "[PERSON_NAME] (2027) - High Flyer"
type textarea "x"
type textarea "[PERSON_NAME] (2027) - High Flyer"
type textarea "x"
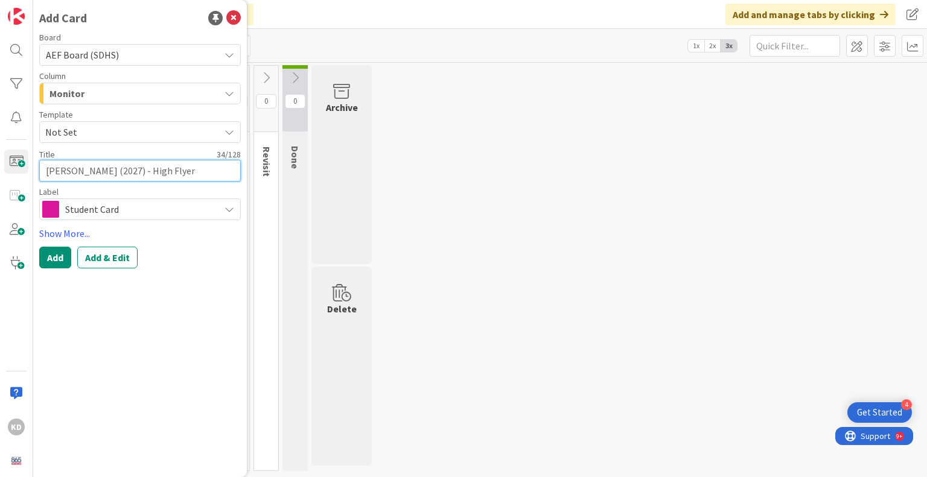
type textarea "[PERSON_NAME] (2027) - High Flyer 2"
type textarea "x"
type textarea "[PERSON_NAME] (2027) - High Flyer 20"
type textarea "x"
type textarea "[PERSON_NAME] (2027) - High Flyer 202"
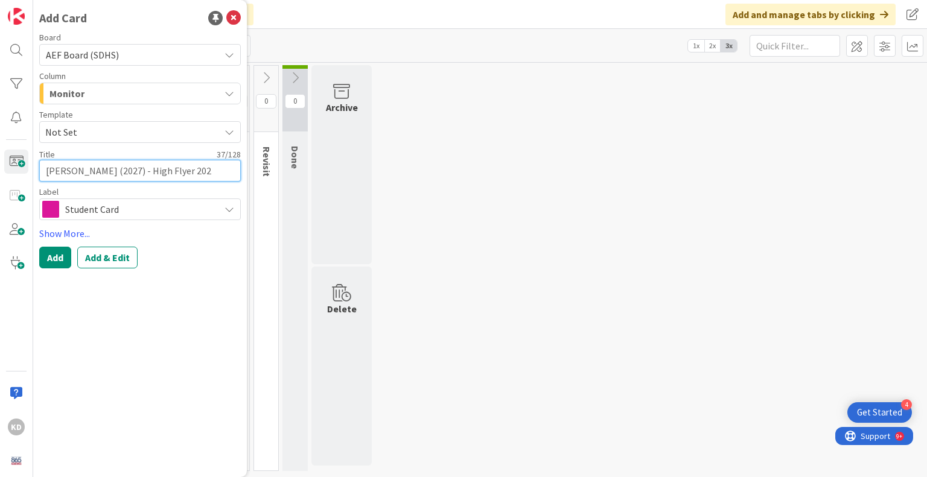
type textarea "x"
type textarea "[PERSON_NAME] (2027) - High Flyer 2025"
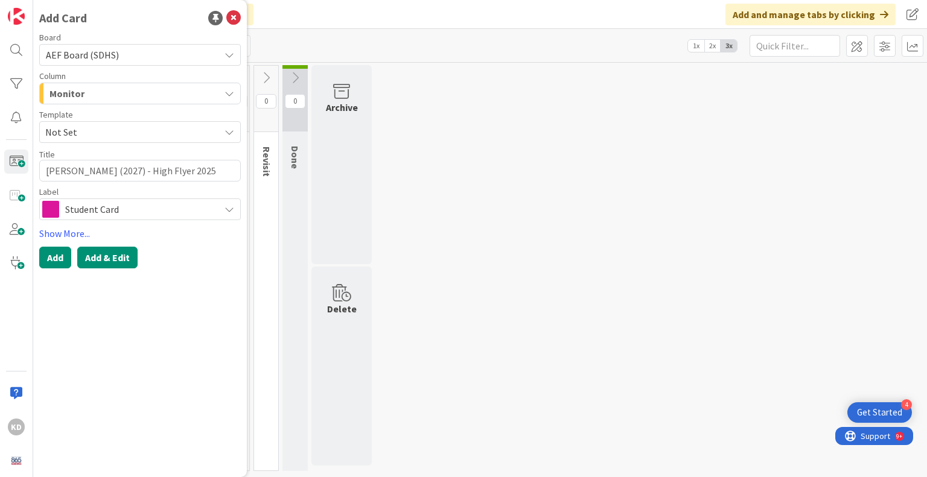
click at [106, 255] on button "Add & Edit" at bounding box center [107, 258] width 60 height 22
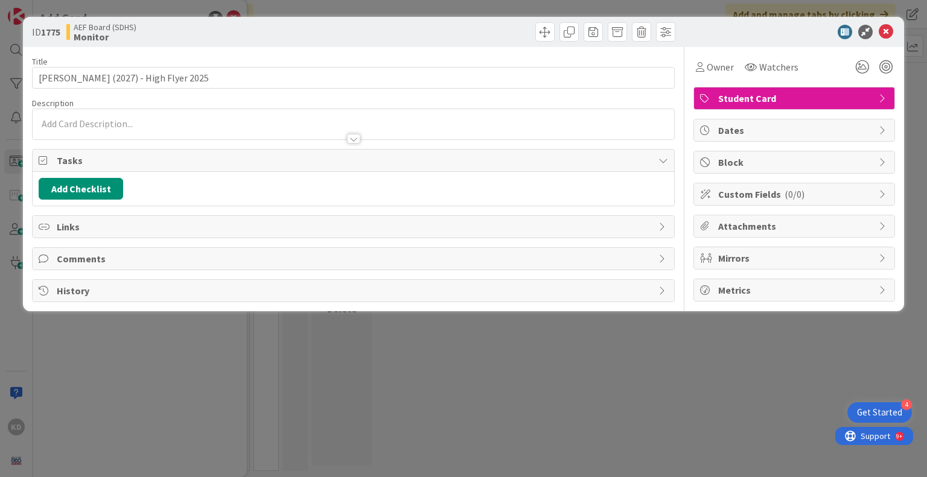
click at [215, 130] on div at bounding box center [353, 133] width 641 height 13
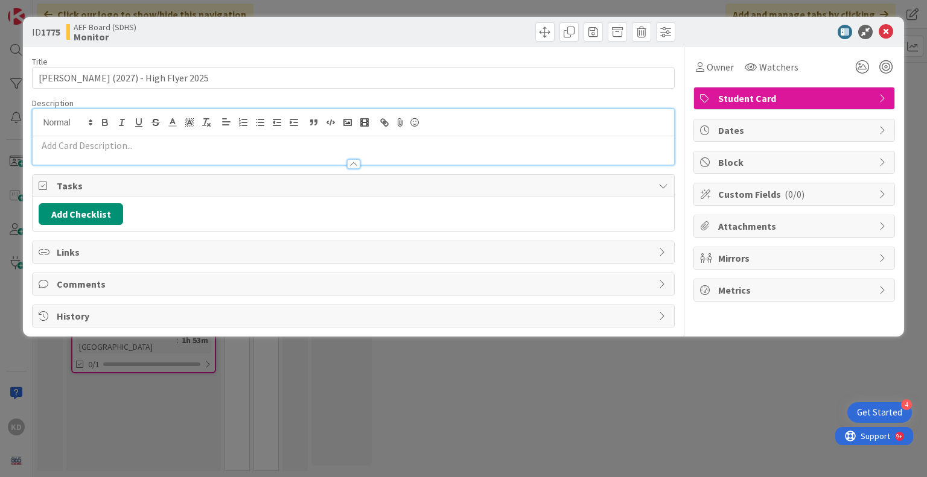
click at [179, 152] on div at bounding box center [353, 158] width 641 height 13
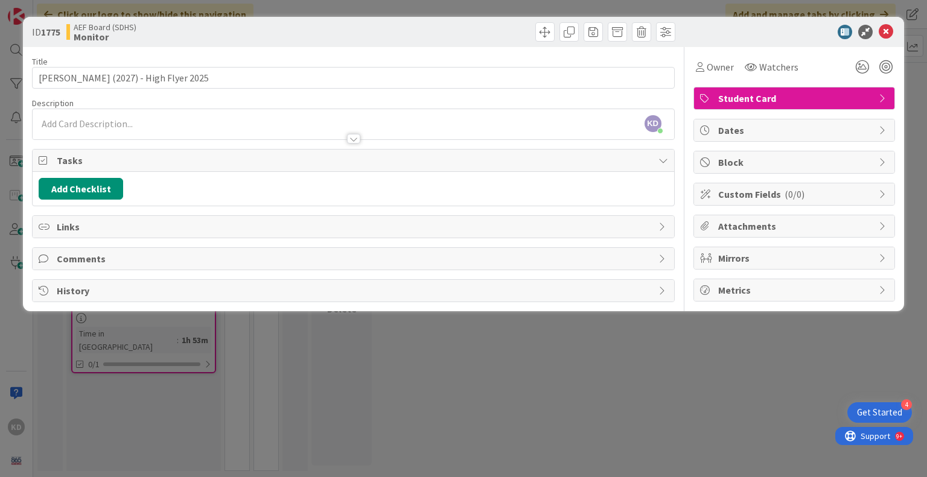
click at [177, 120] on p at bounding box center [353, 124] width 629 height 14
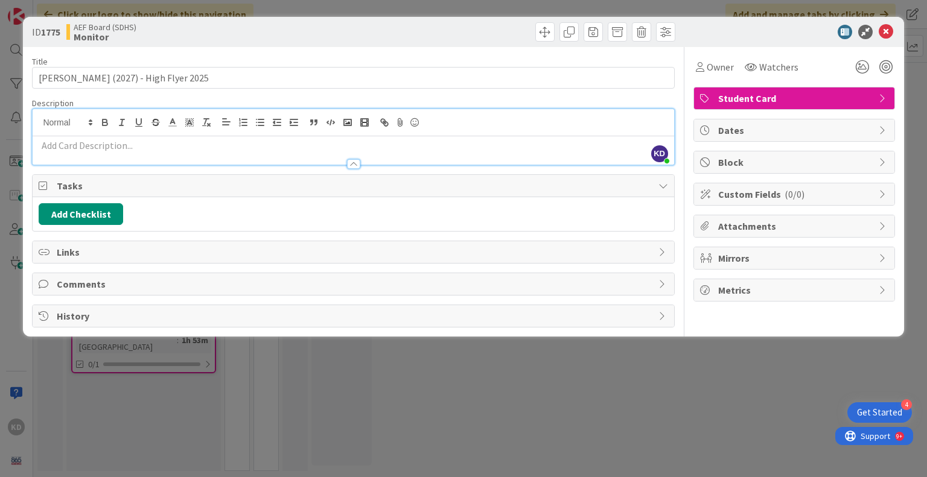
click at [199, 144] on p at bounding box center [353, 146] width 629 height 14
drag, startPoint x: 884, startPoint y: 26, endPoint x: 803, endPoint y: 238, distance: 227.2
click at [803, 238] on div "ID 1775 AEF Board (SDHS) Monitor Title 38 / 128 [PERSON_NAME] (2027) - High Fly…" at bounding box center [463, 177] width 880 height 320
click at [646, 36] on span at bounding box center [641, 31] width 19 height 19
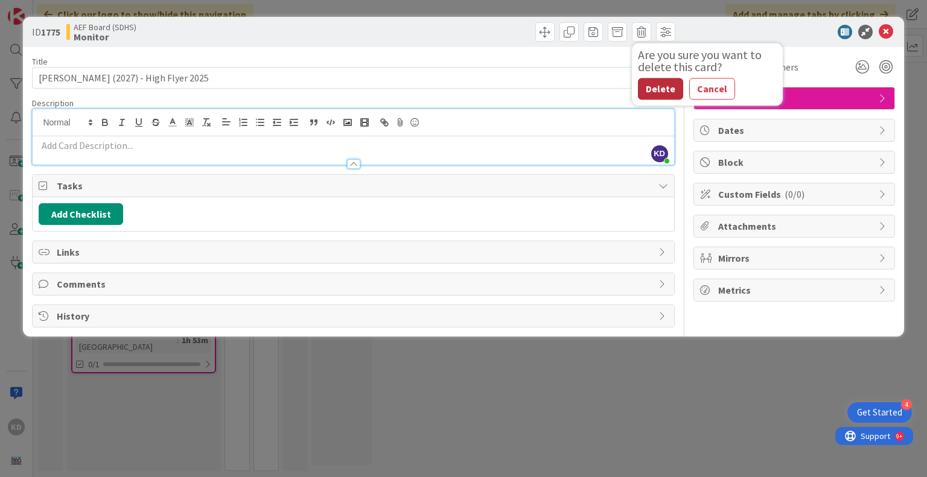
click at [665, 91] on button "Delete" at bounding box center [660, 89] width 45 height 22
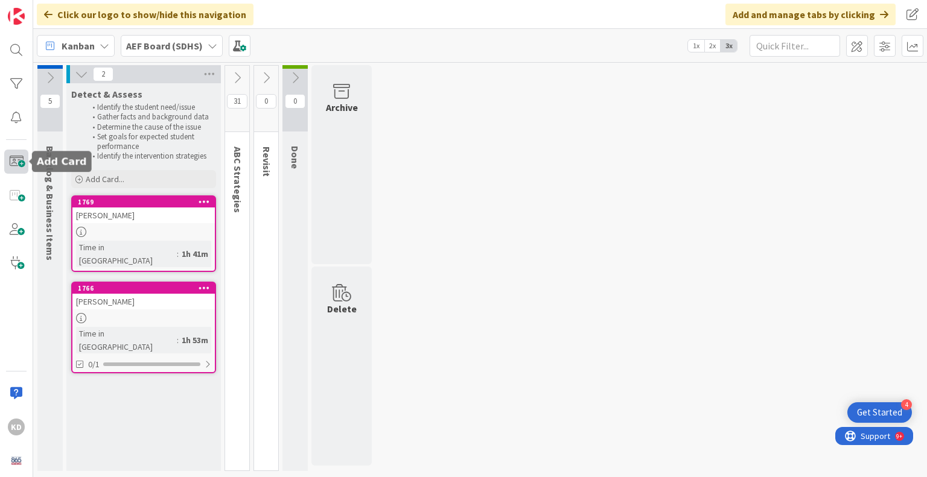
click at [5, 161] on span at bounding box center [16, 162] width 24 height 24
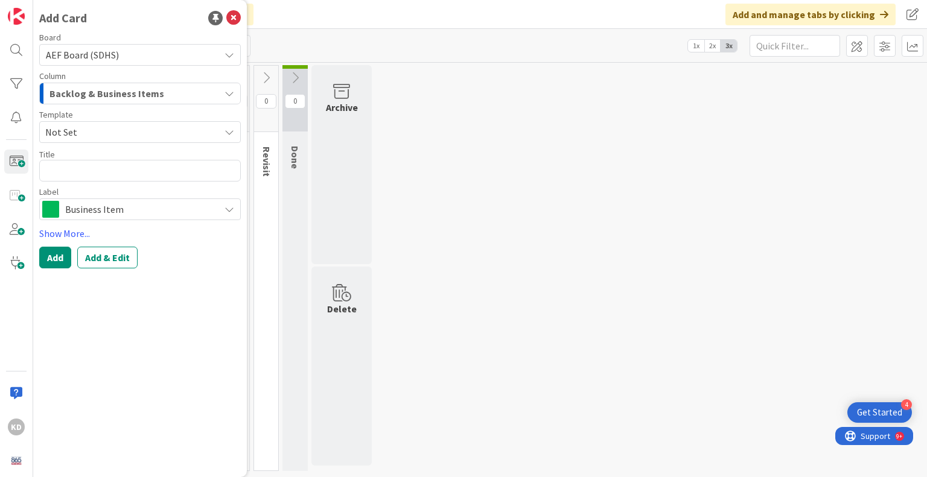
click at [112, 87] on span "Backlog & Business Items" at bounding box center [106, 94] width 115 height 16
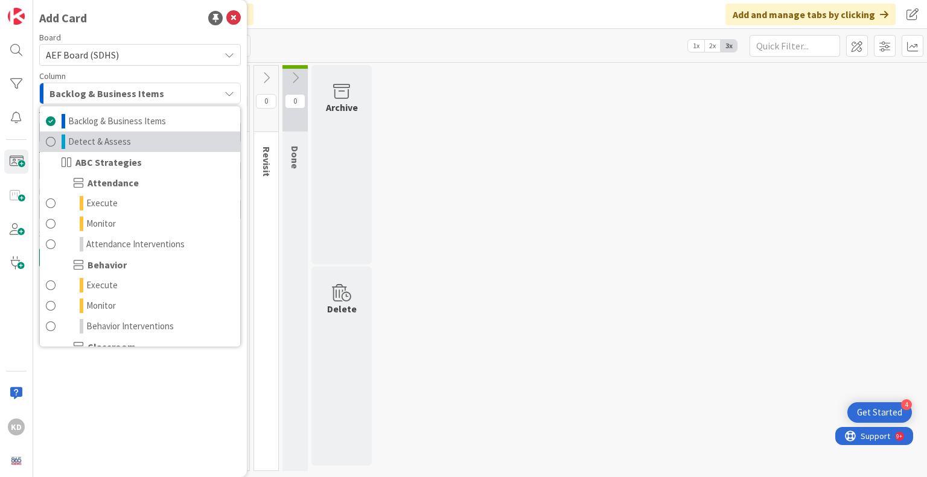
click at [51, 146] on span at bounding box center [51, 142] width 10 height 14
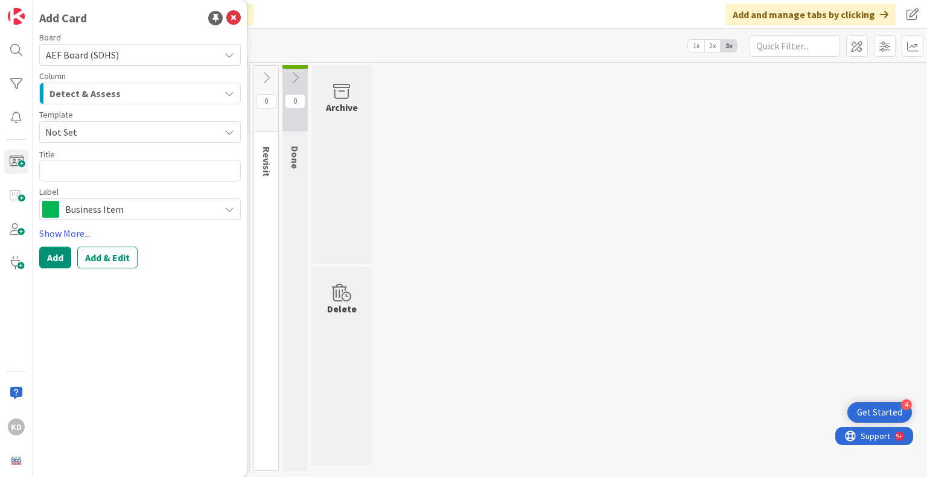
click at [59, 128] on span "Not Set" at bounding box center [127, 132] width 165 height 16
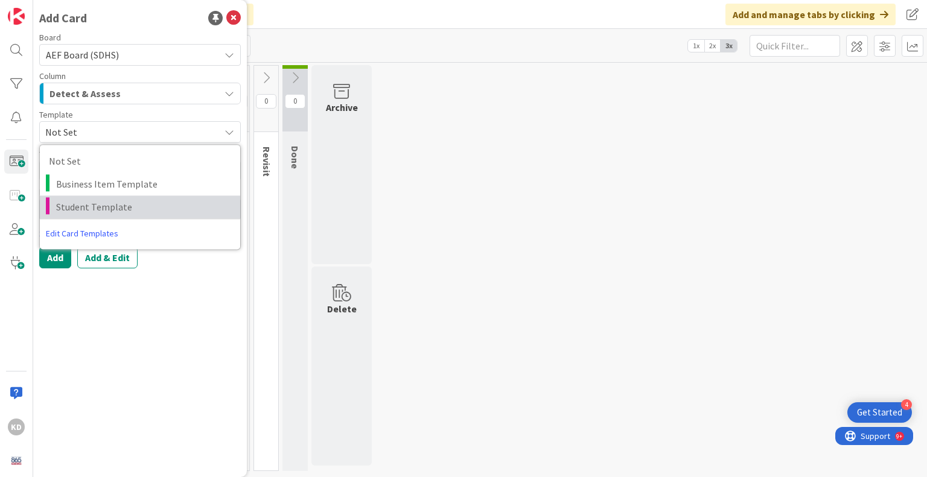
click at [65, 209] on span "Student Template" at bounding box center [143, 207] width 175 height 16
type textarea "x"
type textarea "Student Template"
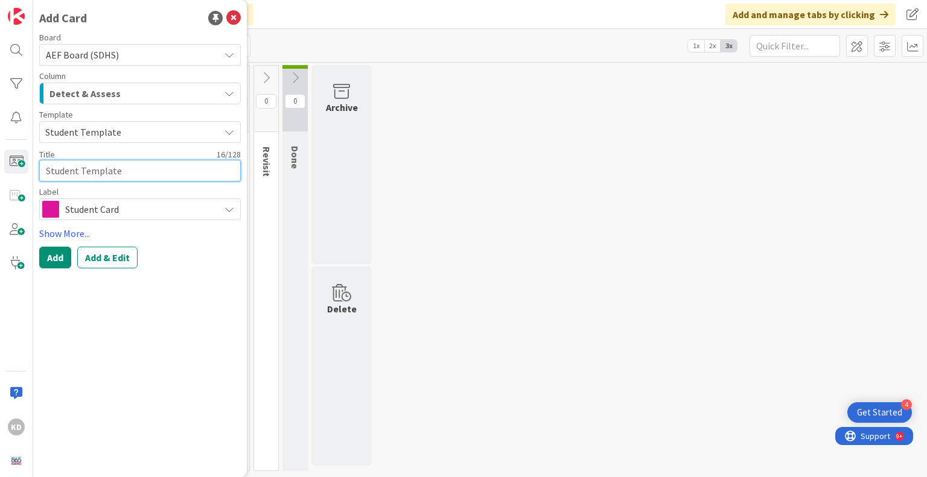
click at [68, 170] on textarea "Student Template" at bounding box center [140, 171] width 202 height 22
type textarea "x"
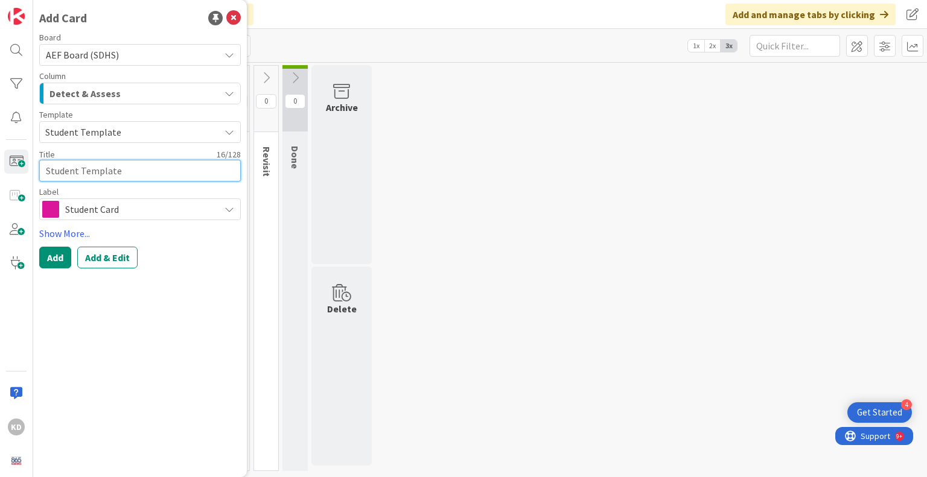
type textarea "D"
type textarea "x"
type textarea "Dav"
type textarea "x"
click at [132, 171] on textarea "[PERSON_NAME] (2027) High Flyer 2025" at bounding box center [140, 171] width 202 height 22
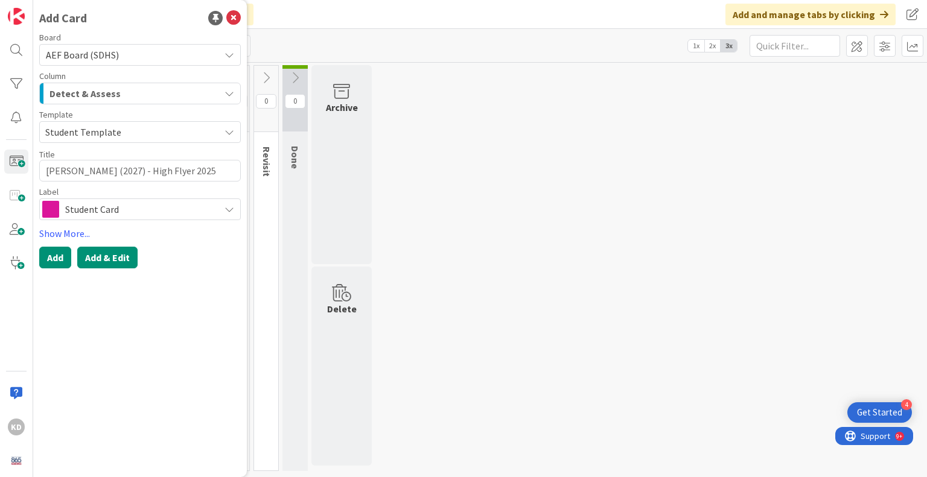
click at [97, 259] on button "Add & Edit" at bounding box center [107, 258] width 60 height 22
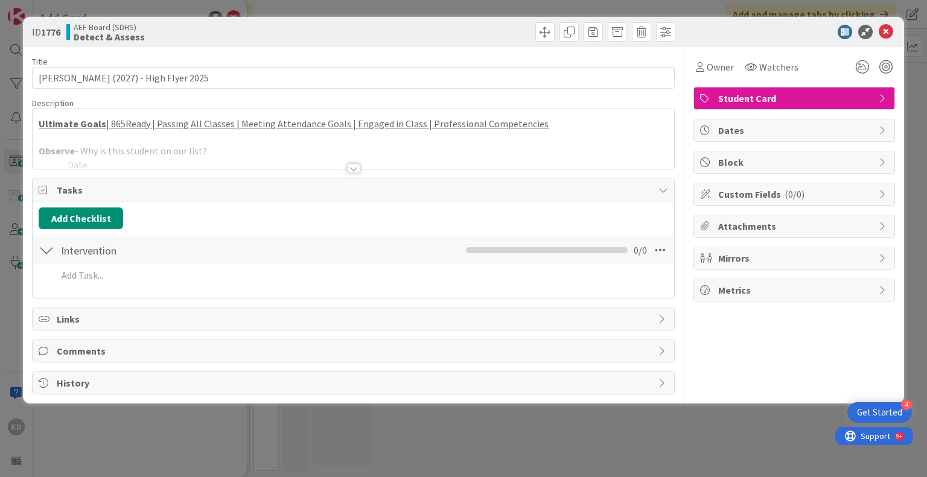
click at [246, 157] on div at bounding box center [353, 153] width 641 height 31
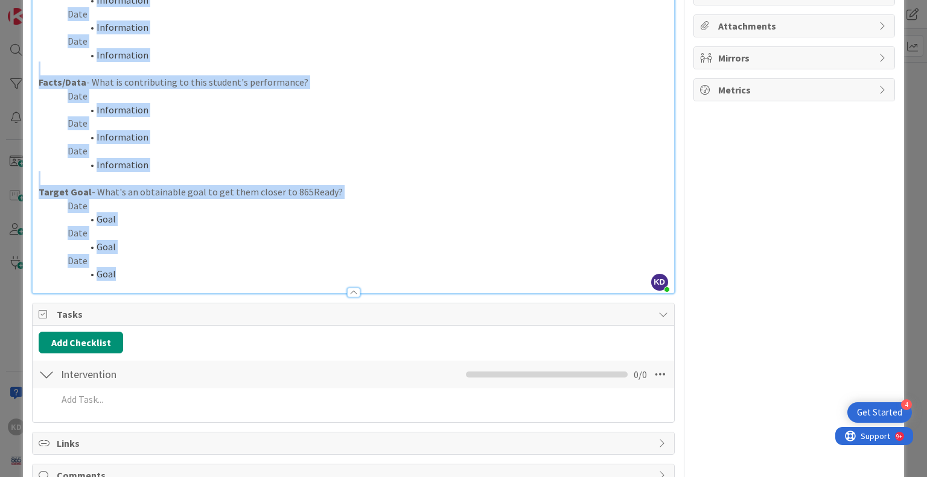
scroll to position [265, 0]
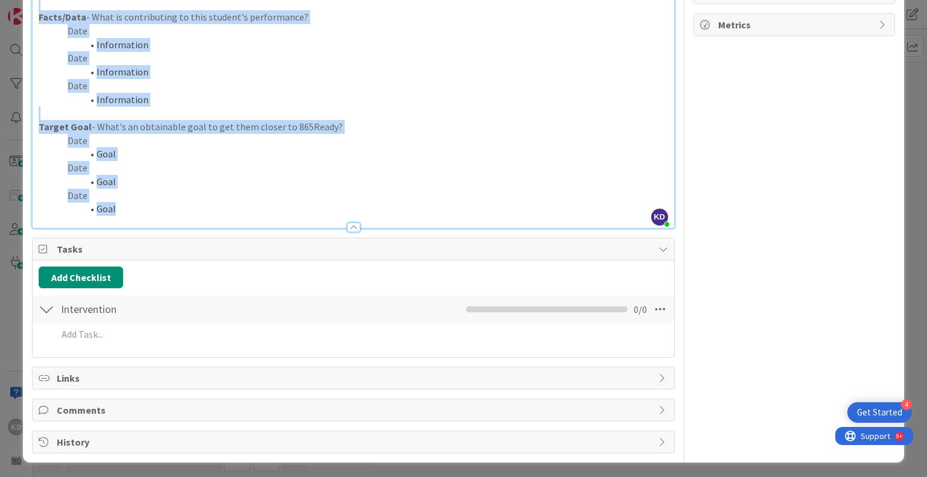
drag, startPoint x: 39, startPoint y: 169, endPoint x: 178, endPoint y: 207, distance: 144.5
click at [178, 207] on div "Ultimate Goals | 865Ready | Passing All Classes | Meeting Attendance Goals | En…" at bounding box center [353, 49] width 641 height 357
click at [178, 207] on li "Goal" at bounding box center [360, 209] width 614 height 14
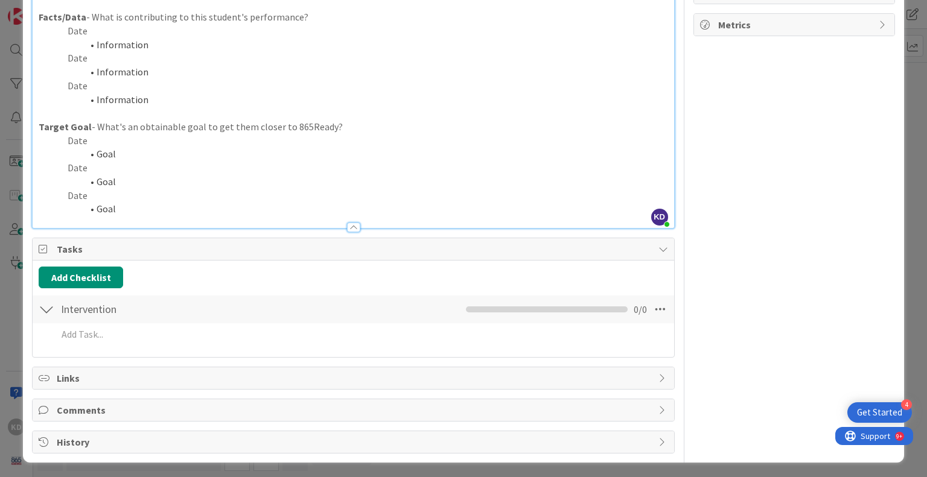
click at [178, 207] on li "Goal" at bounding box center [360, 209] width 614 height 14
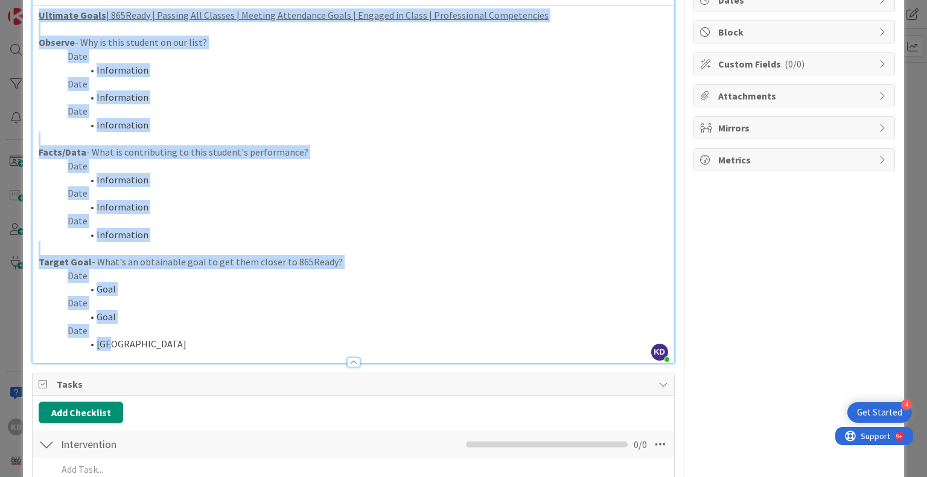
scroll to position [122, 0]
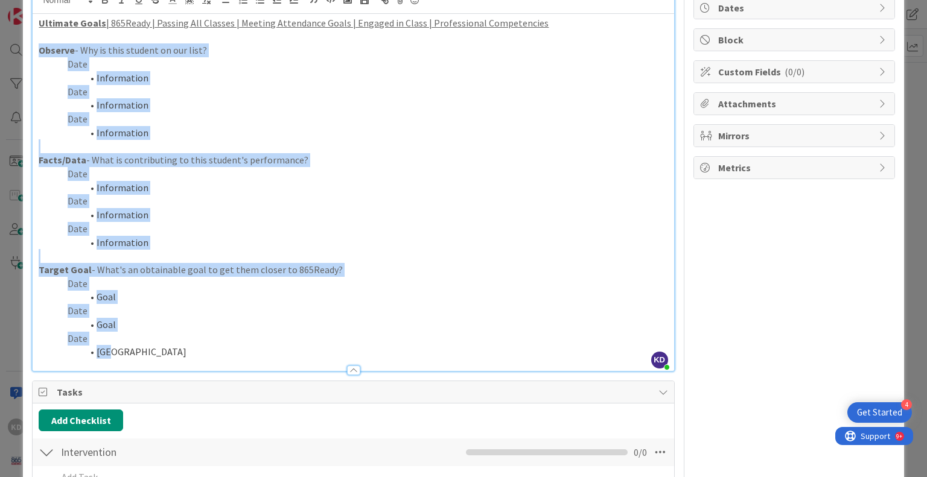
drag, startPoint x: 127, startPoint y: 206, endPoint x: 40, endPoint y: 50, distance: 178.0
click at [40, 50] on div "Ultimate Goals | 865Ready | Passing All Classes | Meeting Attendance Goals | En…" at bounding box center [353, 192] width 641 height 357
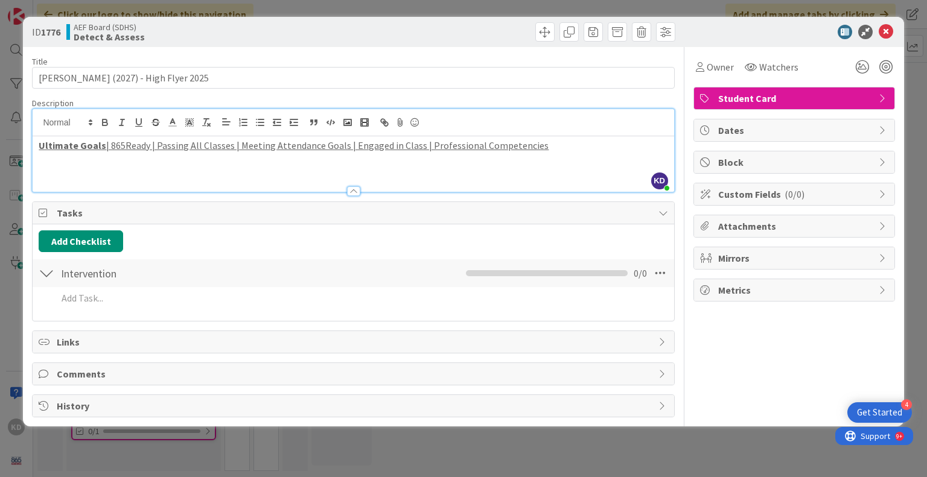
scroll to position [0, 0]
click at [40, 50] on div "Title 38 / 128 [PERSON_NAME] (2027) - High Flyer 2025 Description KD [PERSON_NA…" at bounding box center [353, 232] width 642 height 370
click at [49, 170] on p at bounding box center [353, 173] width 629 height 14
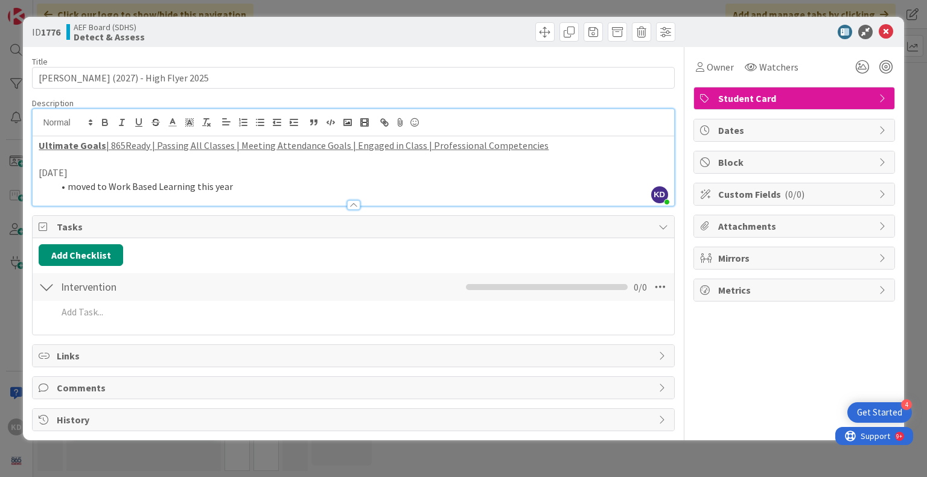
click at [311, 212] on div "Title 38 / 128 [PERSON_NAME] (2027) - High Flyer 2025 Description KD [PERSON_NA…" at bounding box center [353, 239] width 642 height 384
click at [888, 32] on icon at bounding box center [885, 32] width 14 height 14
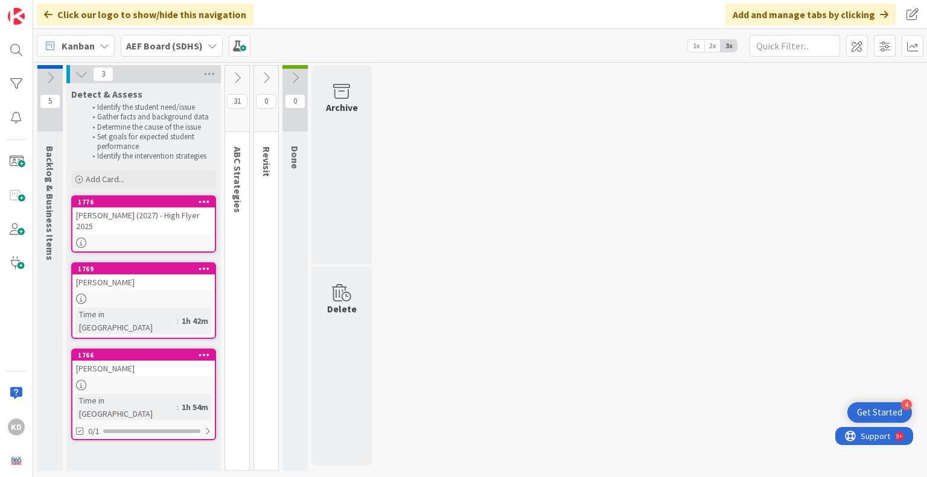
click at [48, 77] on icon at bounding box center [49, 77] width 13 height 13
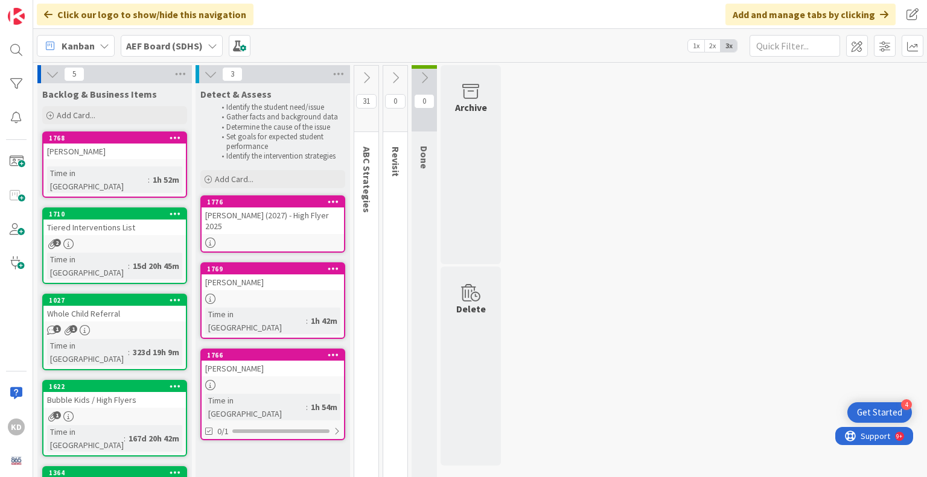
click at [98, 151] on div "[PERSON_NAME]" at bounding box center [114, 152] width 142 height 16
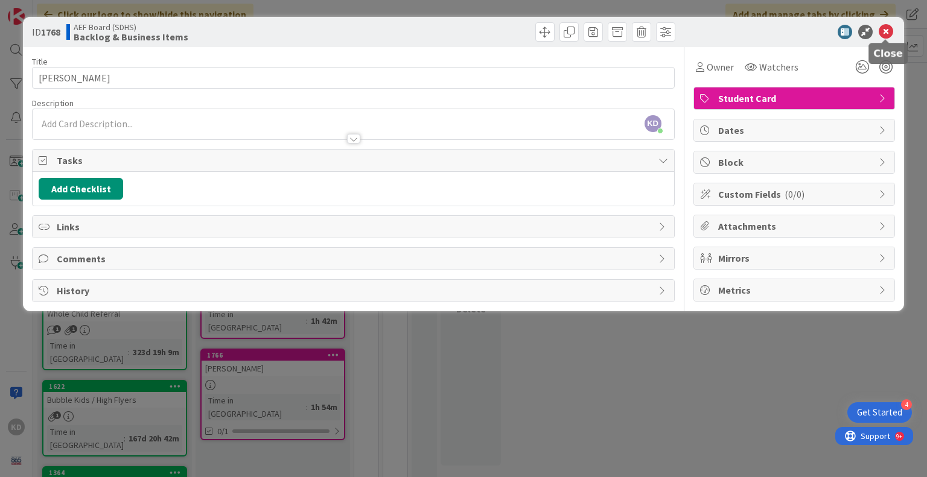
click at [883, 33] on icon at bounding box center [885, 32] width 14 height 14
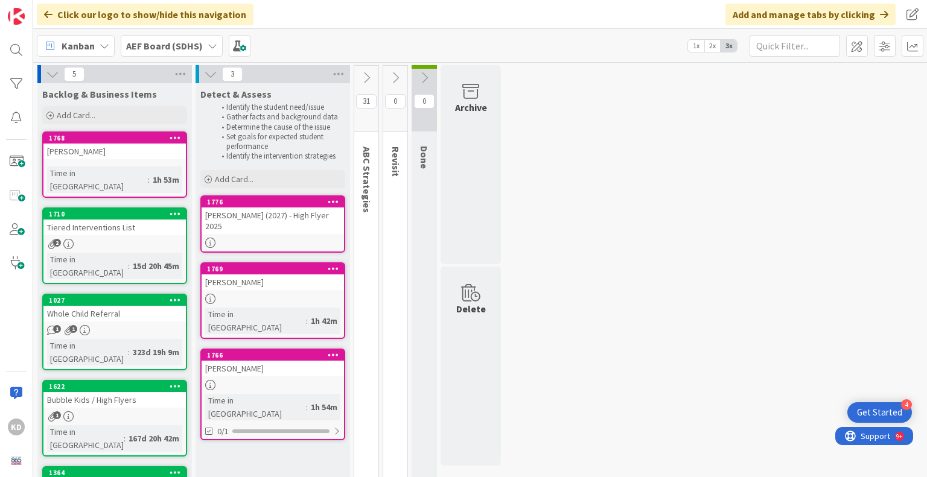
drag, startPoint x: 63, startPoint y: 65, endPoint x: 49, endPoint y: 65, distance: 13.3
click at [63, 65] on div "5 Backlog & Business Items Add Card... 1768 [PERSON_NAME] Time in Column : 1h 5…" at bounding box center [480, 311] width 894 height 496
click at [11, 163] on span at bounding box center [16, 162] width 24 height 24
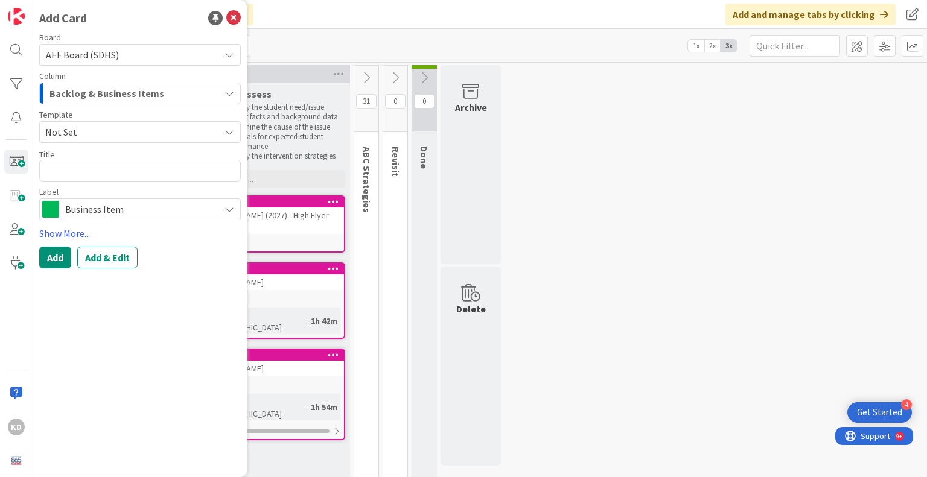
click at [77, 91] on span "Backlog & Business Items" at bounding box center [106, 94] width 115 height 16
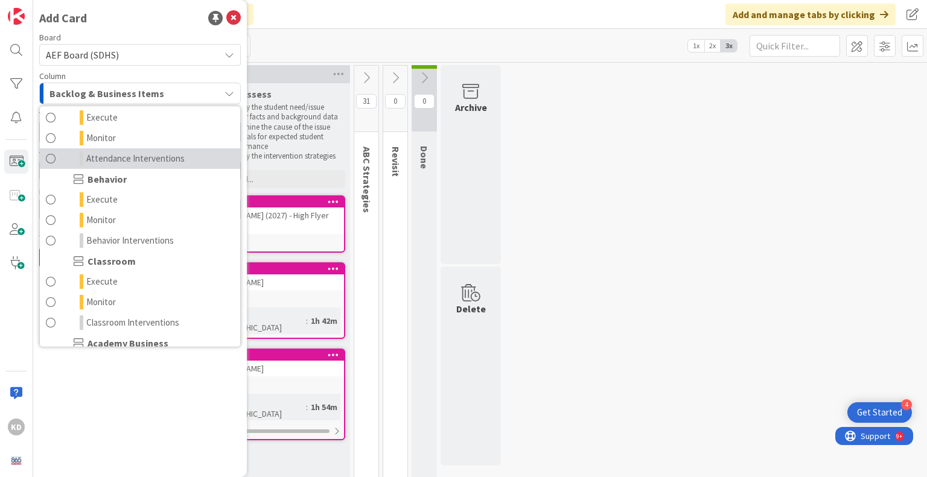
scroll to position [87, 0]
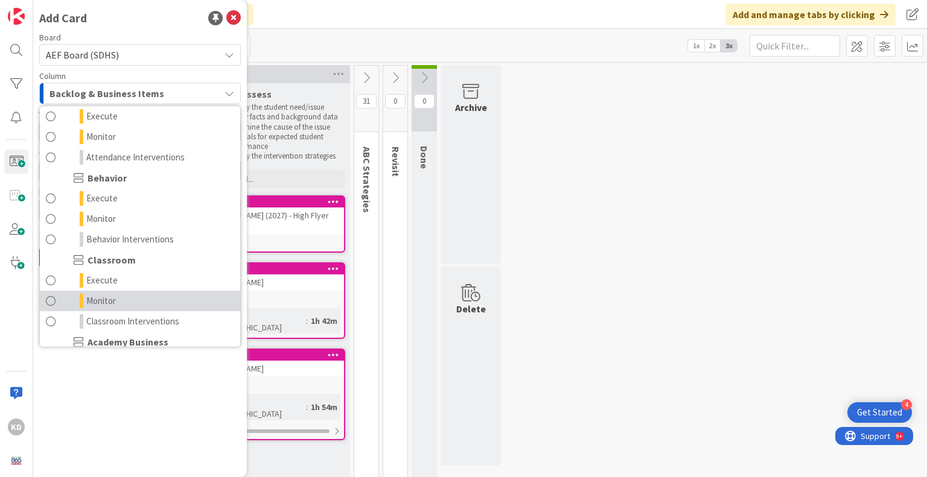
click at [54, 297] on span at bounding box center [51, 301] width 10 height 14
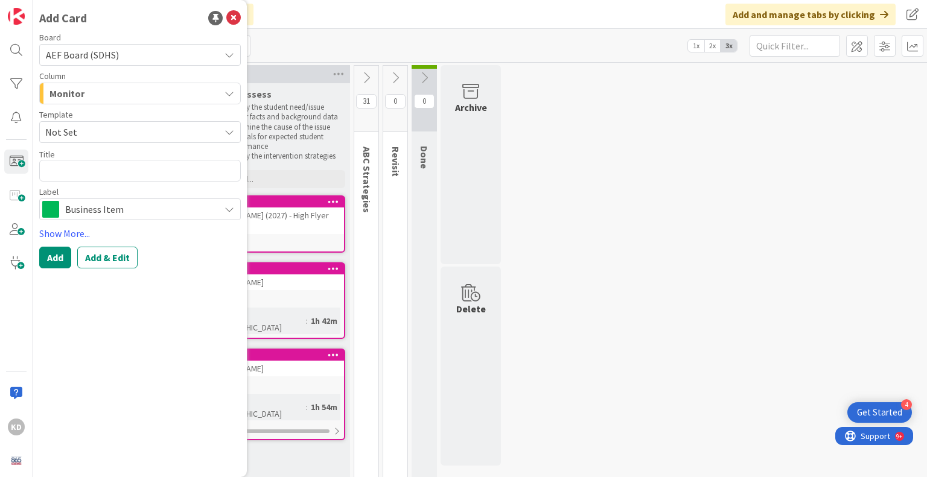
click at [92, 94] on div "Monitor" at bounding box center [132, 93] width 173 height 19
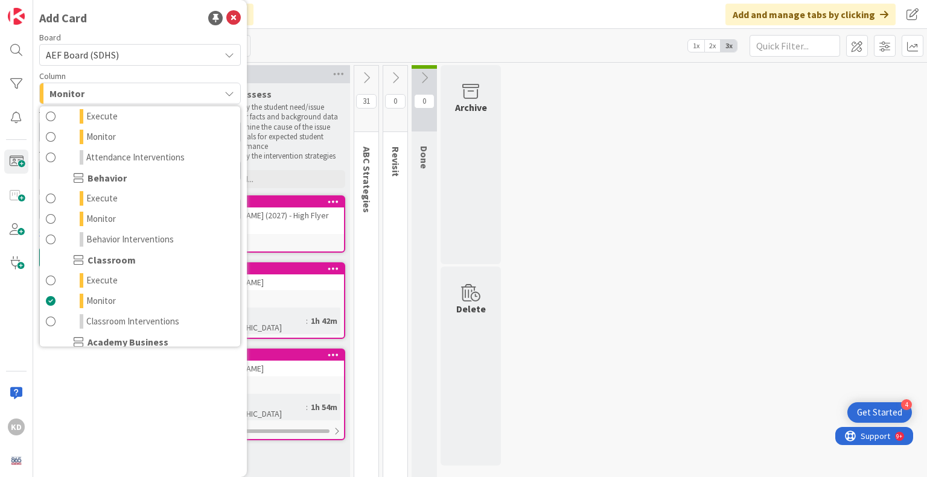
click at [92, 94] on div "Monitor" at bounding box center [132, 93] width 173 height 19
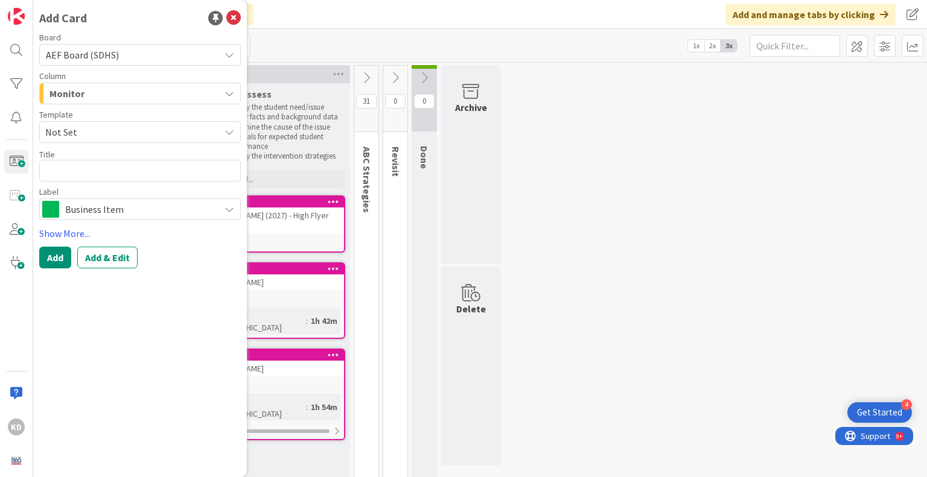
click at [80, 130] on span "Not Set" at bounding box center [127, 132] width 165 height 16
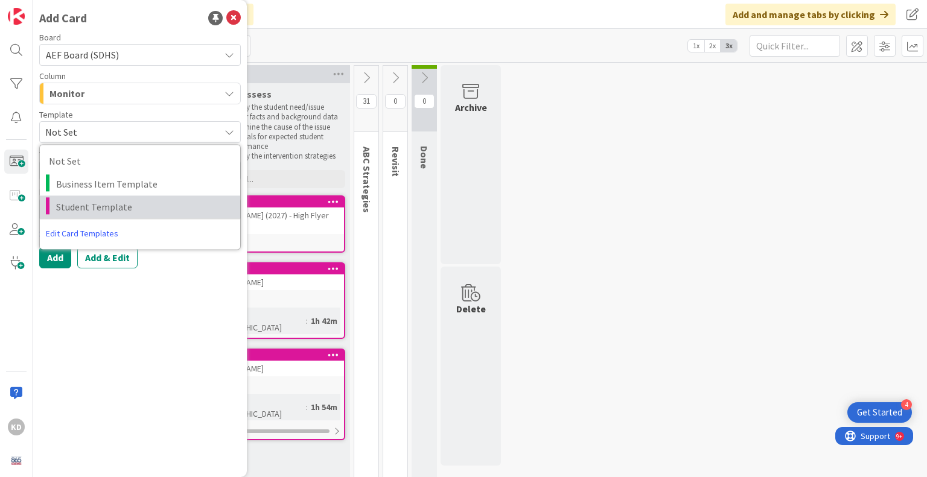
click at [89, 212] on span "Student Template" at bounding box center [143, 207] width 175 height 16
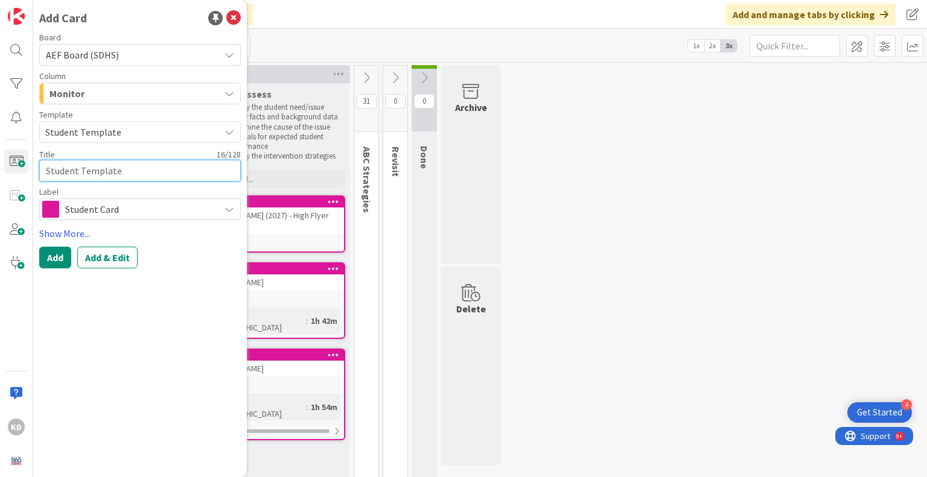
click at [73, 169] on textarea "Student Template" at bounding box center [140, 171] width 202 height 22
click at [72, 172] on textarea "Student Template" at bounding box center [140, 171] width 202 height 22
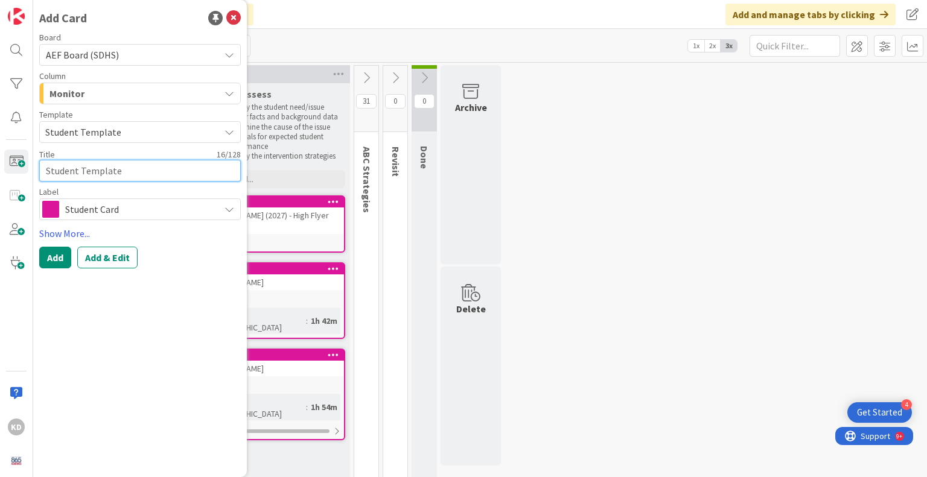
click at [72, 172] on textarea "Student Template" at bounding box center [140, 171] width 202 height 22
click at [120, 207] on span "Student Card" at bounding box center [139, 209] width 148 height 17
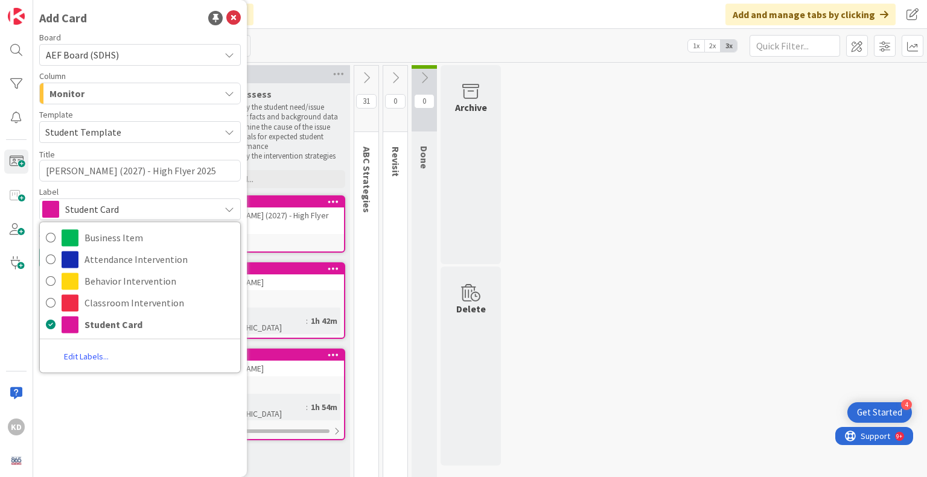
click at [120, 207] on span "Student Card" at bounding box center [139, 209] width 148 height 17
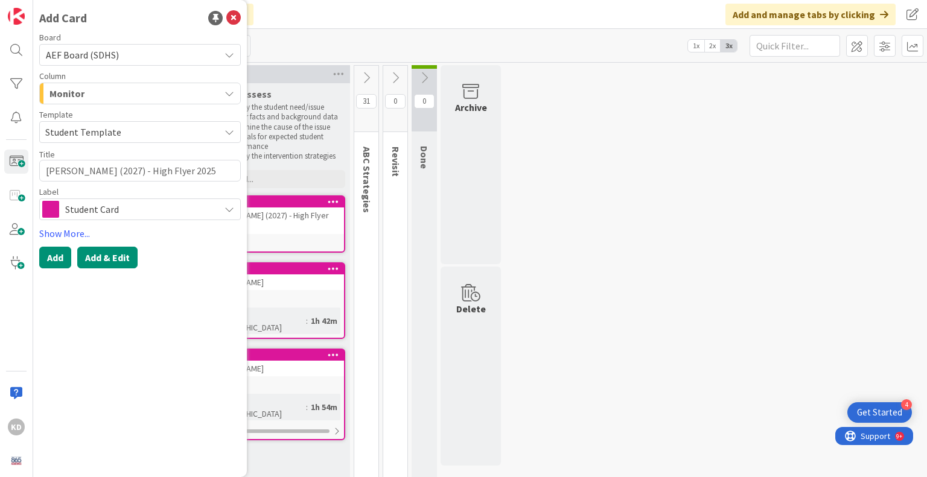
click at [91, 253] on button "Add & Edit" at bounding box center [107, 258] width 60 height 22
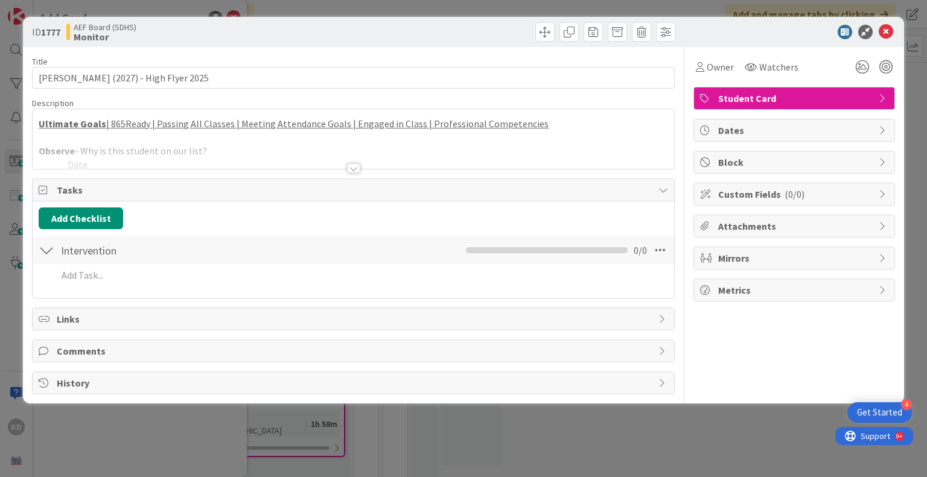
click at [129, 154] on div at bounding box center [353, 153] width 641 height 31
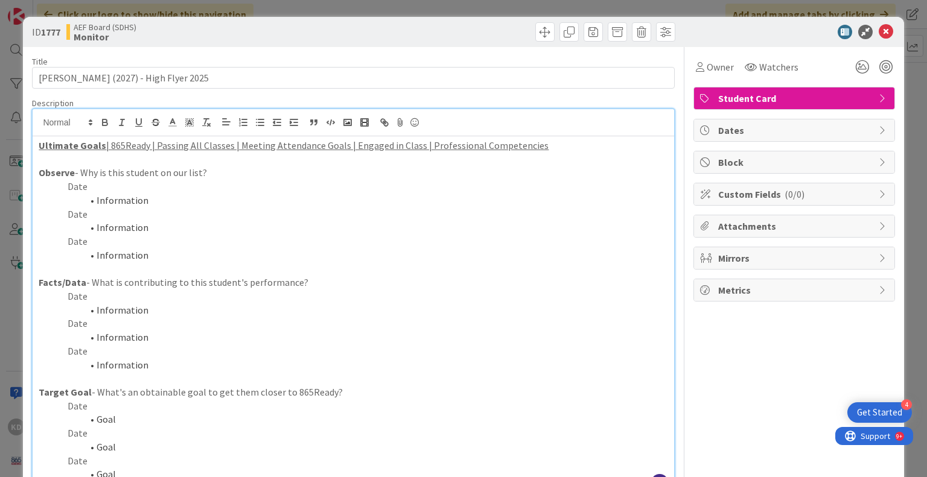
click at [116, 196] on li "Information" at bounding box center [360, 201] width 614 height 14
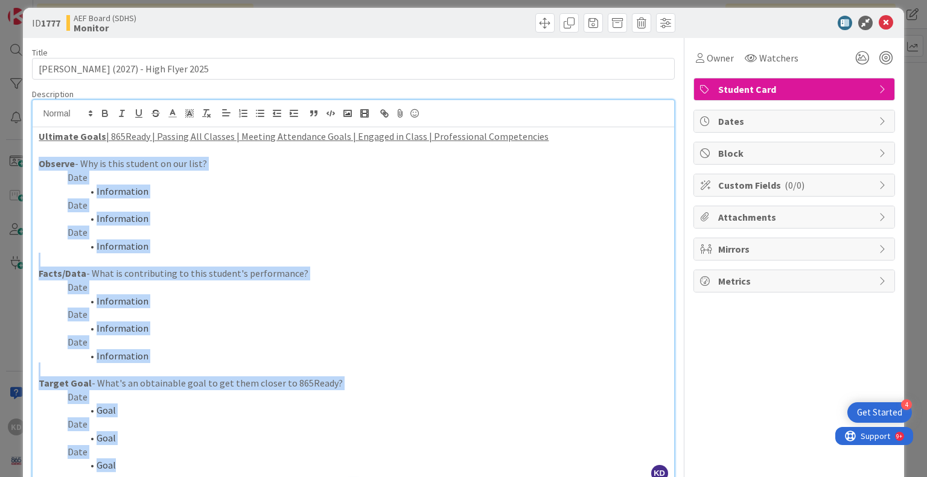
scroll to position [265, 0]
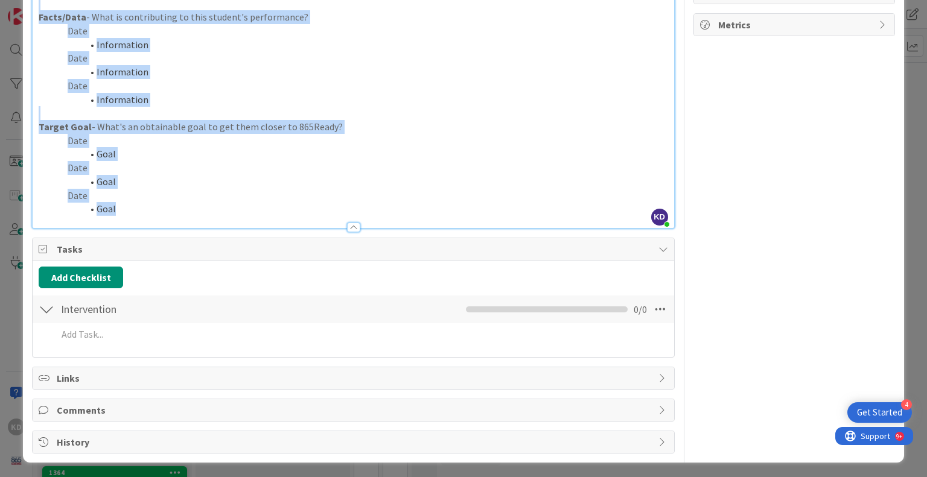
drag, startPoint x: 39, startPoint y: 161, endPoint x: 184, endPoint y: 215, distance: 155.0
click at [184, 215] on div "Description KD [PERSON_NAME] just joined Ultimate Goals | 865Ready | Passing Al…" at bounding box center [353, 30] width 642 height 396
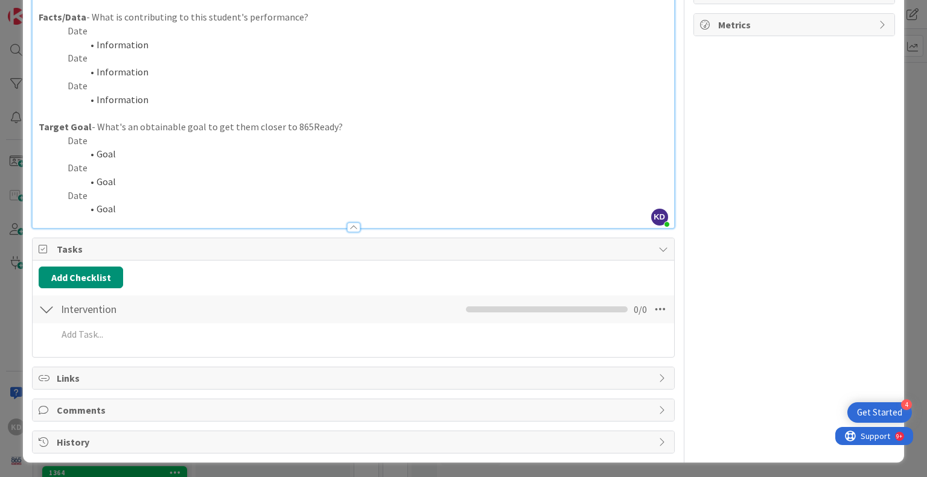
scroll to position [0, 0]
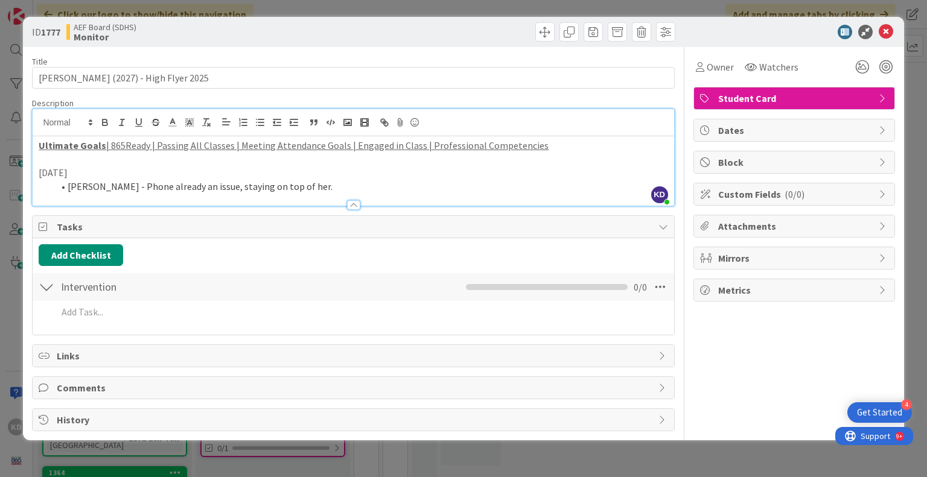
click at [273, 189] on li "[PERSON_NAME] - Phone already an issue, staying on top of her." at bounding box center [360, 187] width 614 height 14
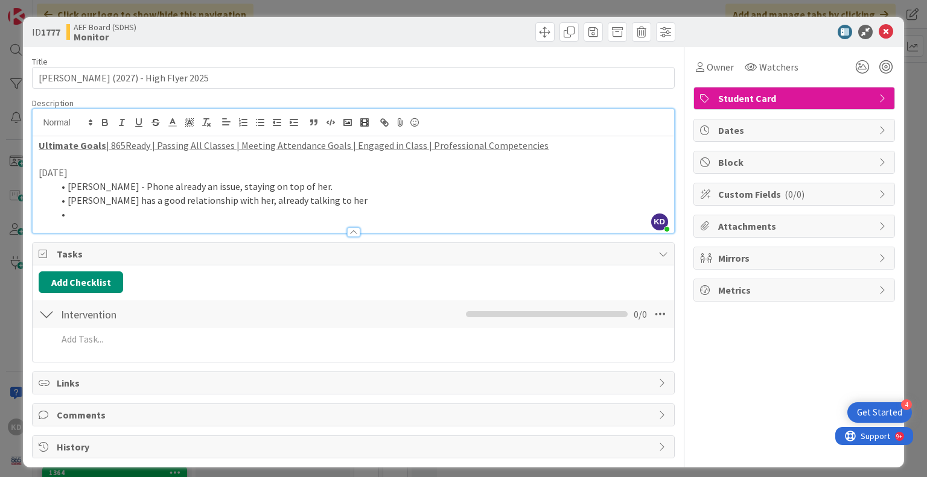
click at [334, 201] on li "[PERSON_NAME] has a good relationship with her, already talking to her" at bounding box center [360, 201] width 614 height 14
click at [321, 208] on li at bounding box center [360, 215] width 614 height 14
click at [252, 209] on li "Call mom ASAP before [PERSON_NAME] has a chance to talk to her" at bounding box center [360, 215] width 614 height 14
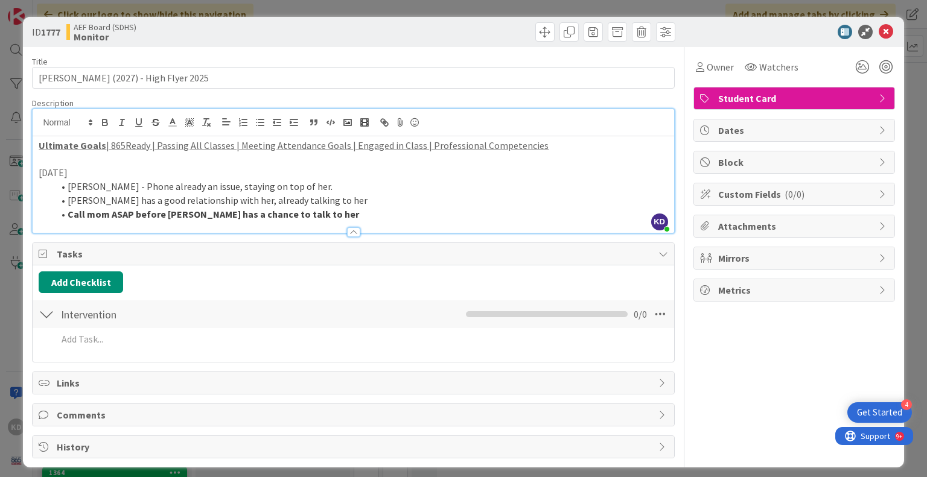
click at [420, 220] on div at bounding box center [353, 226] width 641 height 13
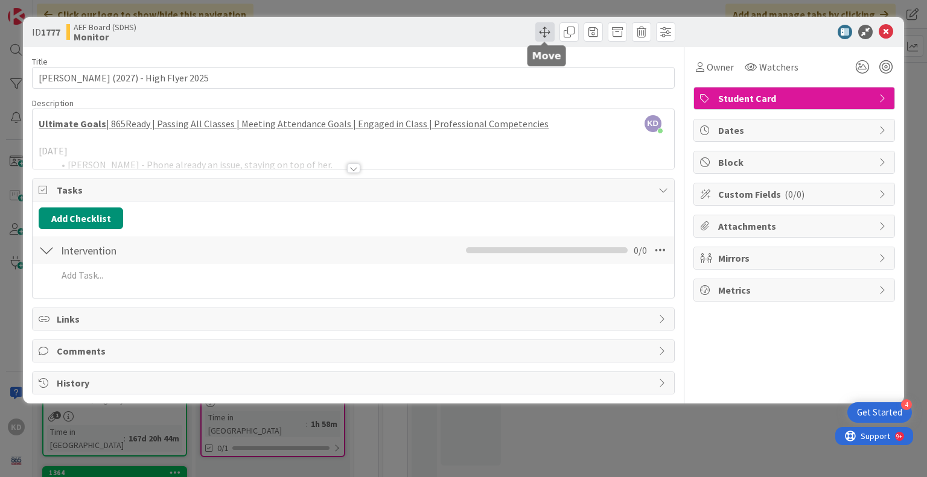
click at [538, 31] on span at bounding box center [544, 31] width 19 height 19
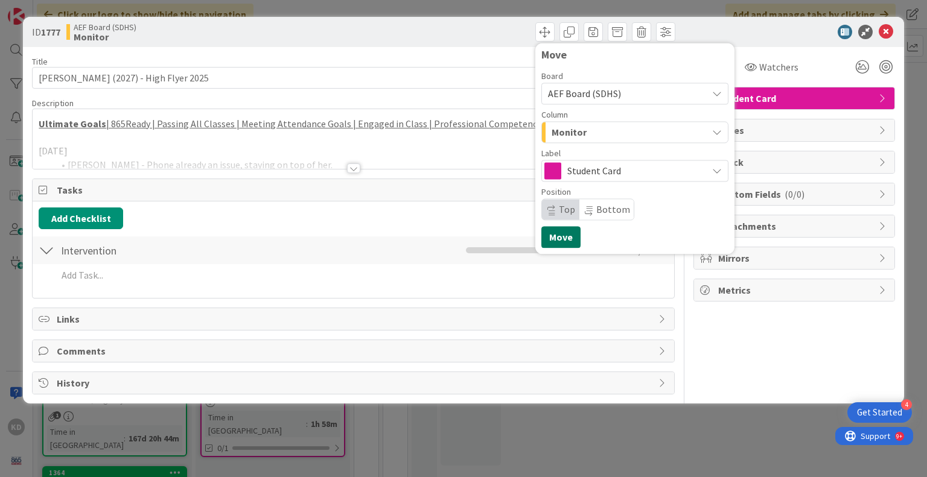
click at [565, 233] on button "Move" at bounding box center [560, 237] width 39 height 22
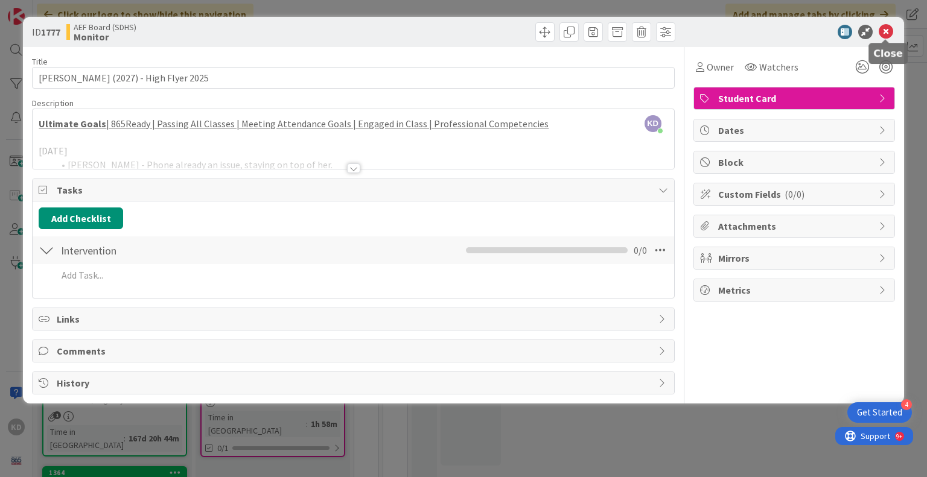
click at [888, 26] on icon at bounding box center [885, 32] width 14 height 14
